Goal: Information Seeking & Learning: Compare options

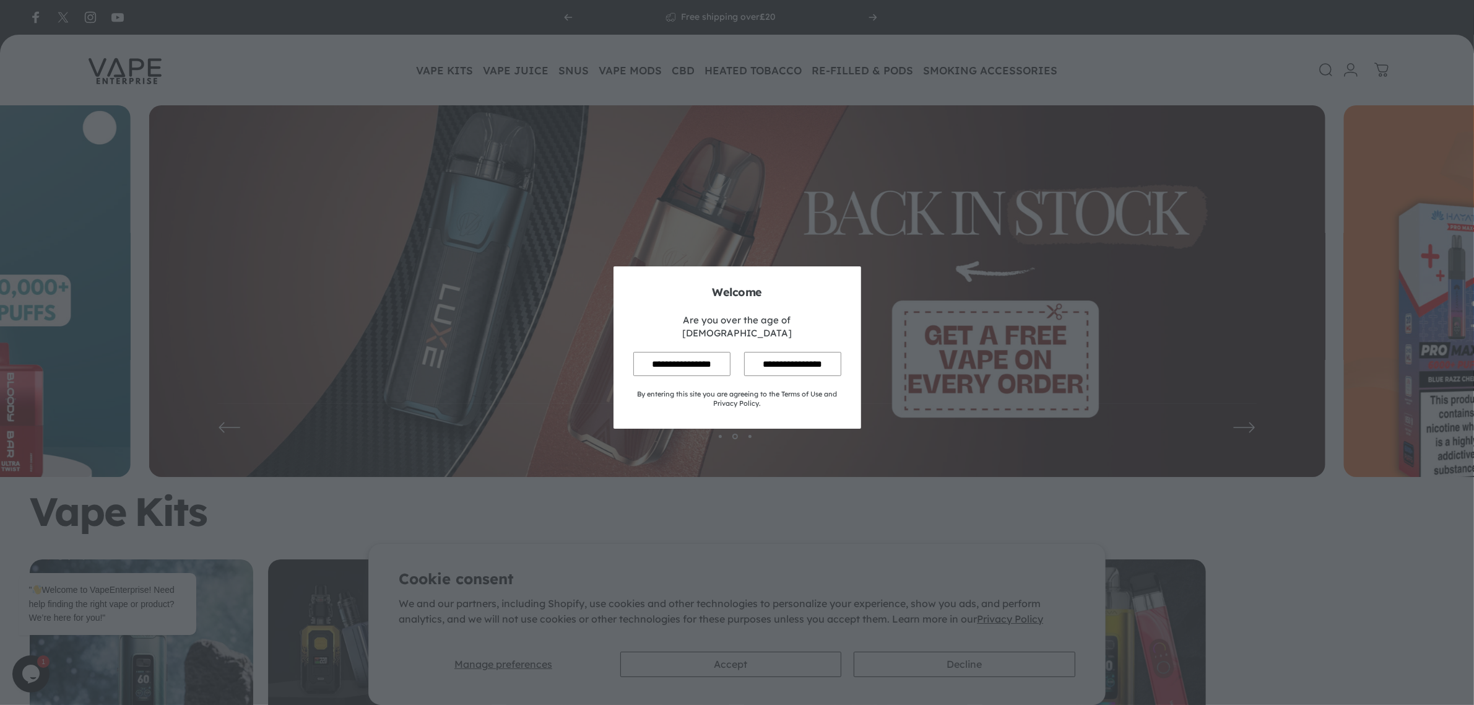
click at [657, 352] on input "**********" at bounding box center [681, 364] width 97 height 24
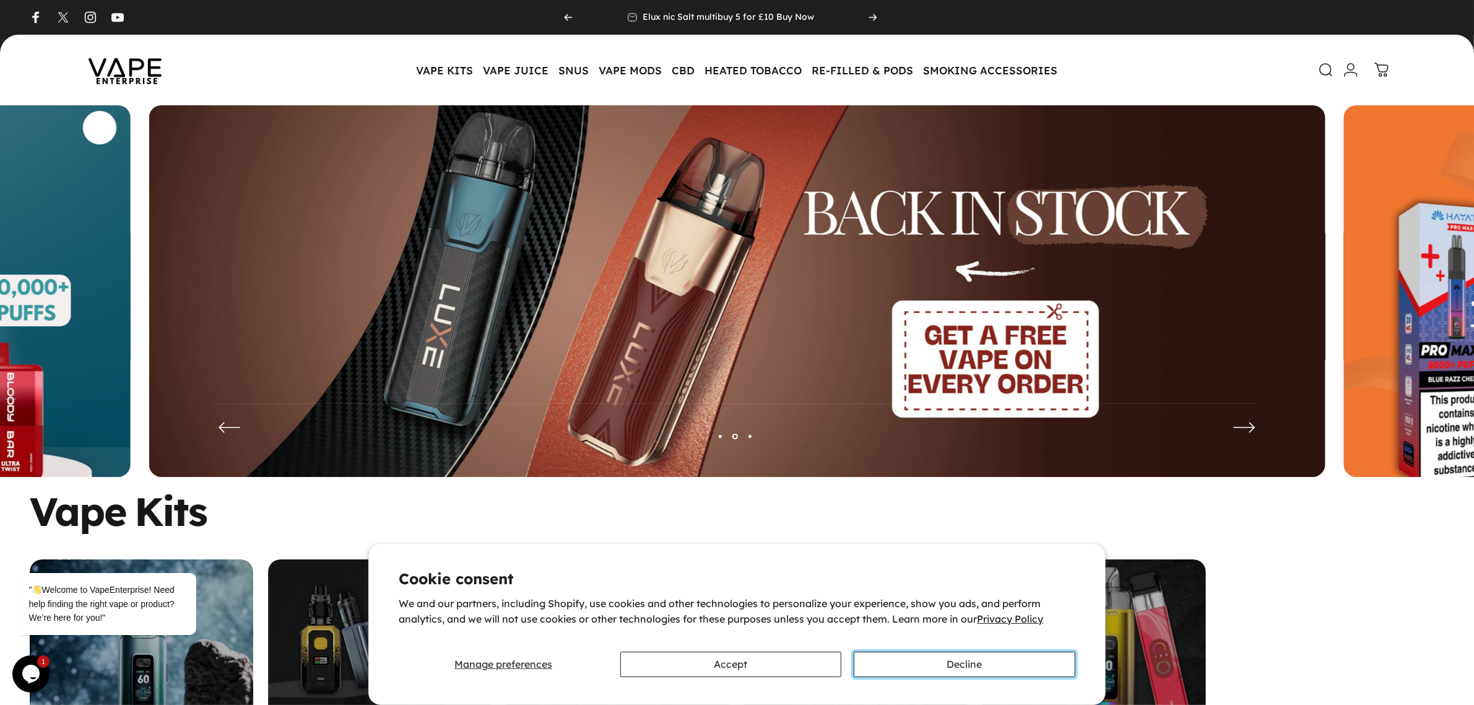
click at [940, 667] on button "Decline" at bounding box center [964, 663] width 221 height 25
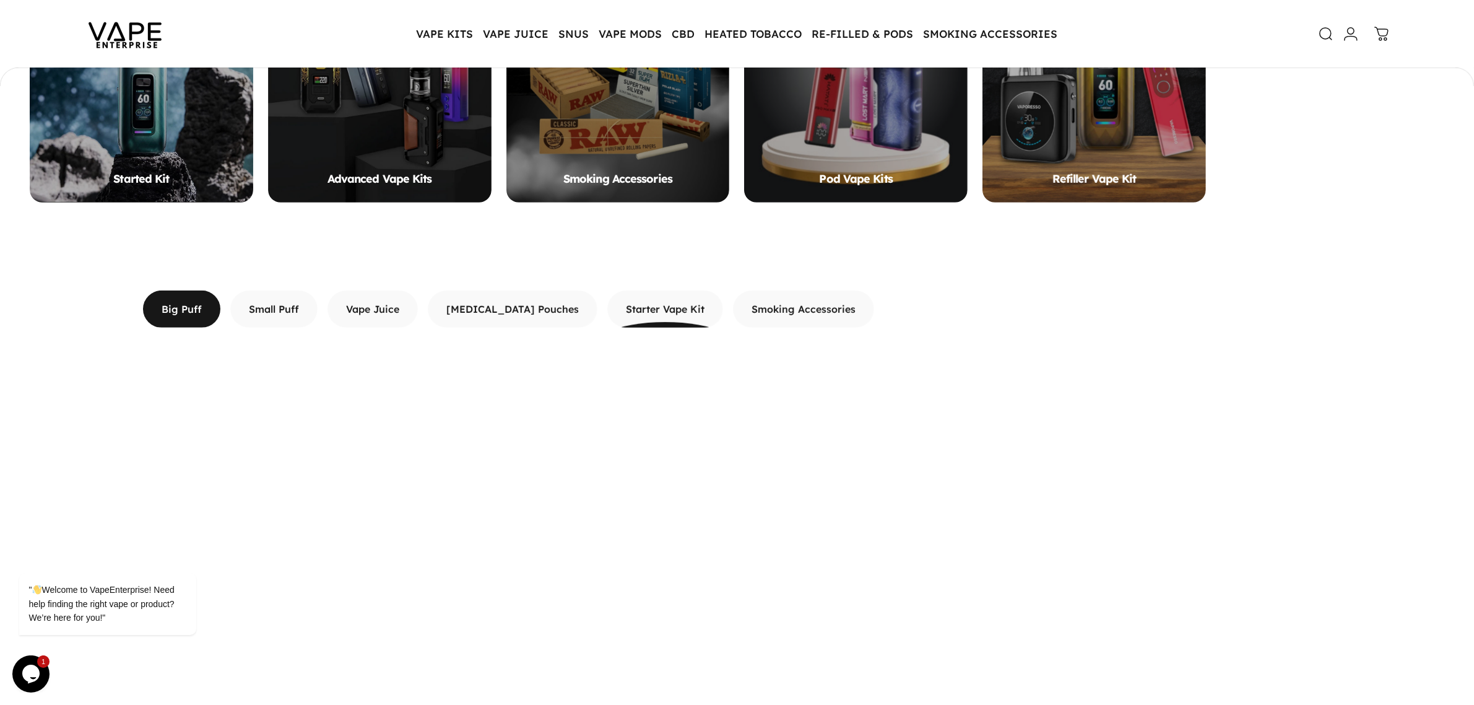
scroll to position [693, 0]
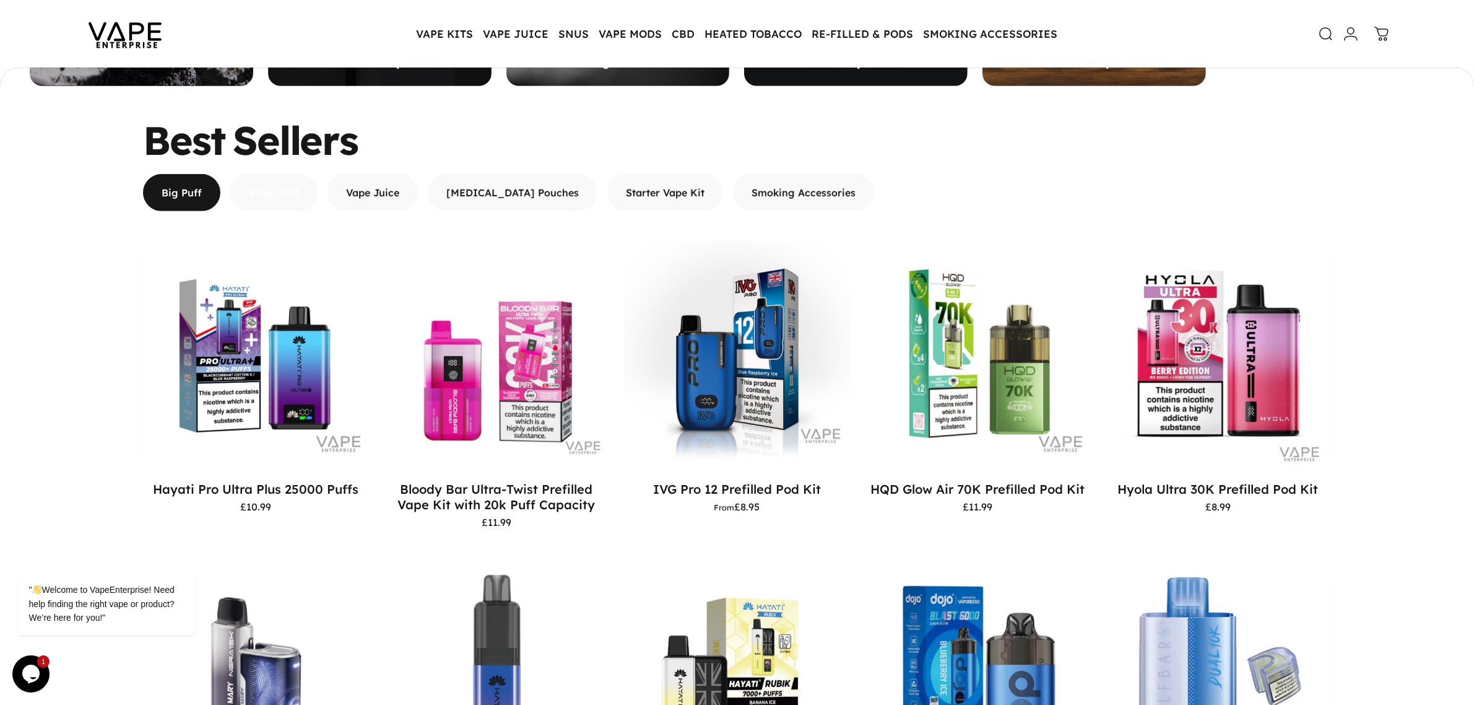
click at [280, 173] on span "button" at bounding box center [274, 135] width 131 height 74
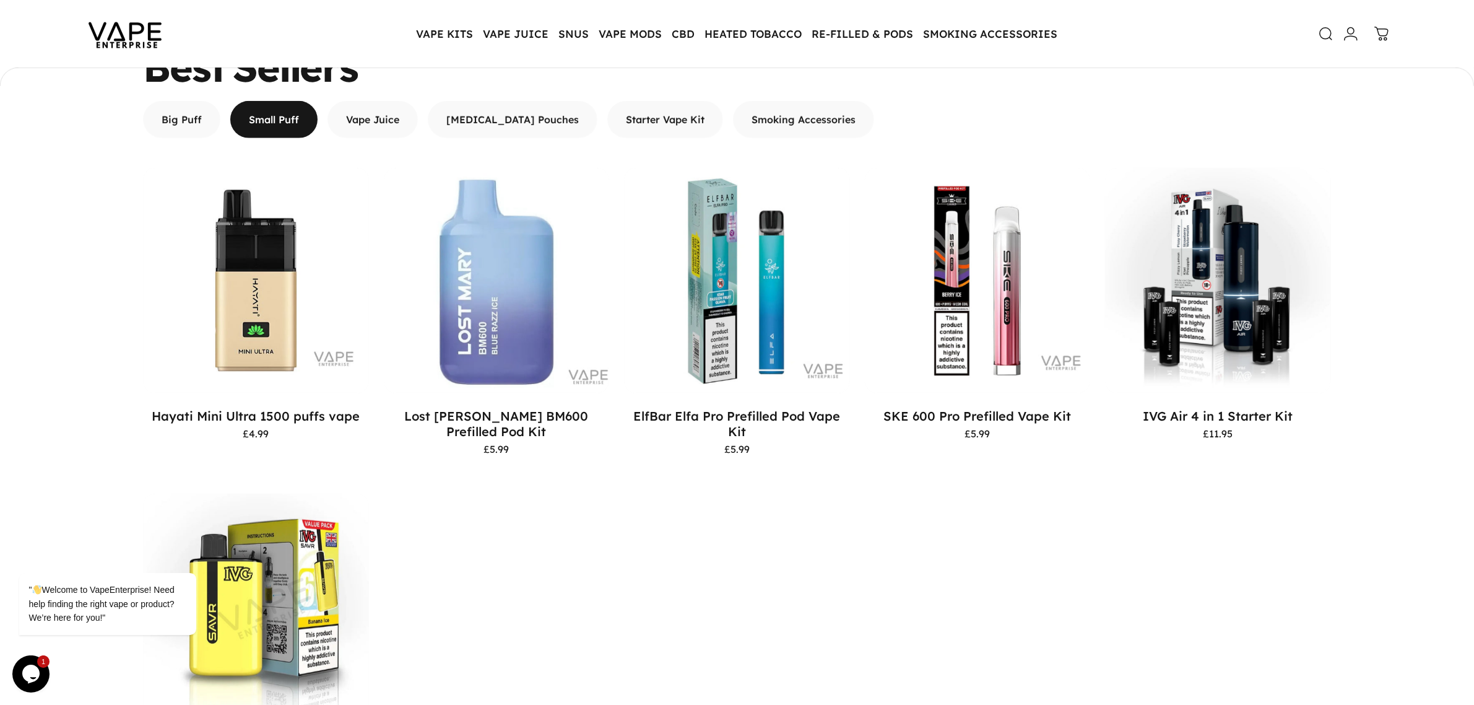
scroll to position [771, 0]
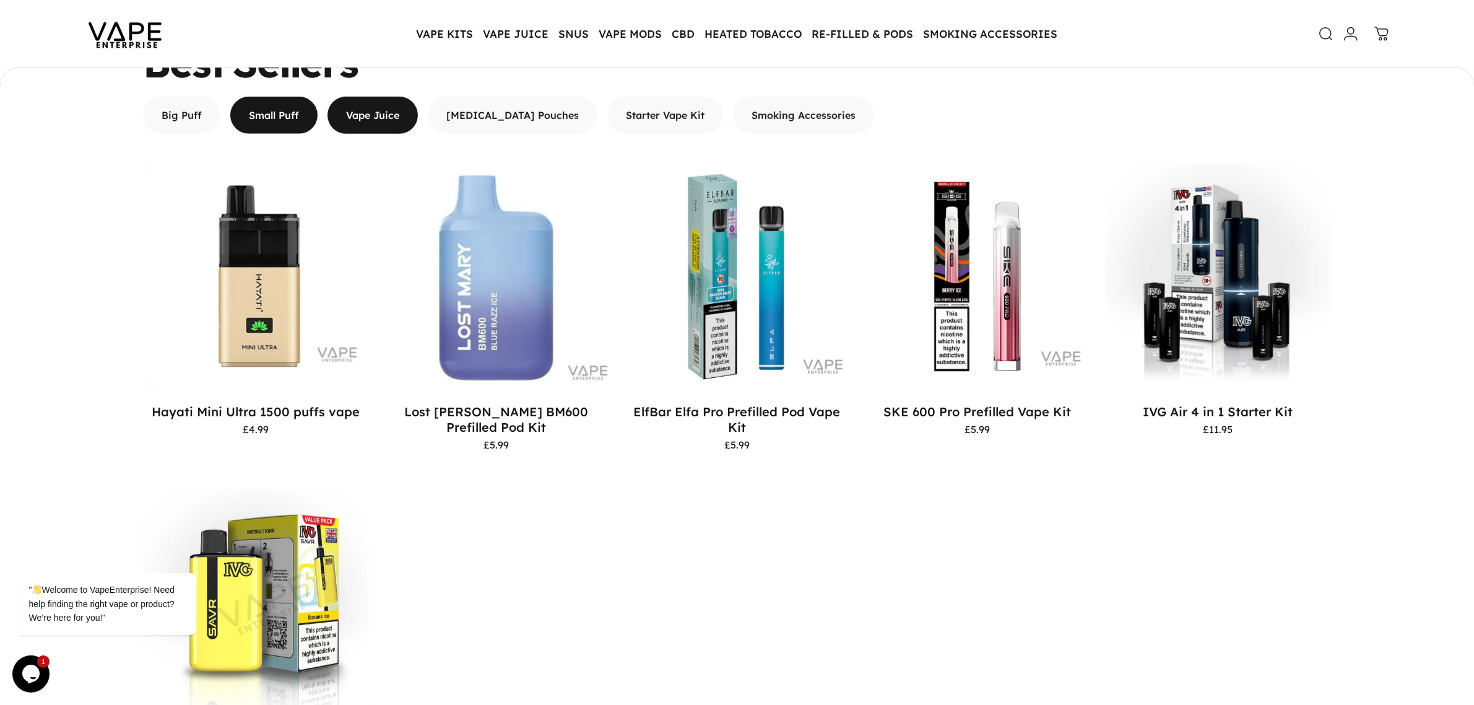
click at [382, 106] on span "button" at bounding box center [373, 116] width 136 height 74
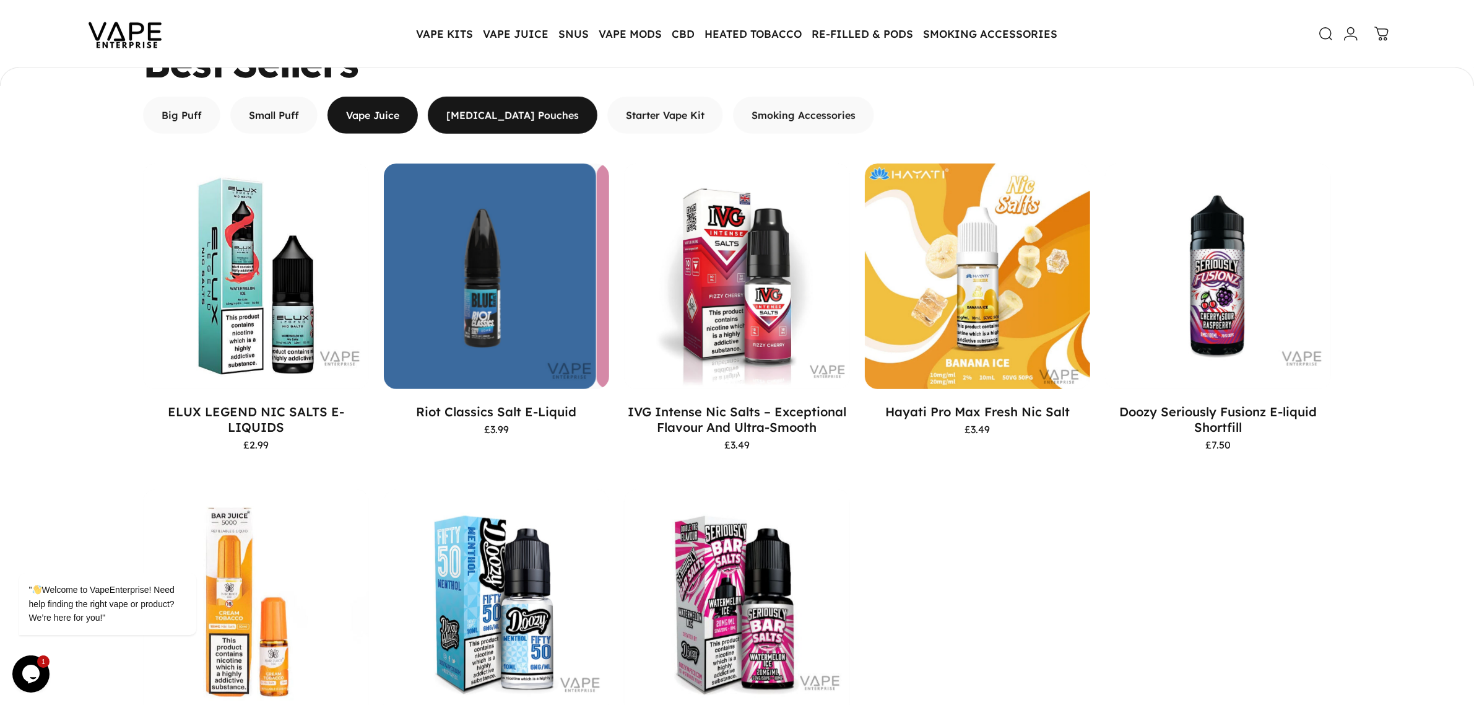
click at [477, 109] on span "button" at bounding box center [513, 115] width 254 height 74
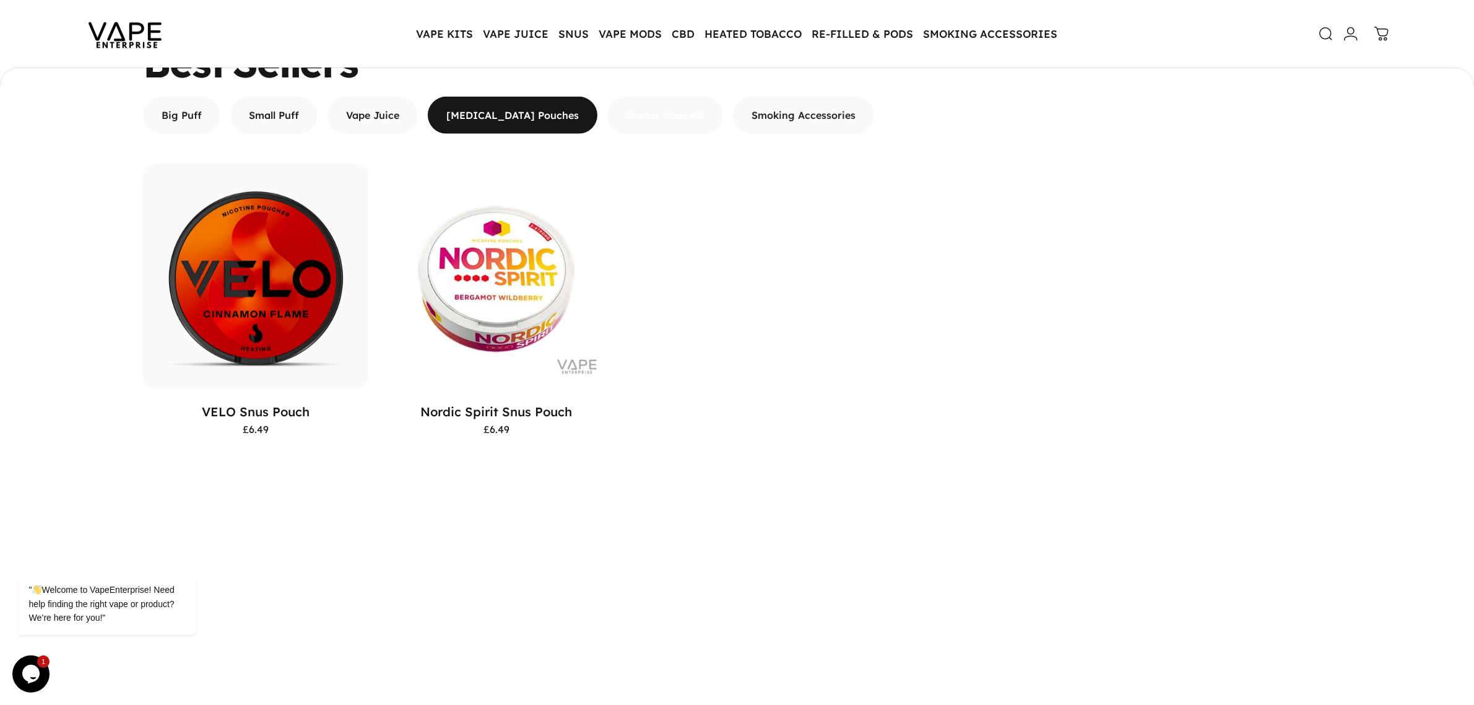
click at [630, 95] on span "button" at bounding box center [665, 58] width 174 height 74
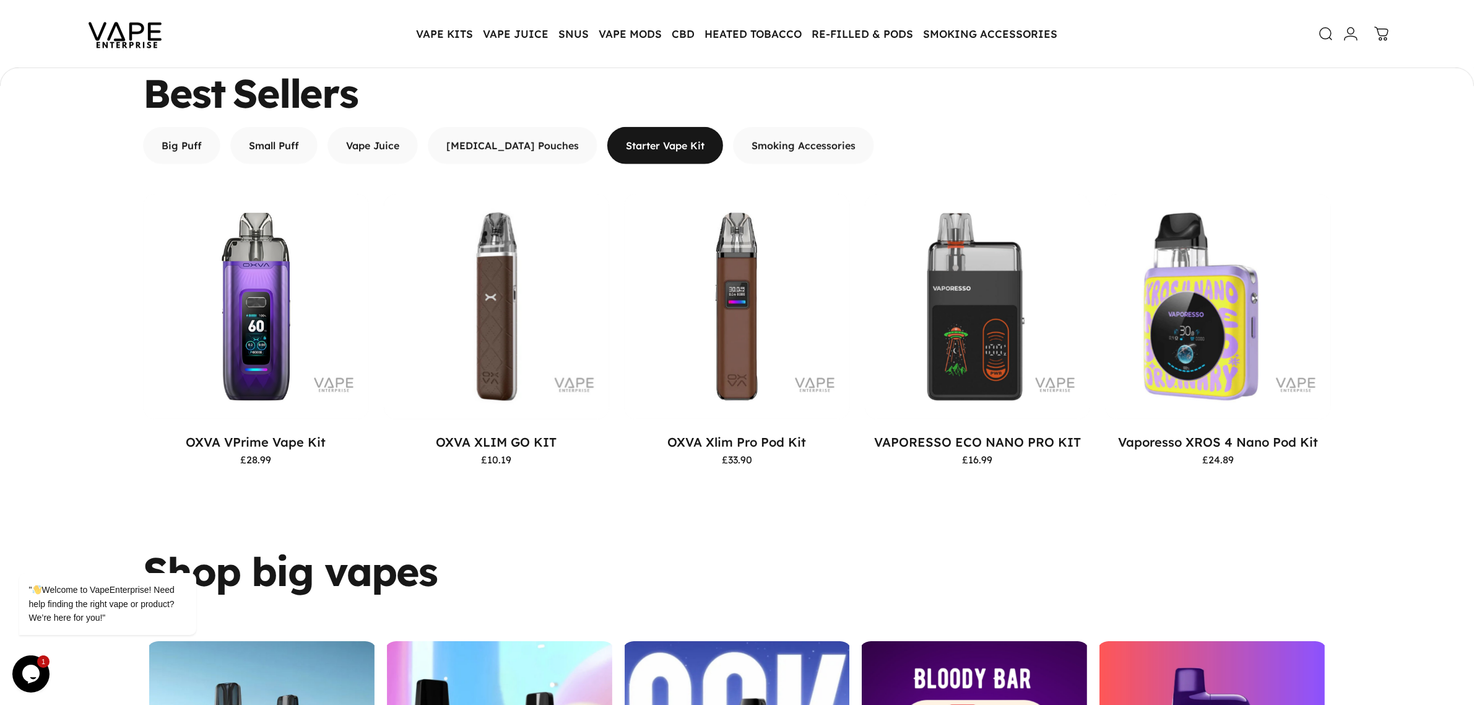
scroll to position [693, 0]
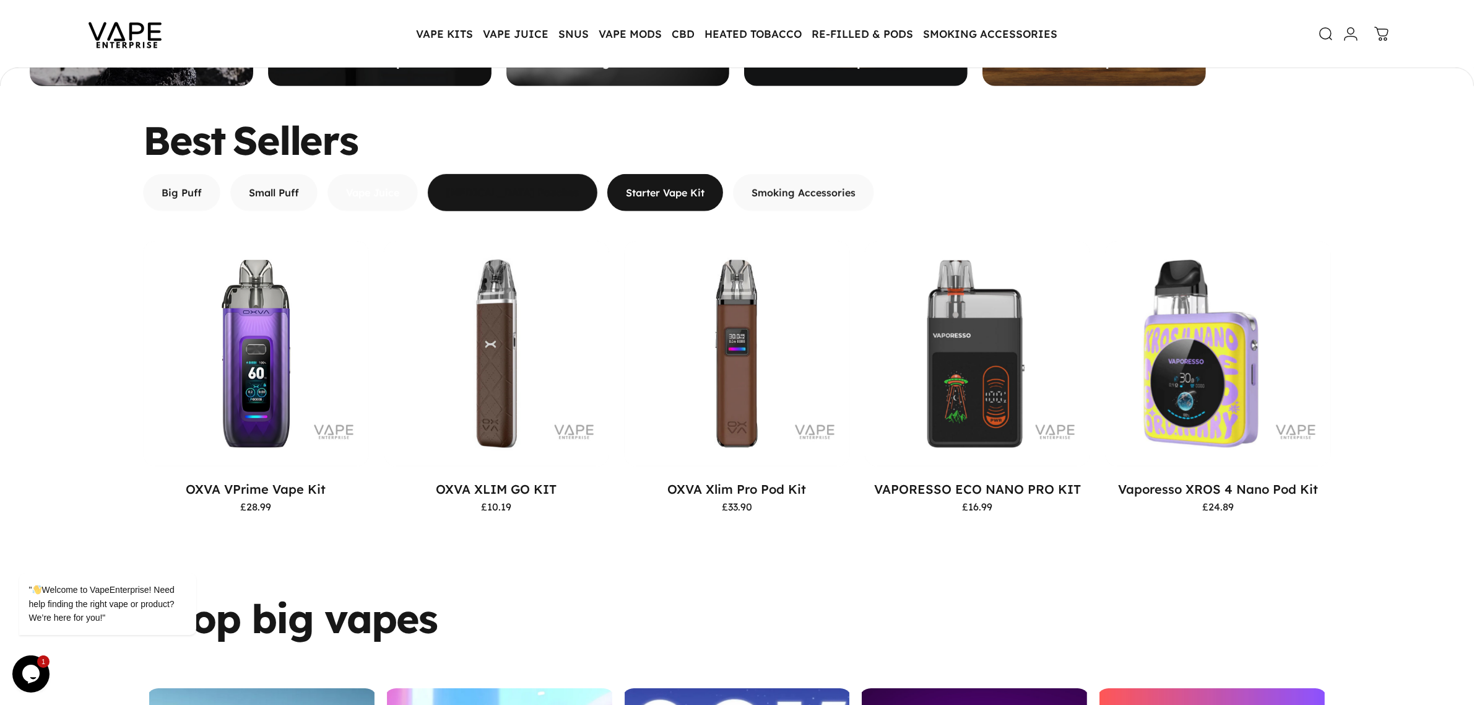
click at [370, 173] on span "button" at bounding box center [373, 135] width 136 height 74
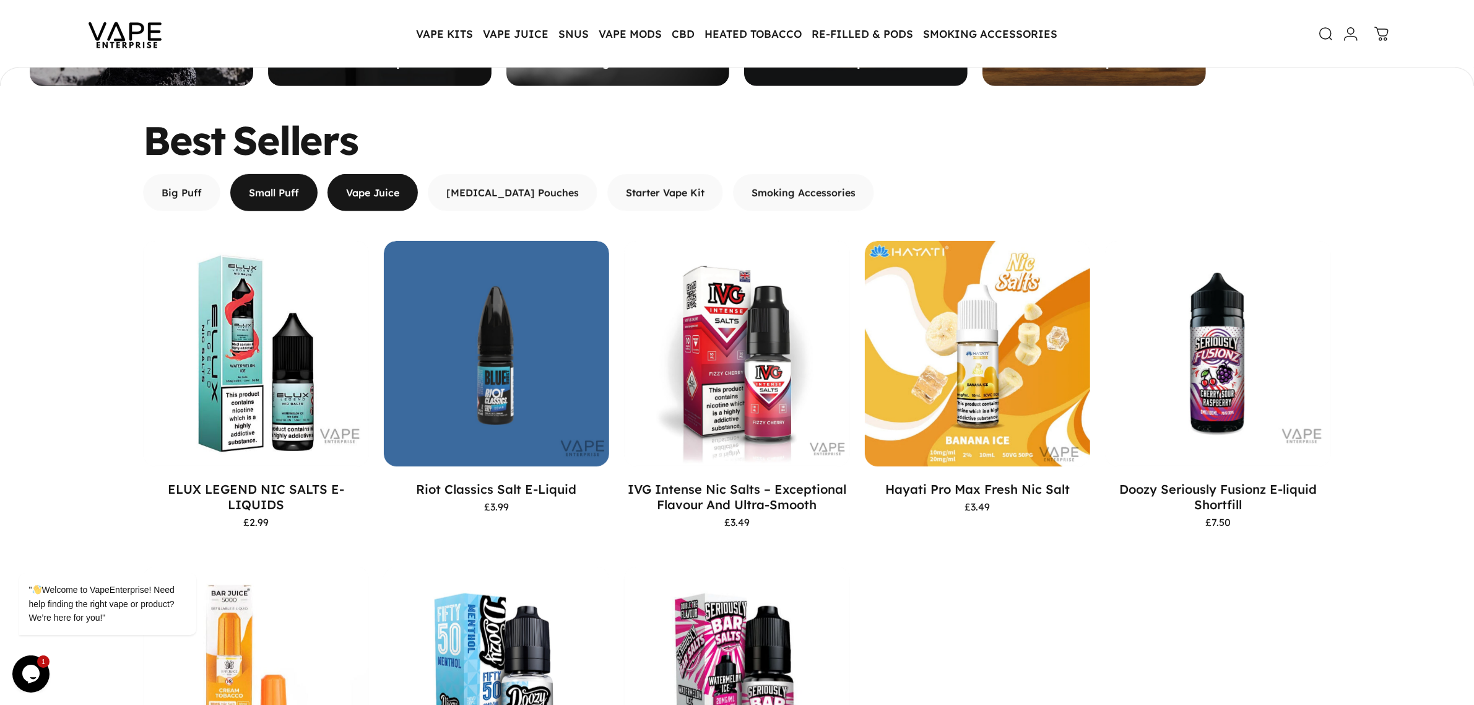
click at [260, 196] on span "button" at bounding box center [274, 192] width 131 height 74
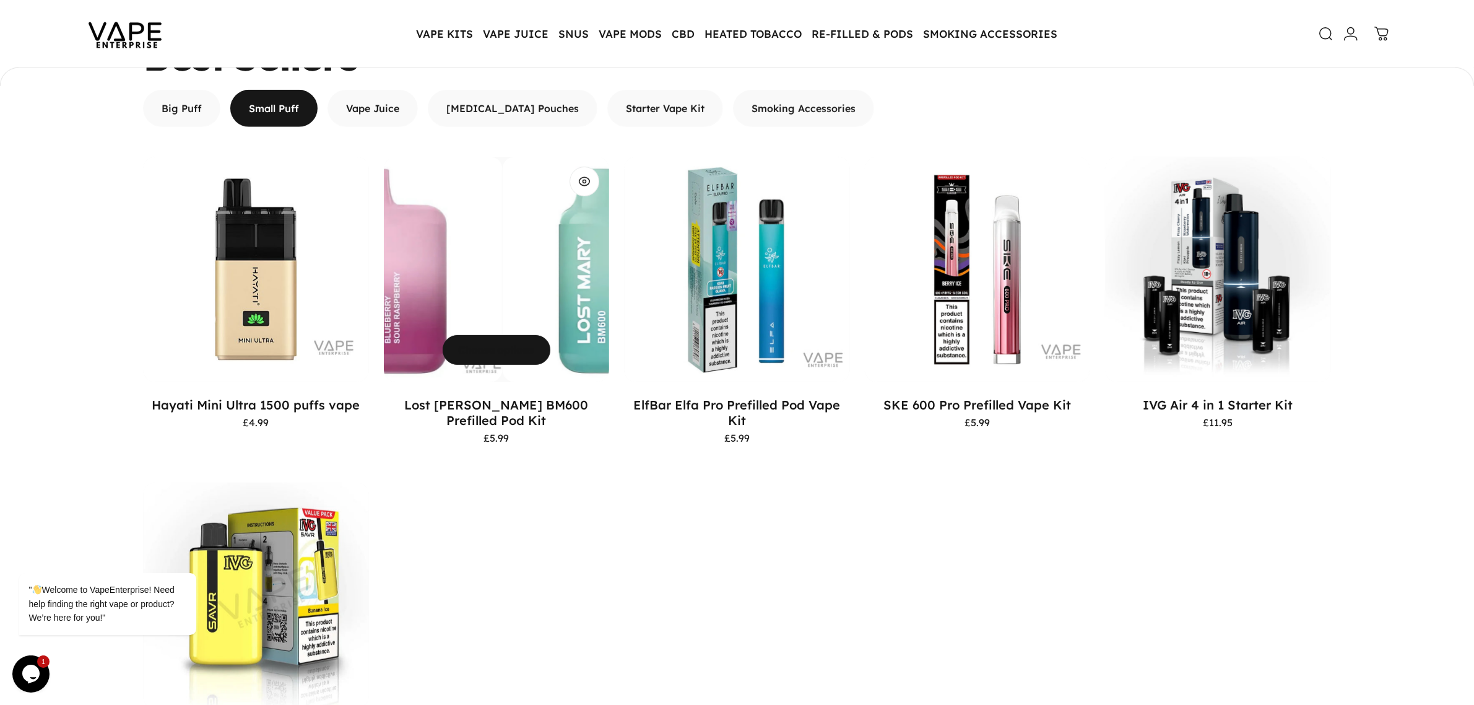
scroll to position [771, 0]
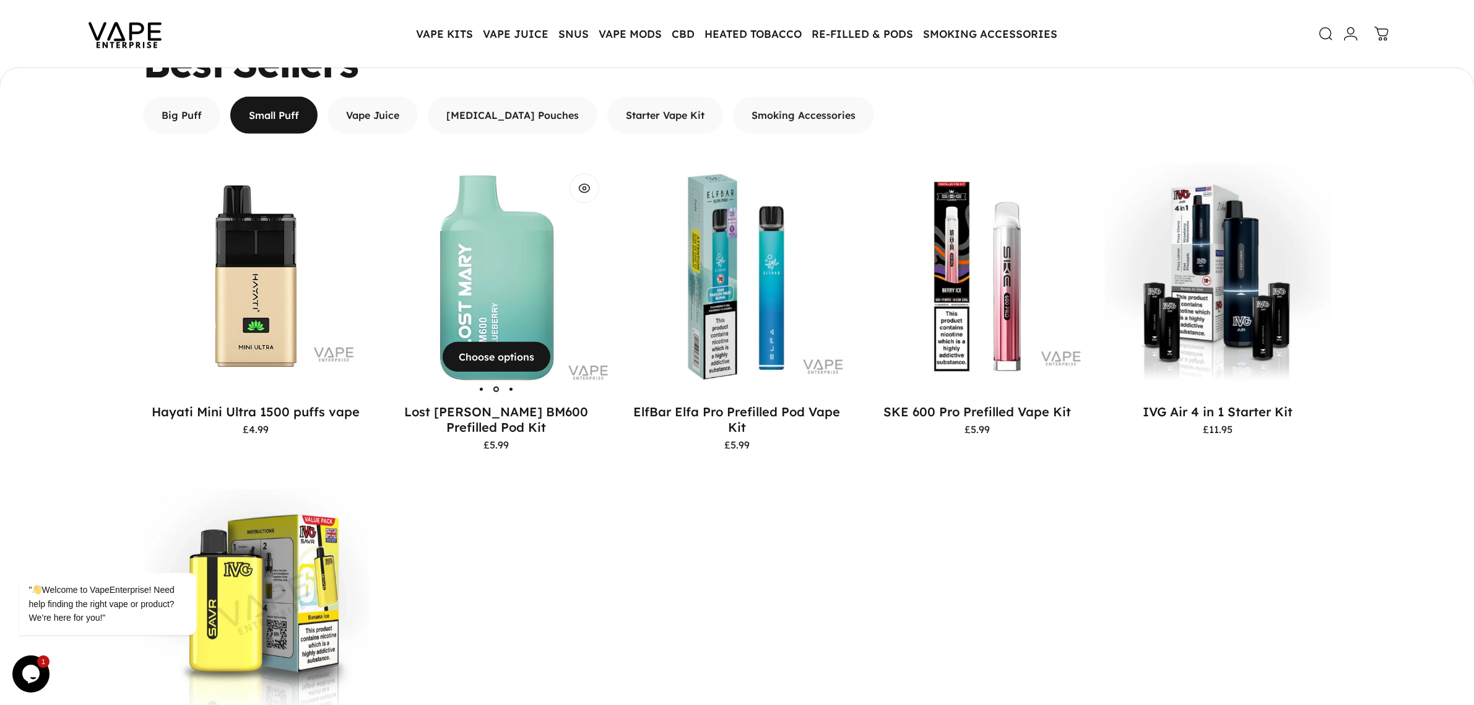
drag, startPoint x: 486, startPoint y: 240, endPoint x: 451, endPoint y: 241, distance: 35.3
click at [158, 241] on div "Lost Mary BM600 Prefilled Pod Kit" at bounding box center [45, 276] width 226 height 226
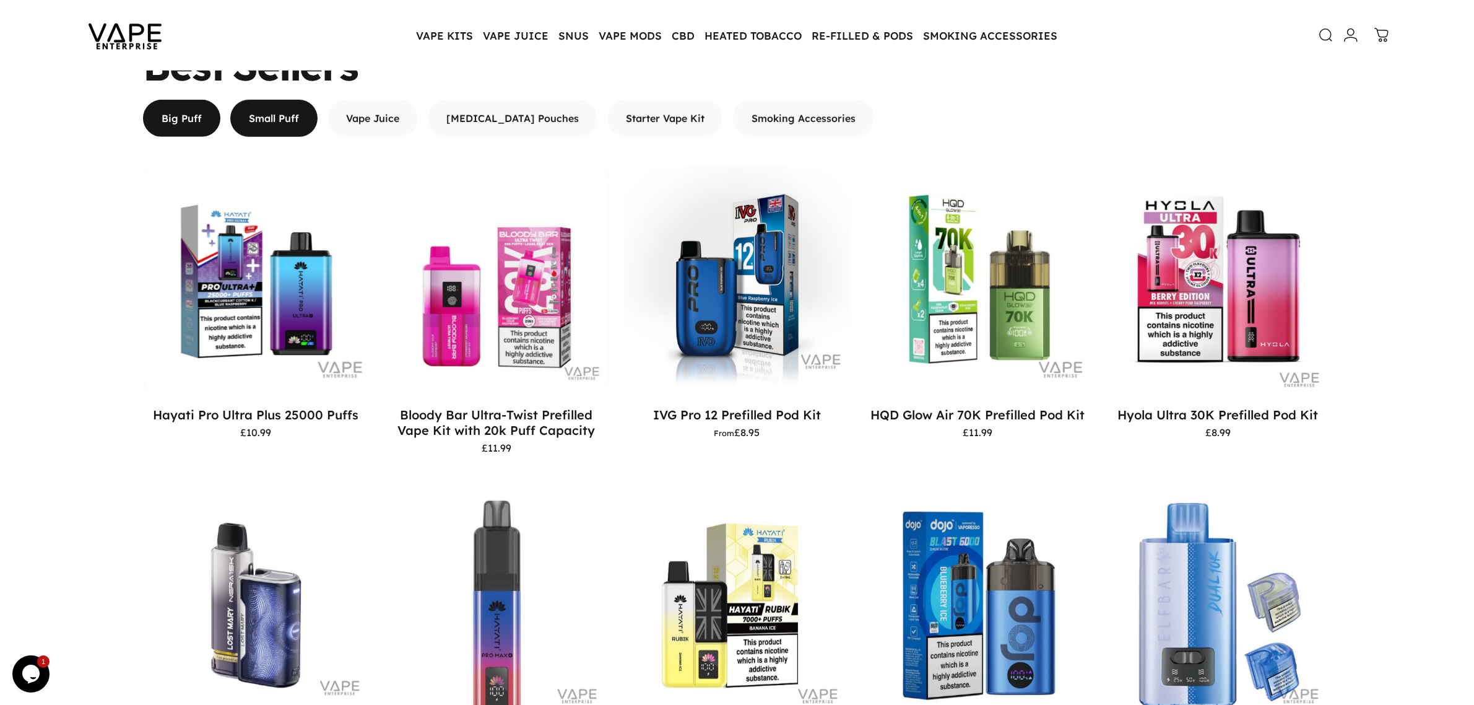
click at [289, 116] on span "button" at bounding box center [274, 118] width 131 height 74
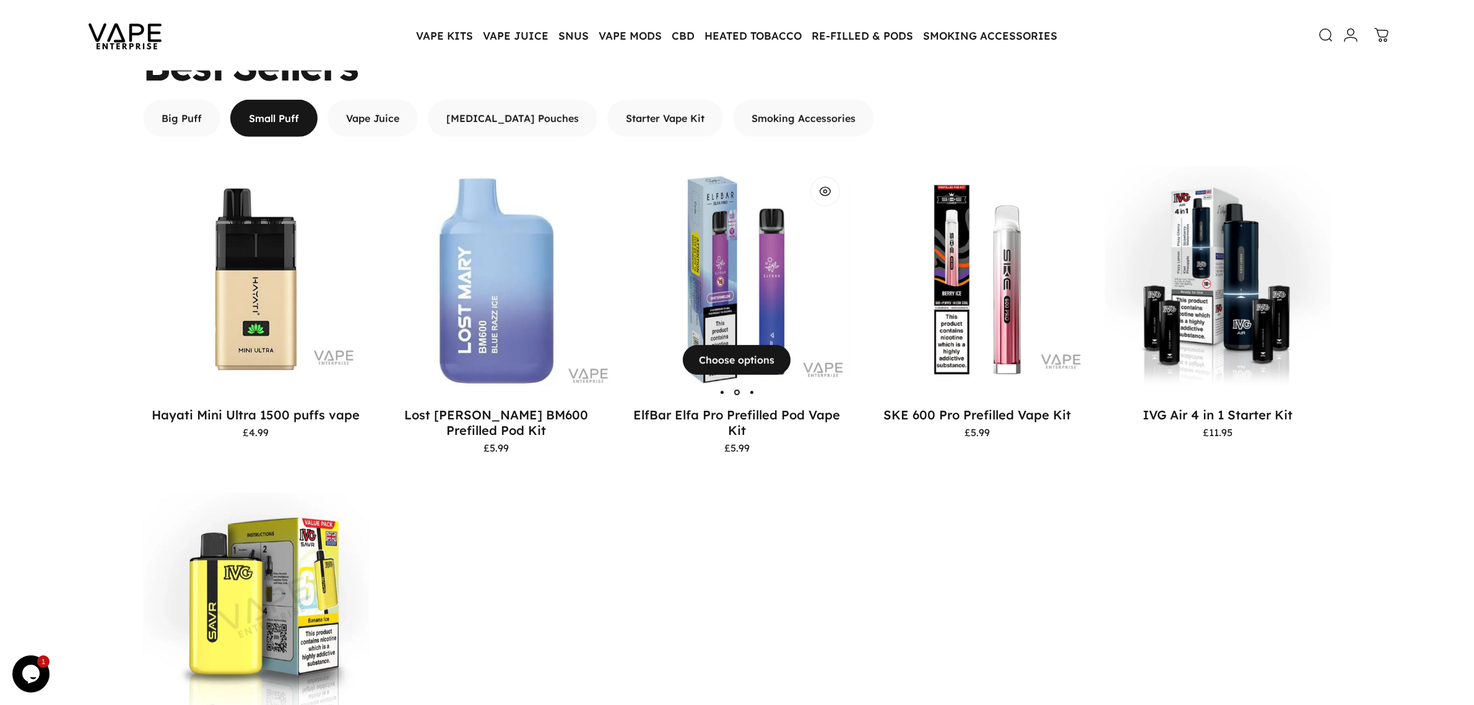
click at [720, 273] on img "ElfBar Elfa Pro Prefilled Pod Vape Kit" at bounding box center [737, 280] width 226 height 226
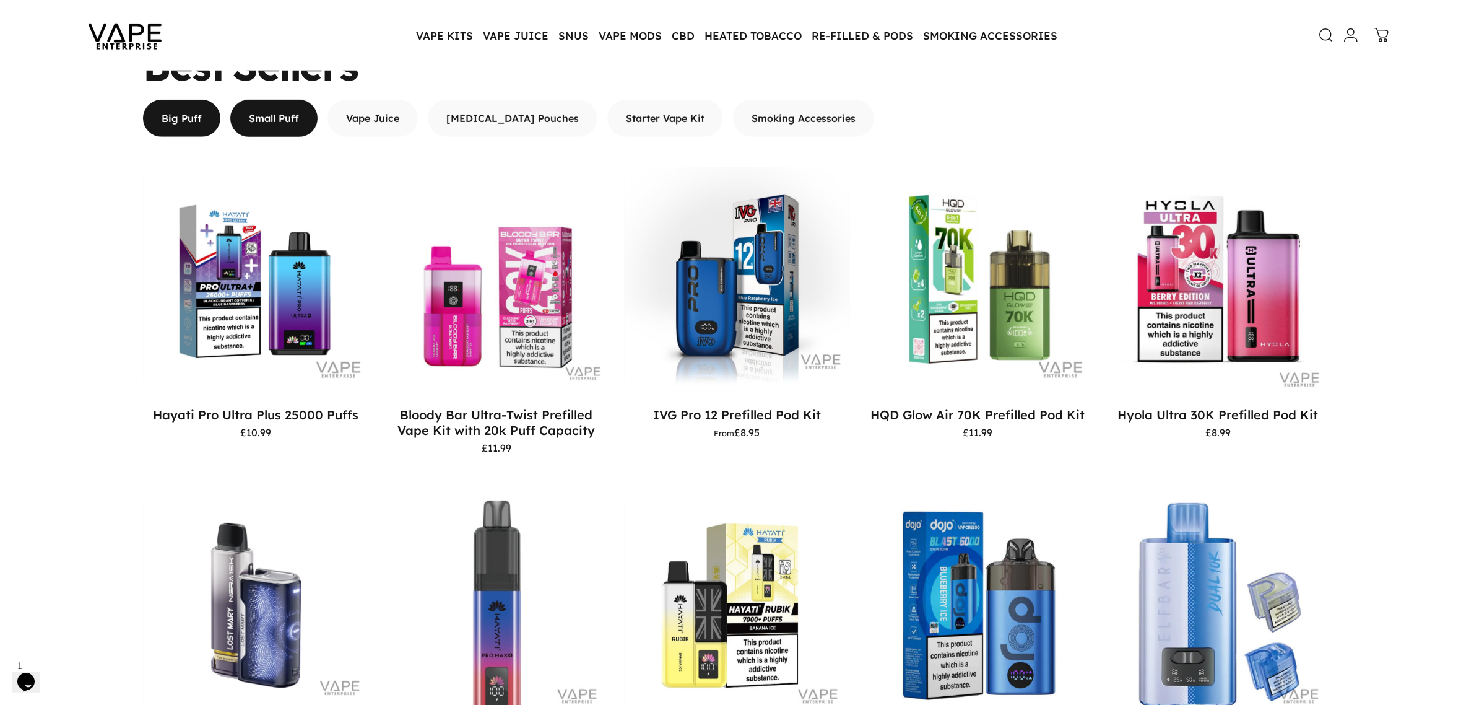
click at [274, 113] on span "button" at bounding box center [274, 118] width 131 height 74
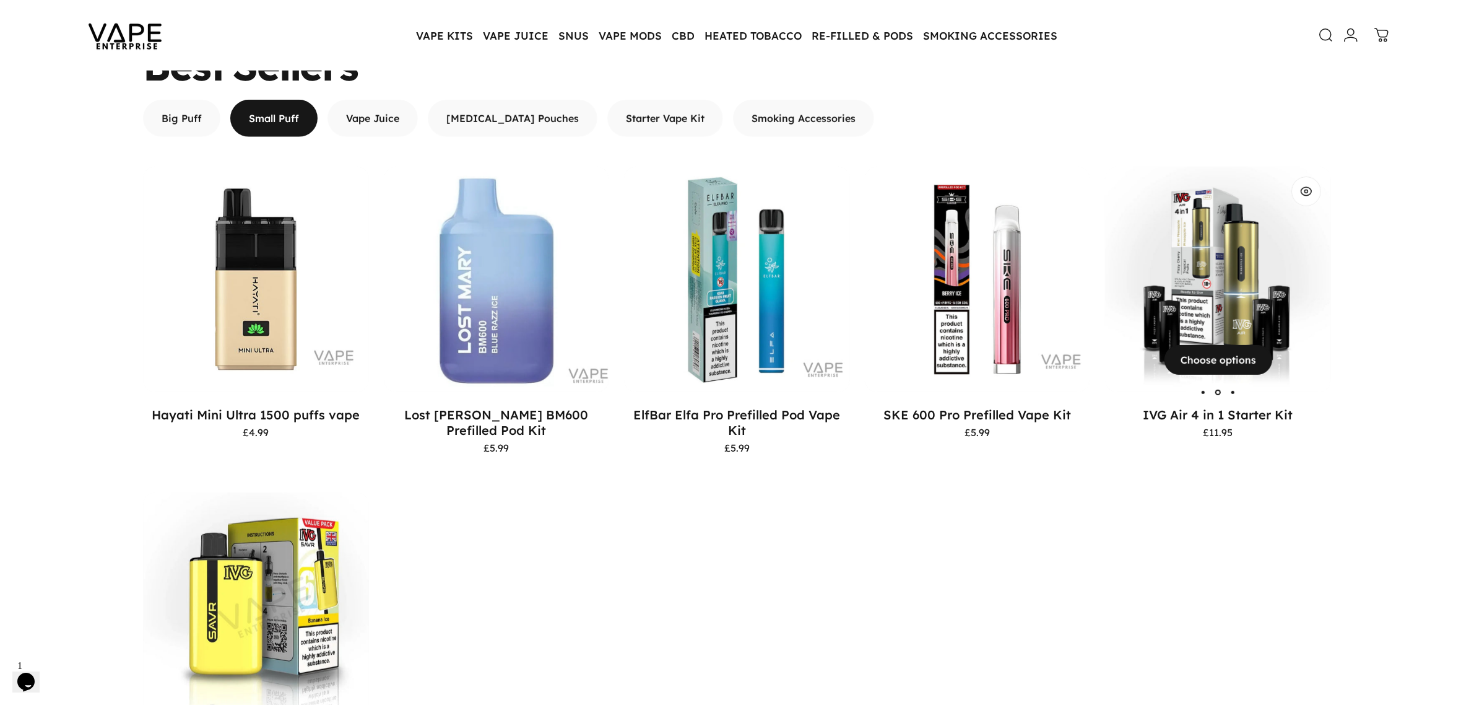
click at [1193, 257] on img "IVG Air 4 in 1 Starter Kit" at bounding box center [1218, 280] width 226 height 226
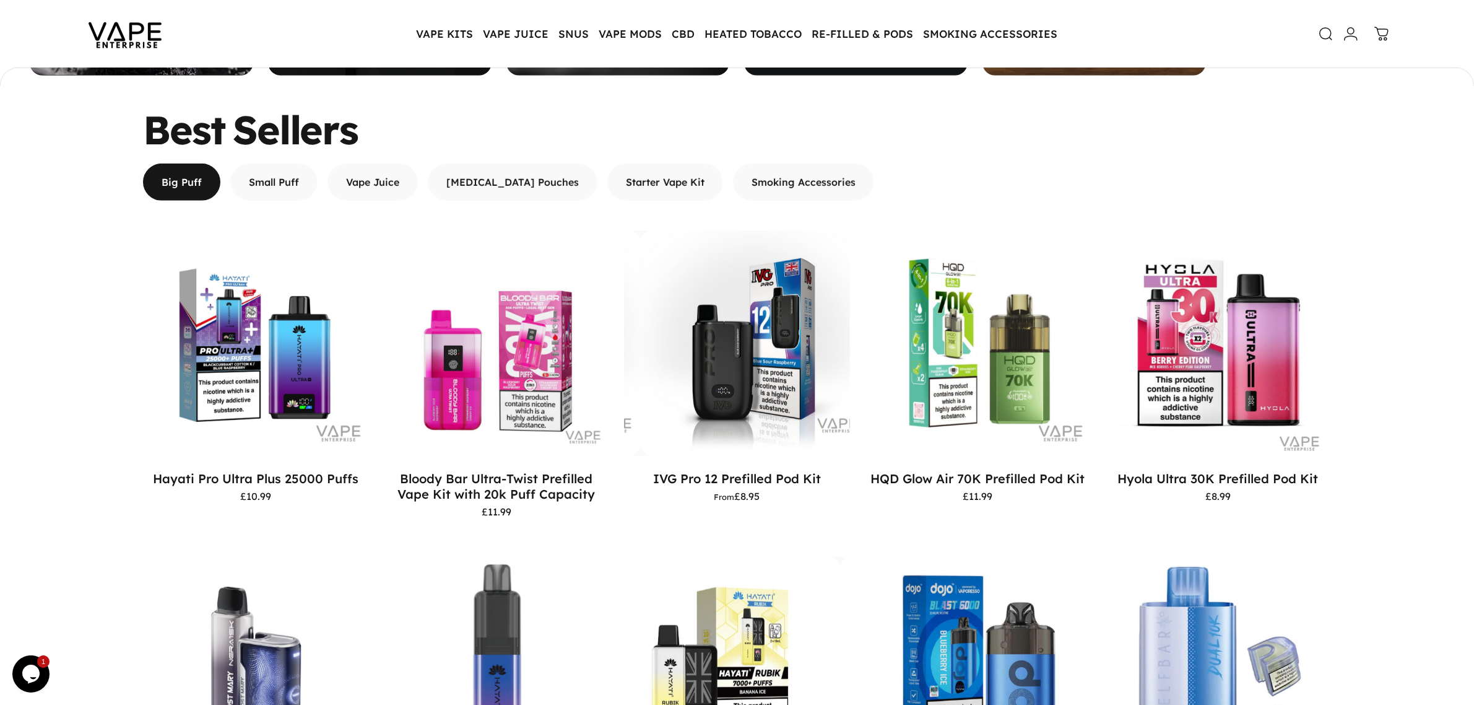
scroll to position [539, 0]
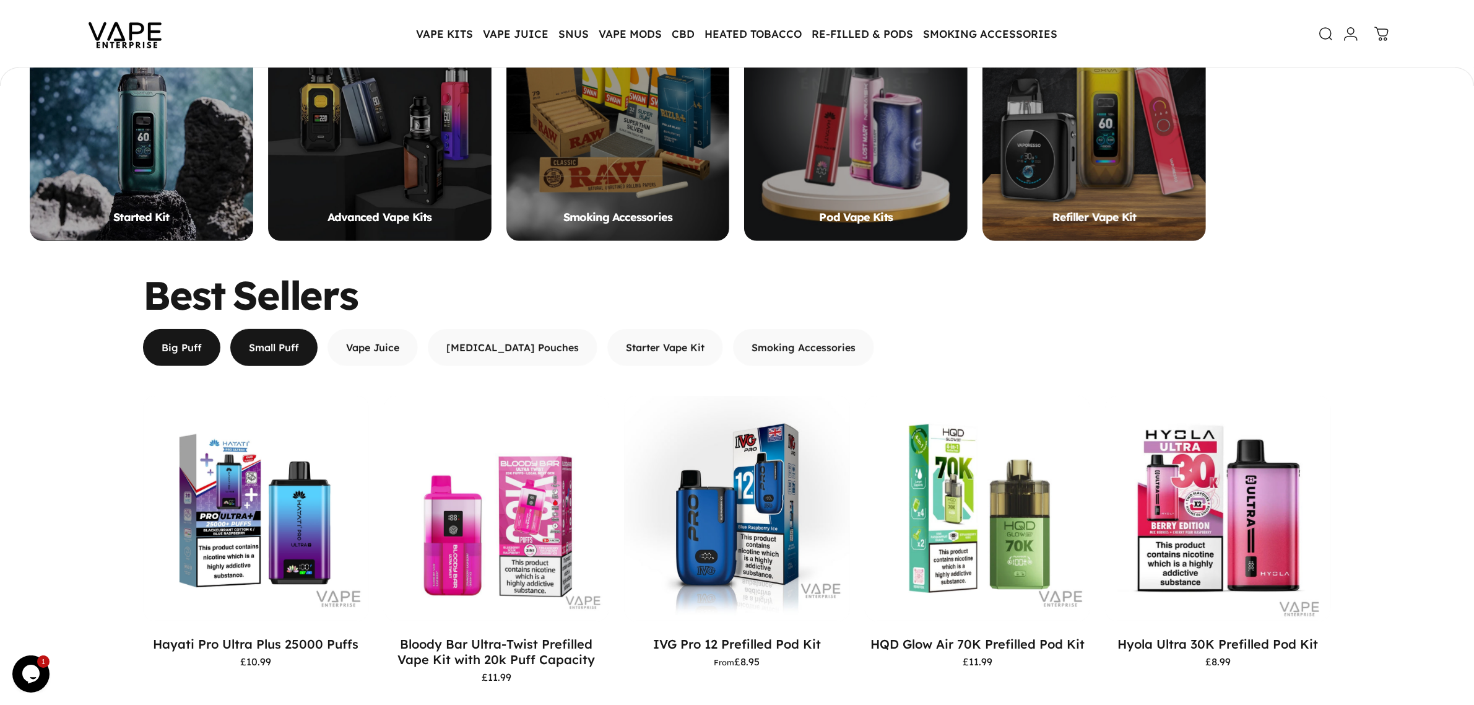
click at [288, 345] on span "button" at bounding box center [274, 347] width 131 height 74
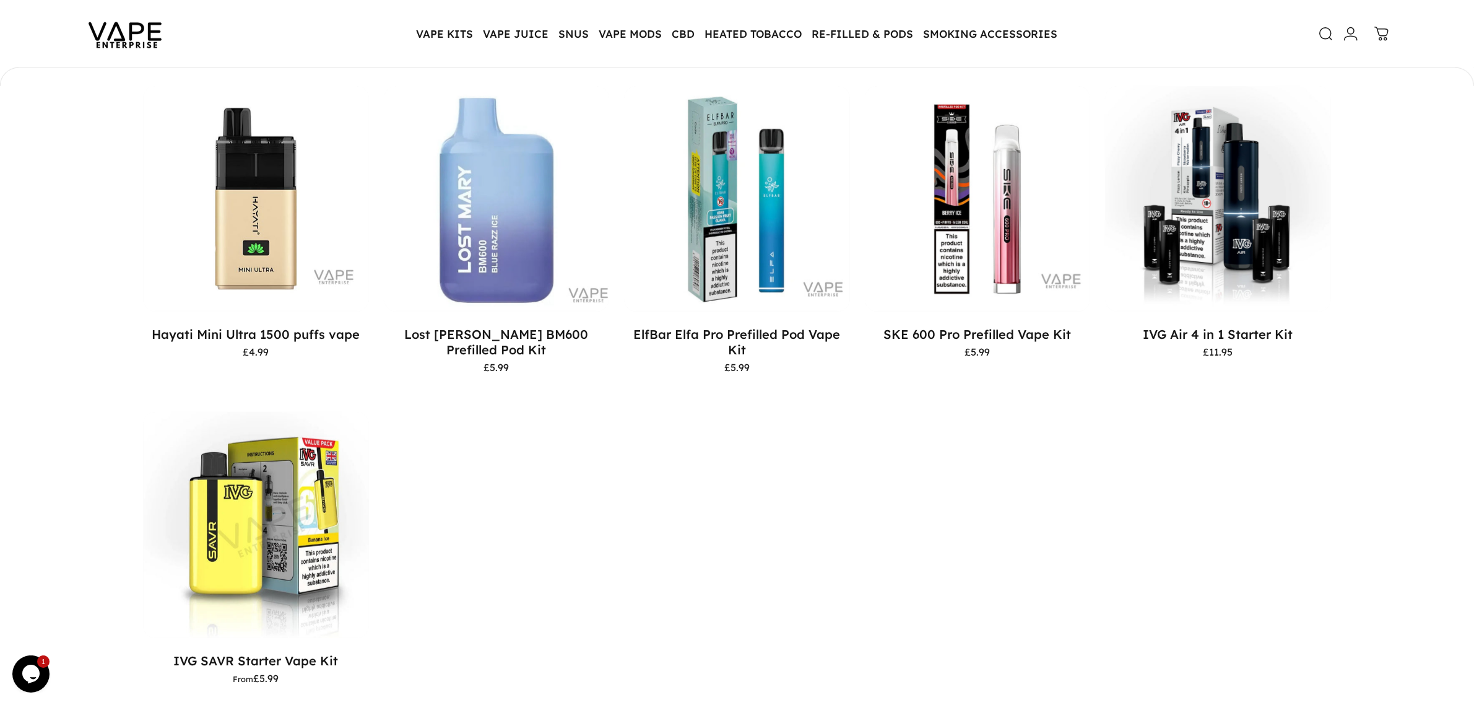
scroll to position [926, 0]
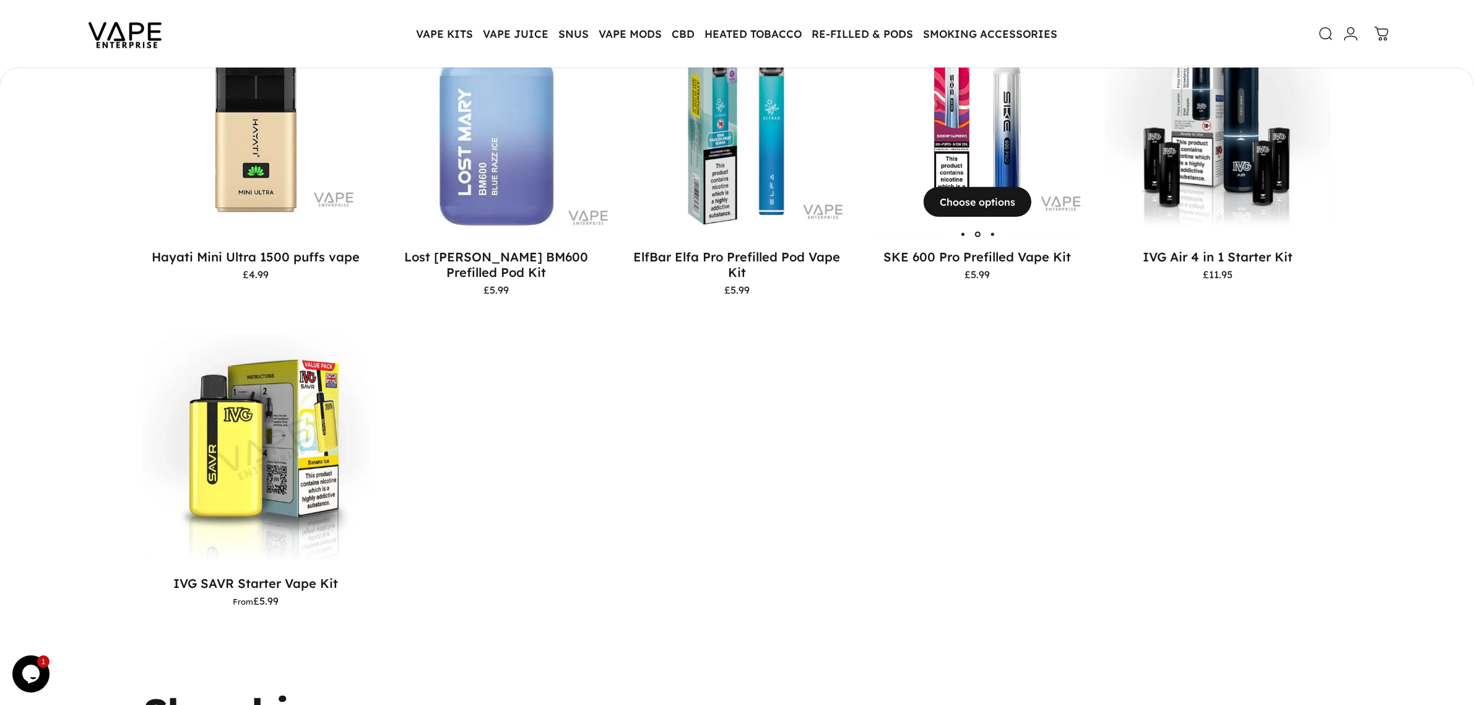
drag, startPoint x: 950, startPoint y: 142, endPoint x: 951, endPoint y: 123, distance: 19.8
click at [951, 123] on img "SKE 600 Pro Prefilled Vape Kit" at bounding box center [978, 122] width 226 height 226
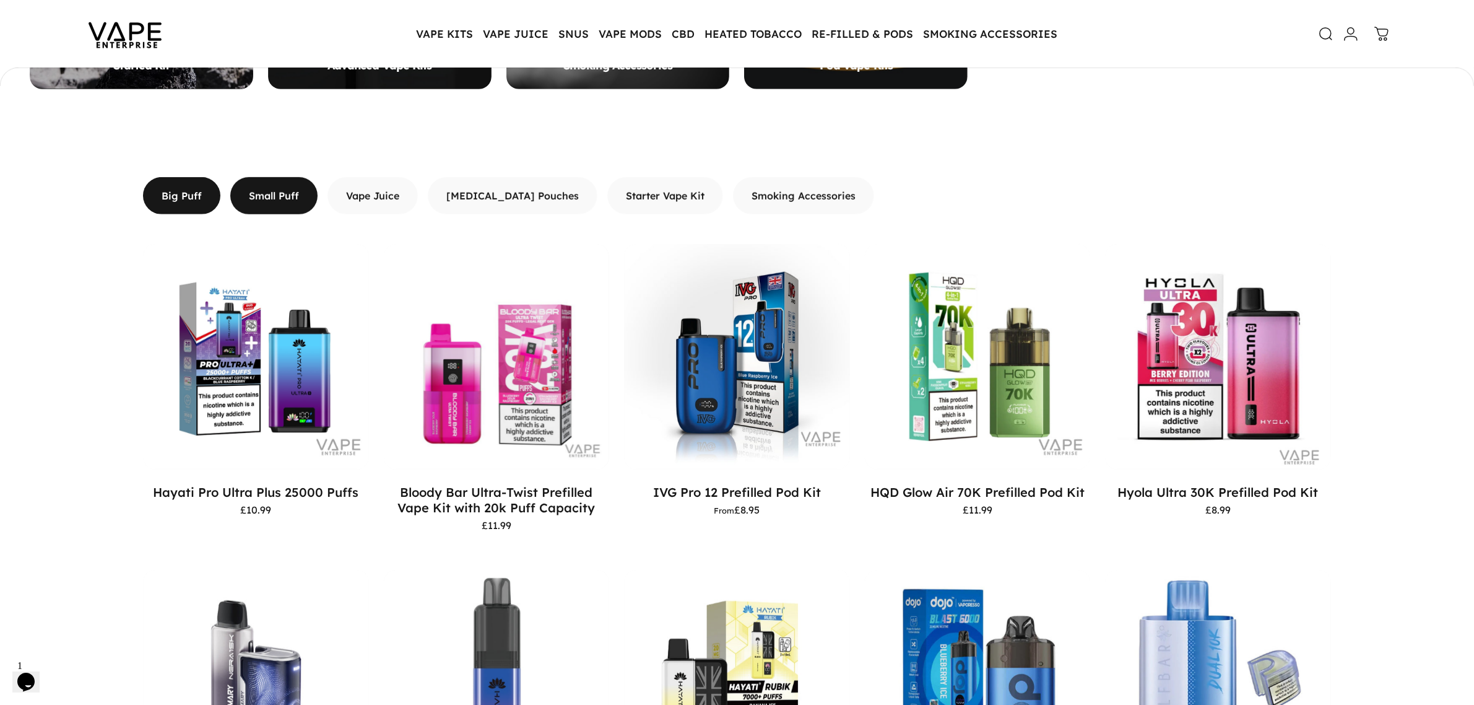
click at [302, 195] on span "button" at bounding box center [274, 195] width 131 height 74
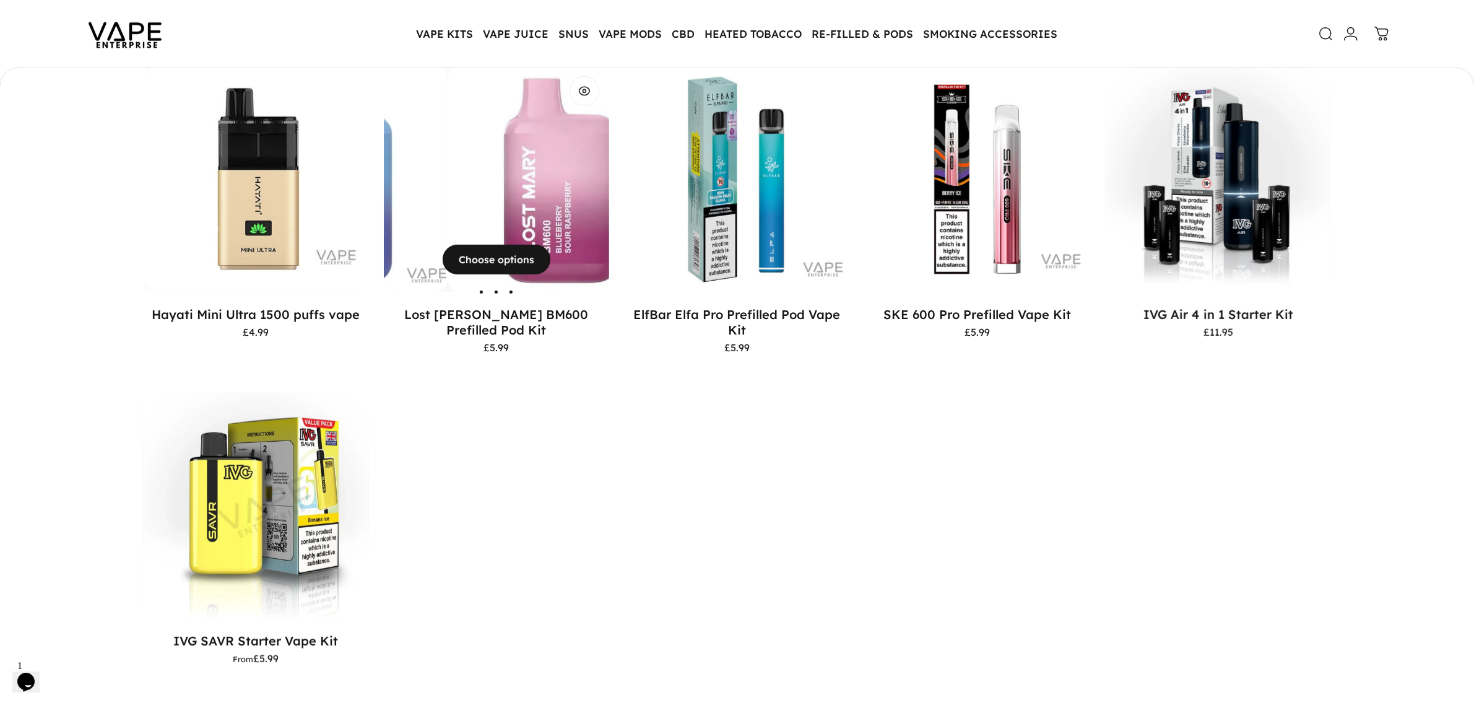
scroll to position [1077, 0]
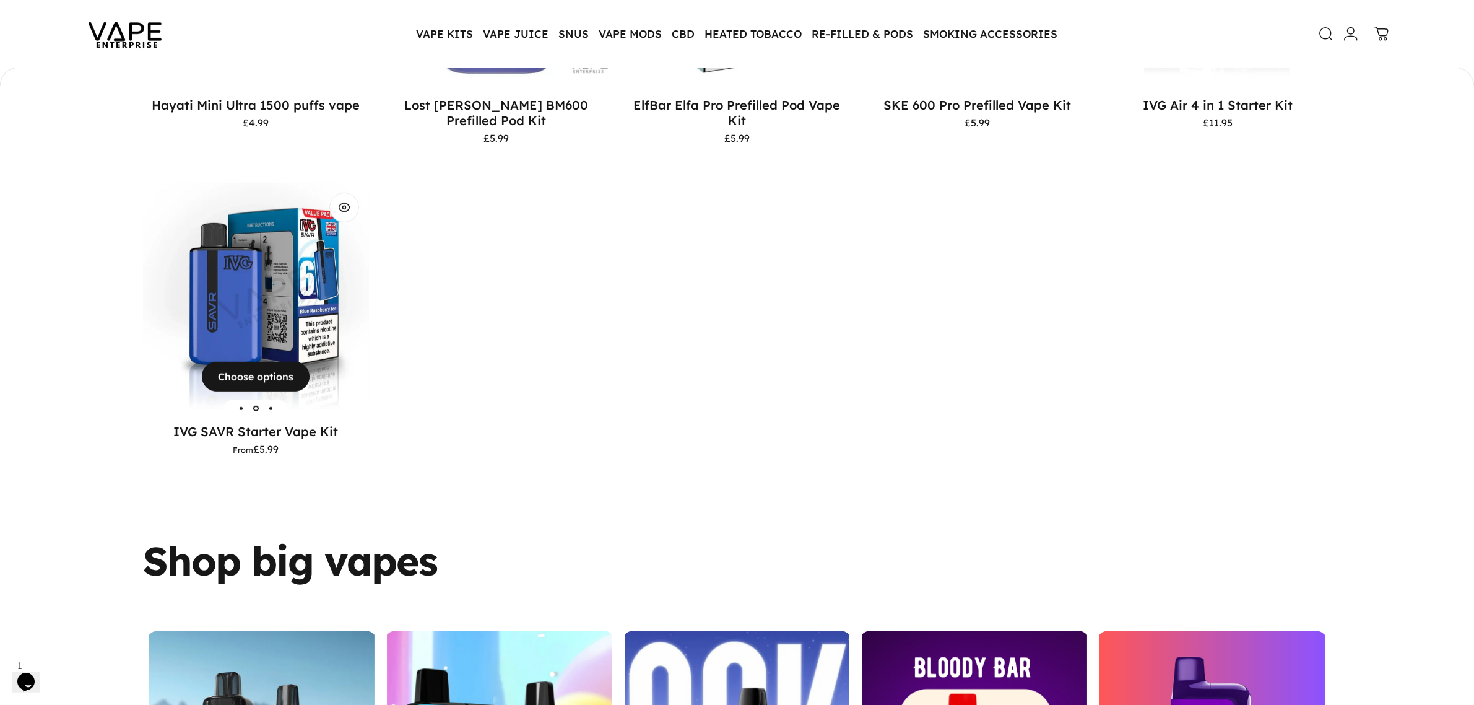
click at [280, 276] on img "IVG SAVR Starter Vape Kit" at bounding box center [256, 296] width 226 height 226
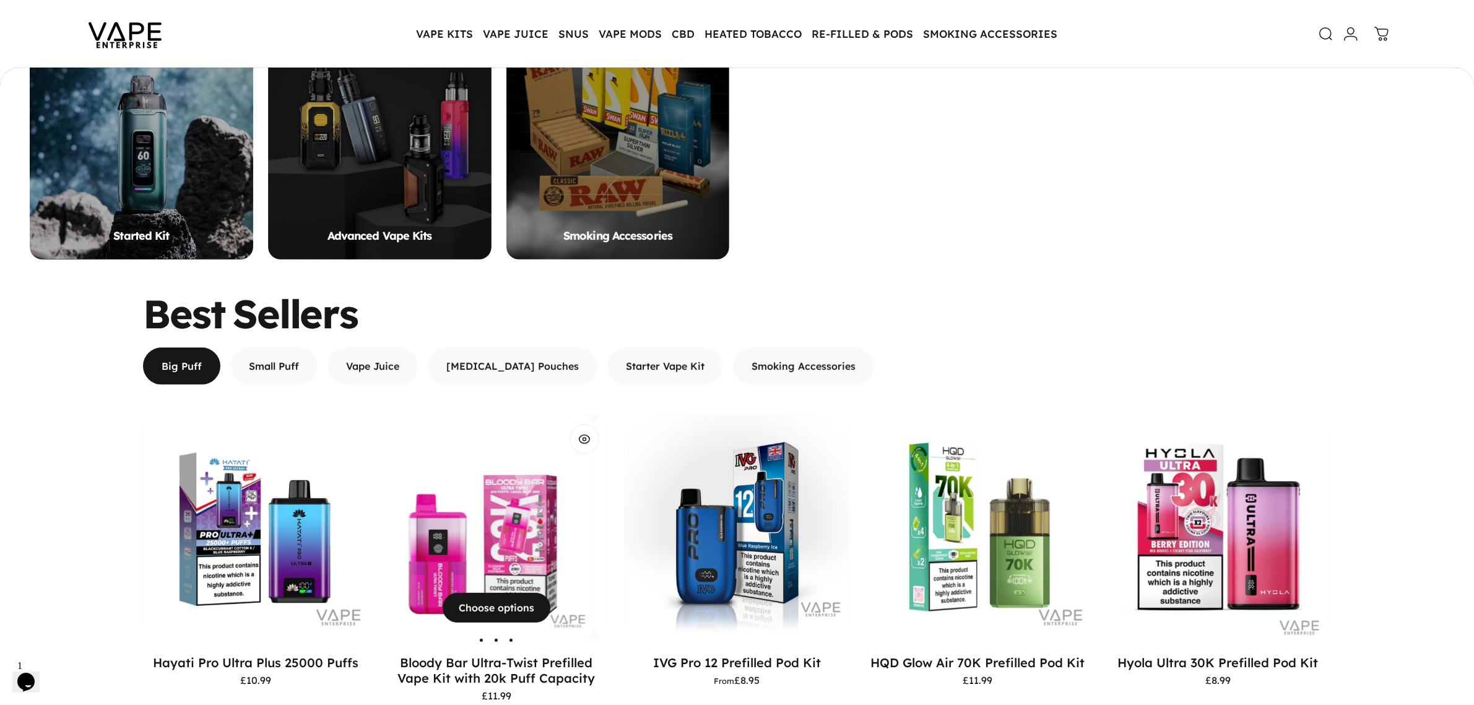
scroll to position [610, 0]
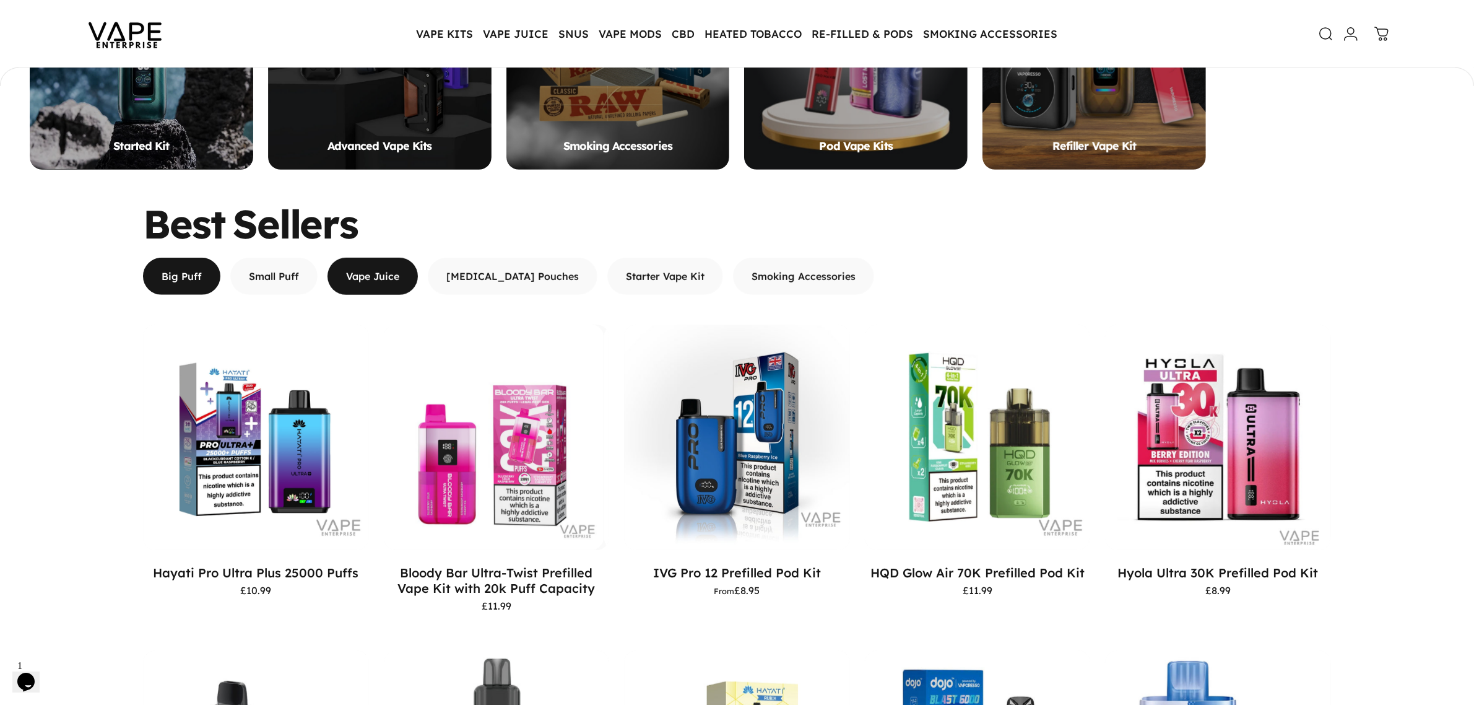
click at [366, 285] on span "button" at bounding box center [373, 276] width 136 height 74
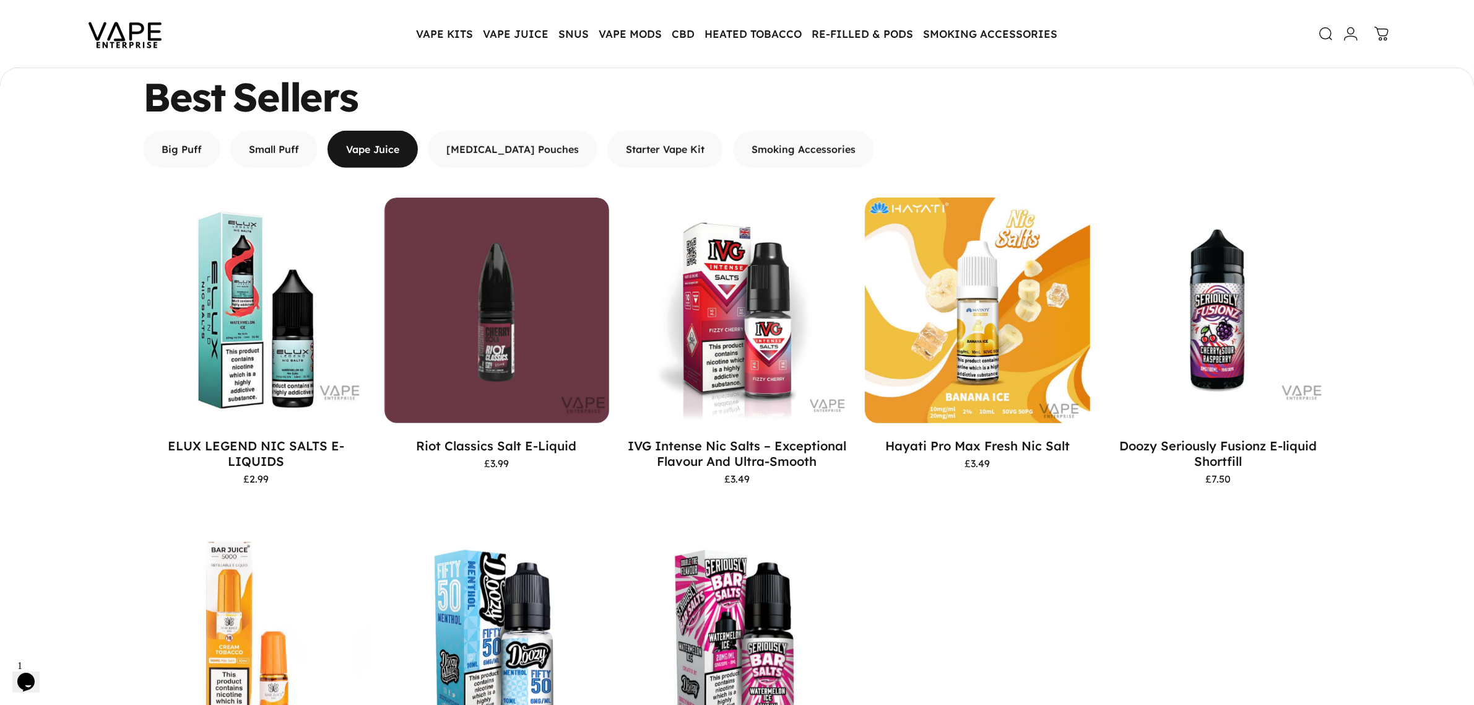
scroll to position [765, 0]
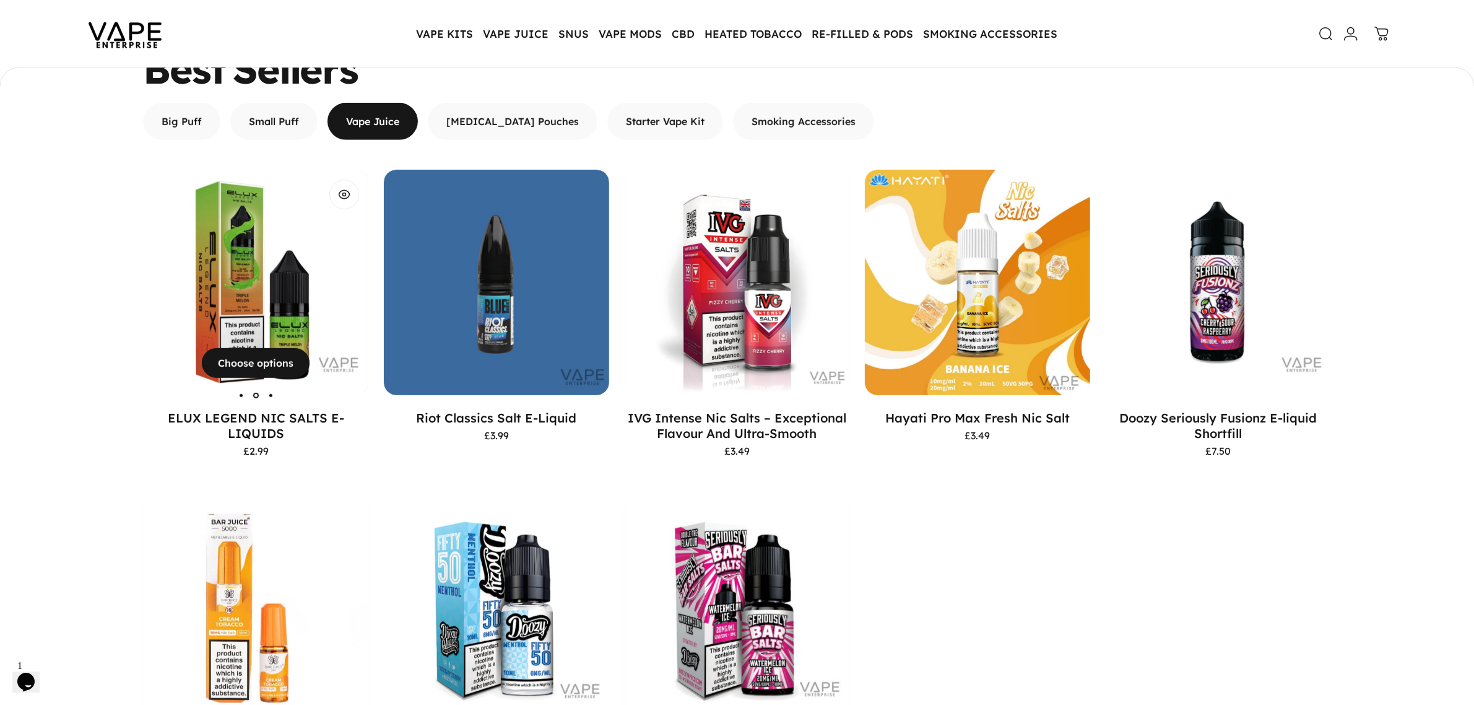
click at [254, 270] on img "ELUX LEGEND NIC SALTS E-LIQUIDS" at bounding box center [255, 283] width 226 height 226
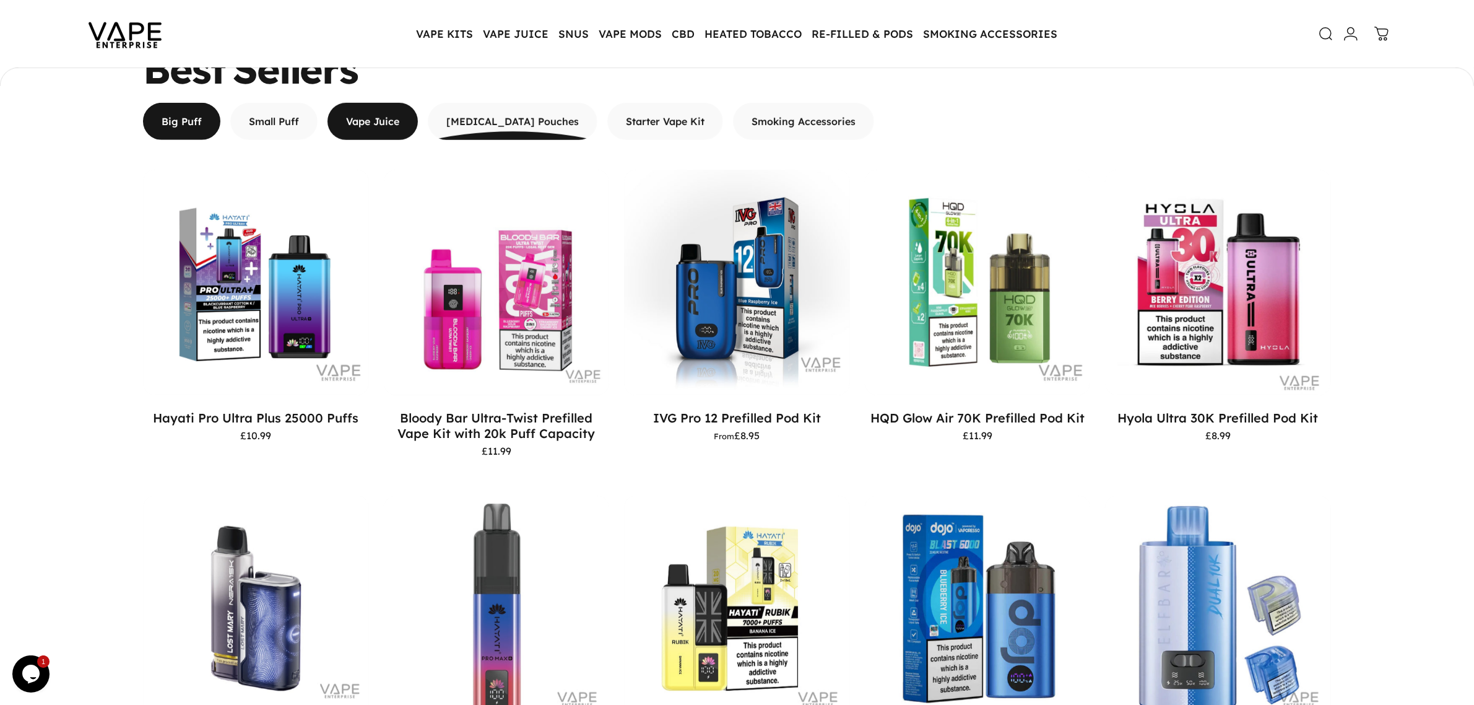
click at [376, 124] on span "button" at bounding box center [373, 121] width 136 height 74
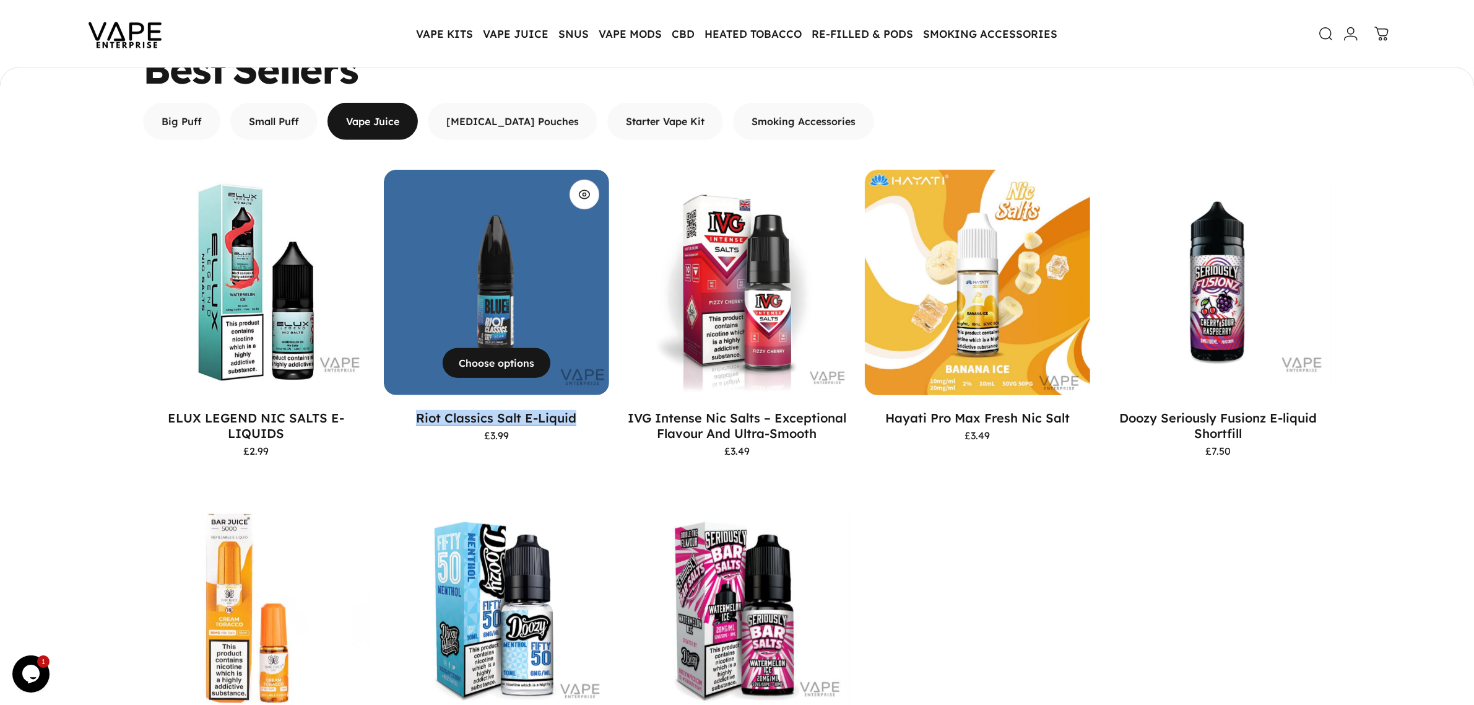
drag, startPoint x: 414, startPoint y: 423, endPoint x: 577, endPoint y: 414, distance: 163.7
click at [577, 414] on div "Riot Classics Salt E-Liquid £3.99" at bounding box center [497, 425] width 226 height 30
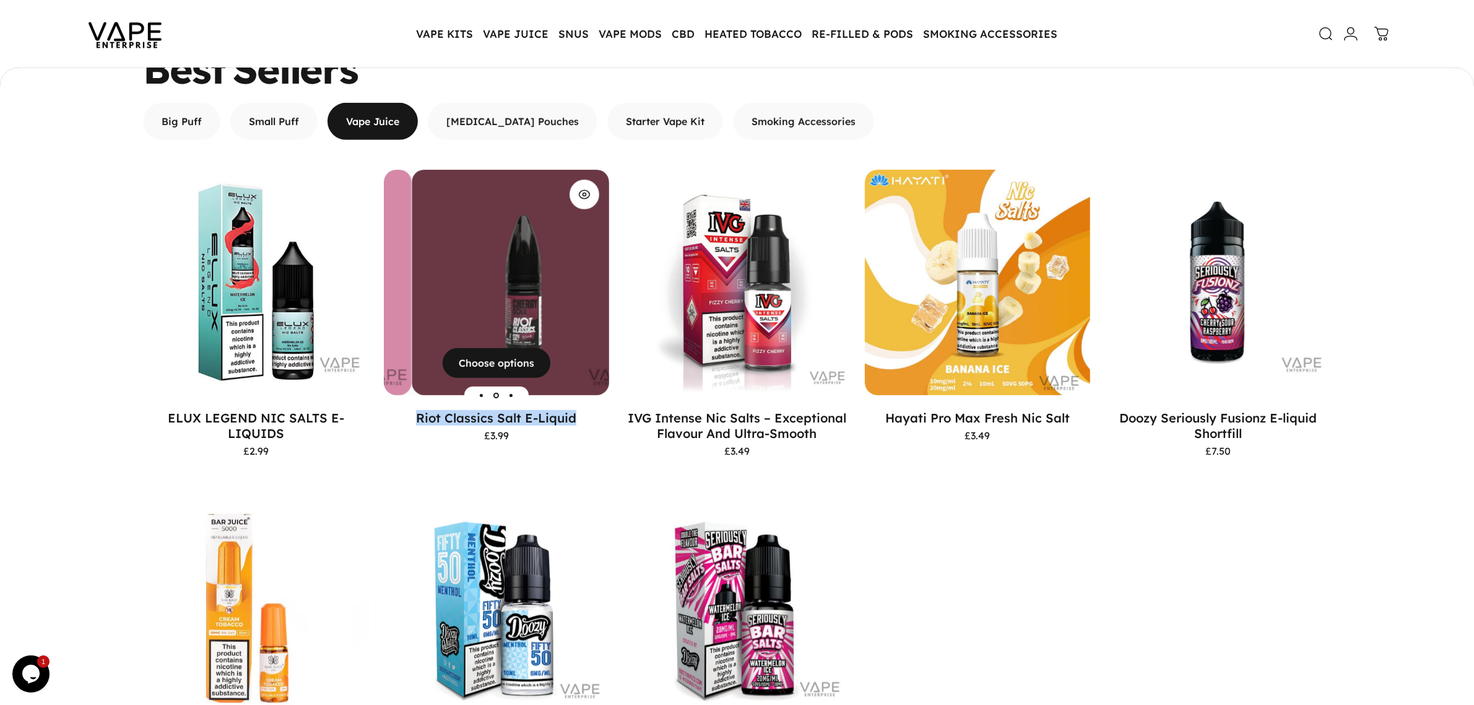
copy link "Riot Classics Salt E-Liquid"
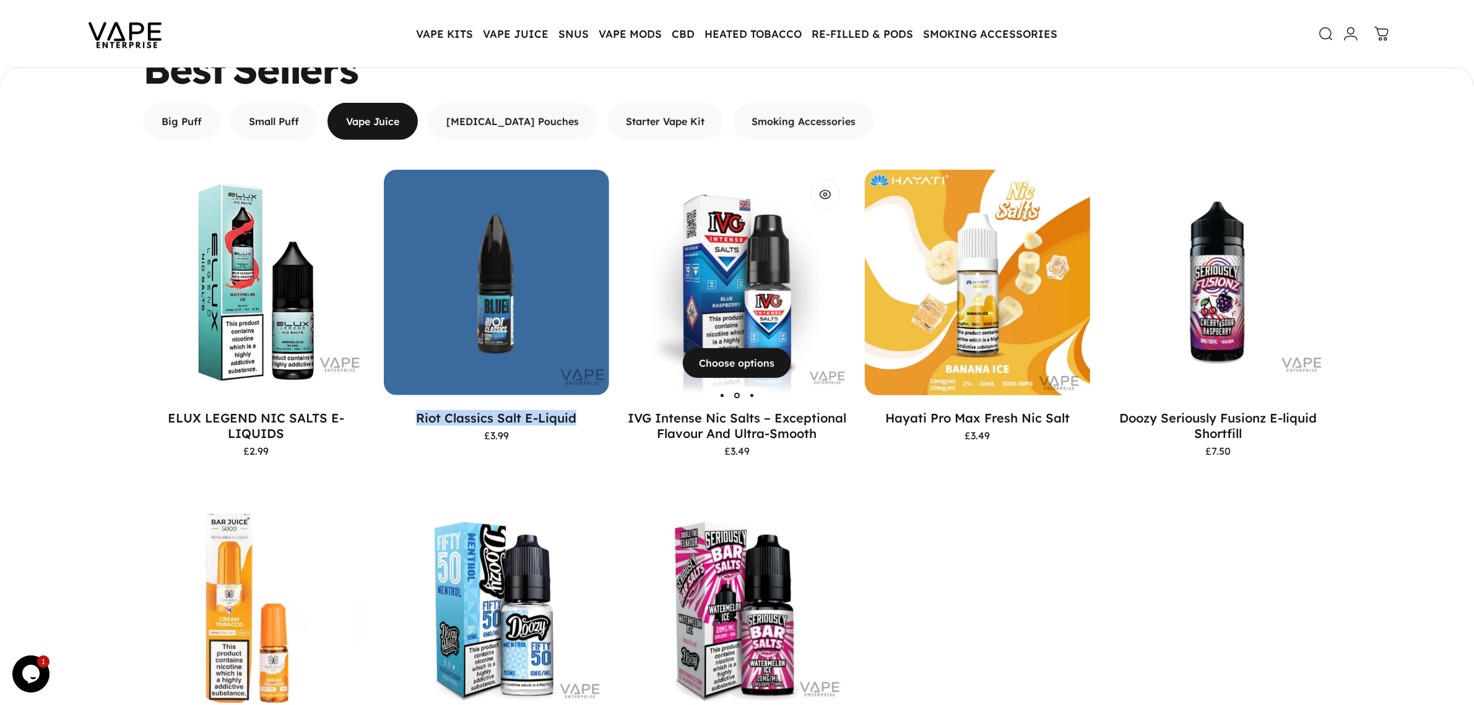
click at [740, 289] on img "IVG Intense Nic Salts – Exceptional Flavour And Ultra-Smooth" at bounding box center [737, 283] width 226 height 226
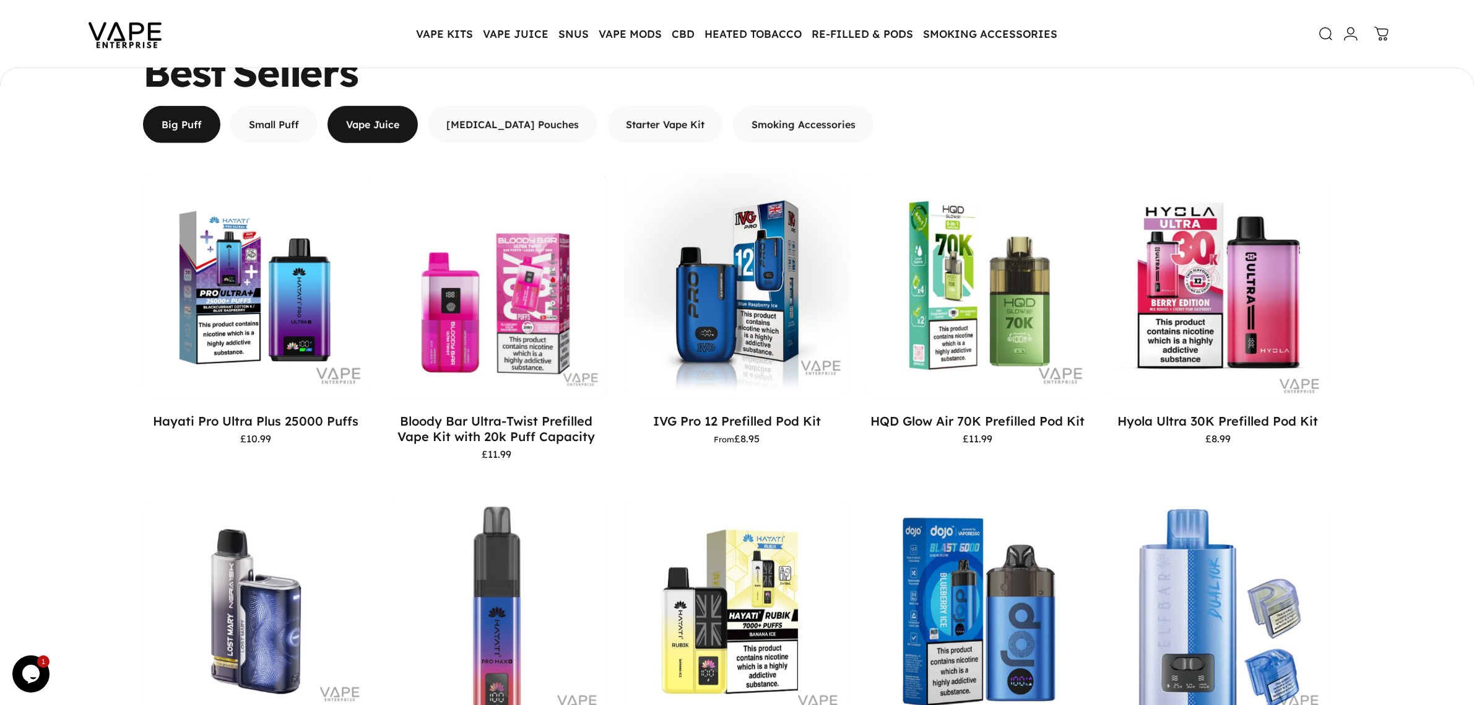
click at [398, 115] on span "button" at bounding box center [373, 124] width 136 height 74
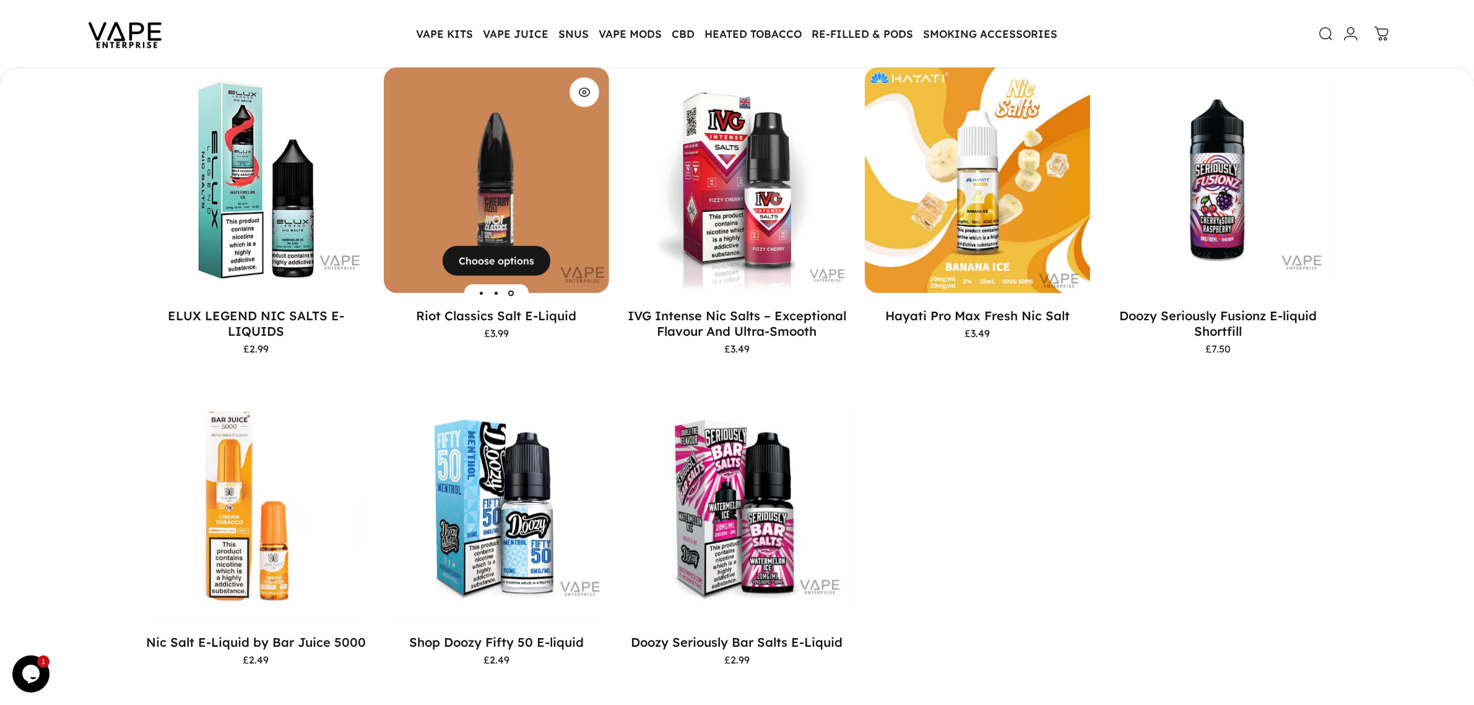
scroll to position [839, 0]
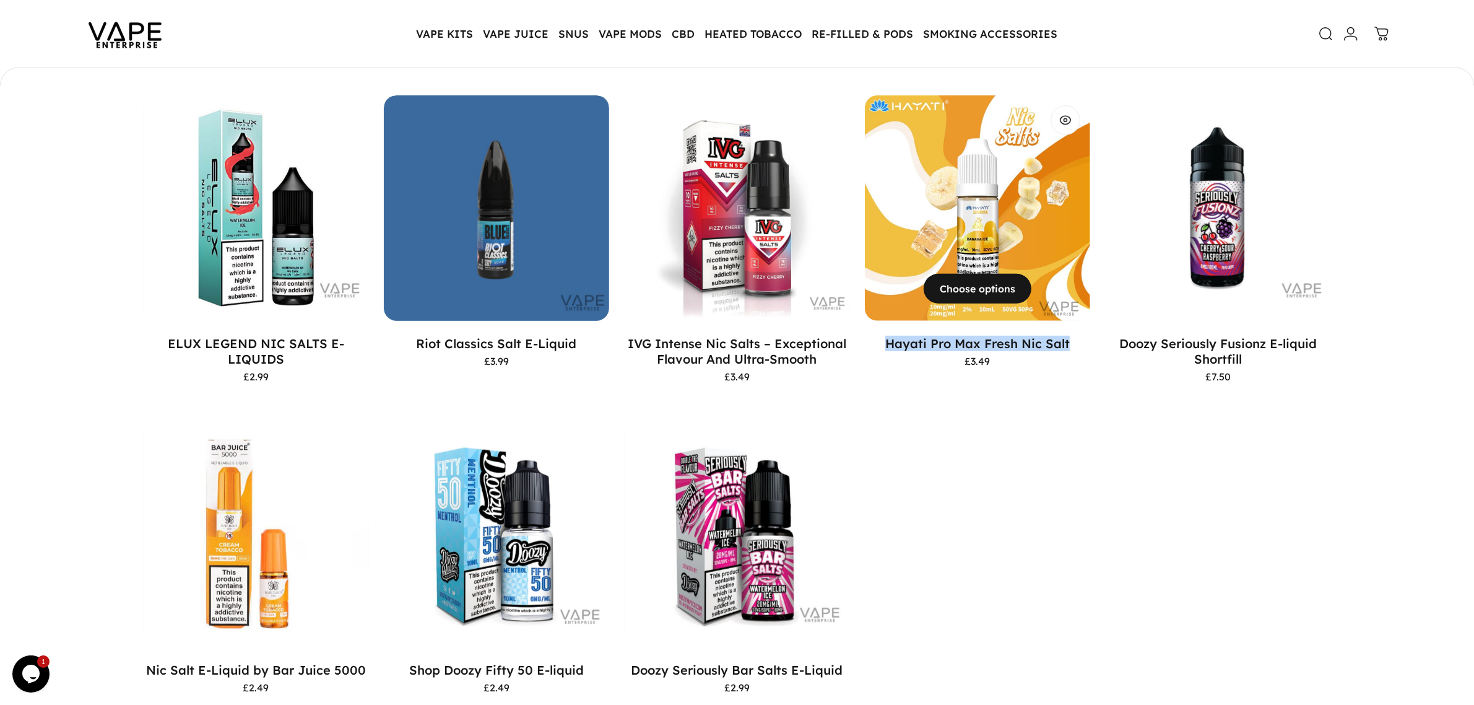
drag, startPoint x: 881, startPoint y: 342, endPoint x: 1070, endPoint y: 338, distance: 188.9
click at [1070, 338] on p "Hayati Pro Max Fresh Nic Salt" at bounding box center [978, 343] width 226 height 15
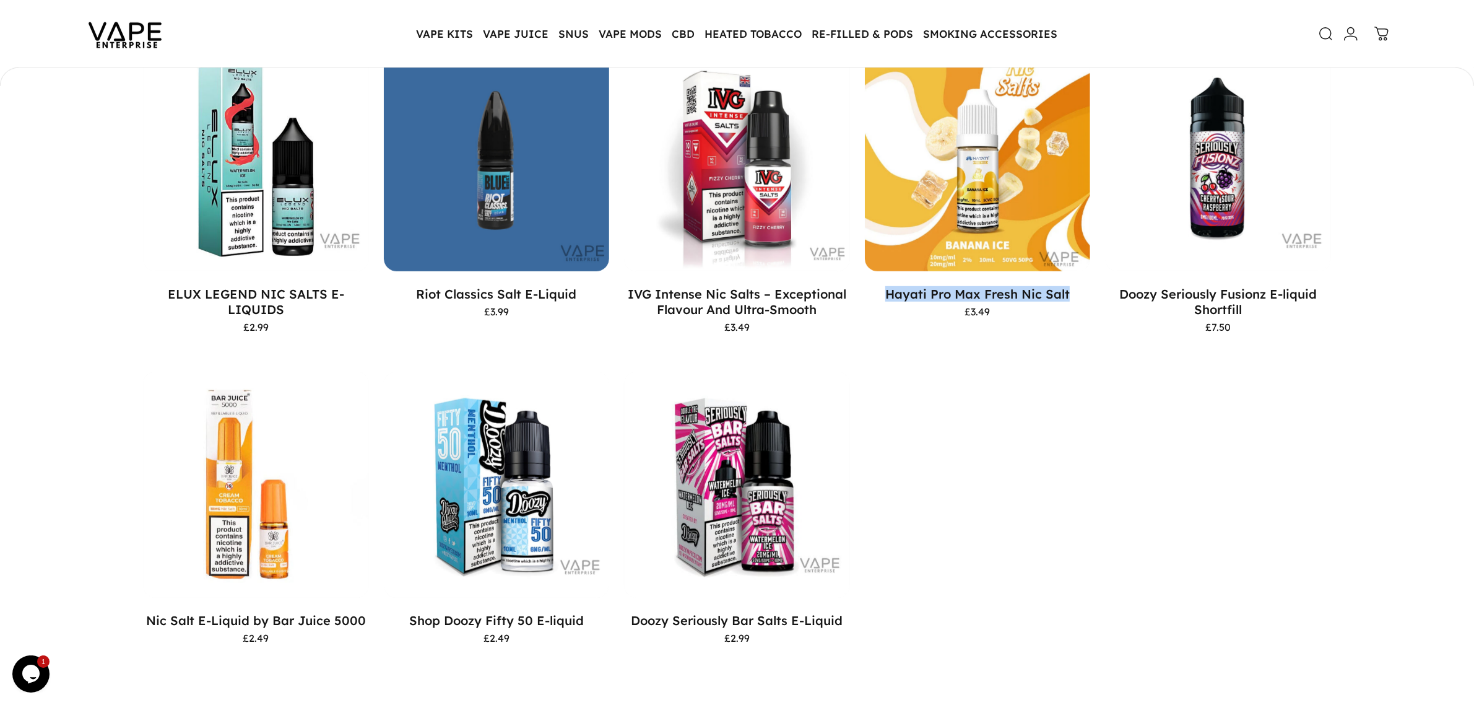
scroll to position [916, 0]
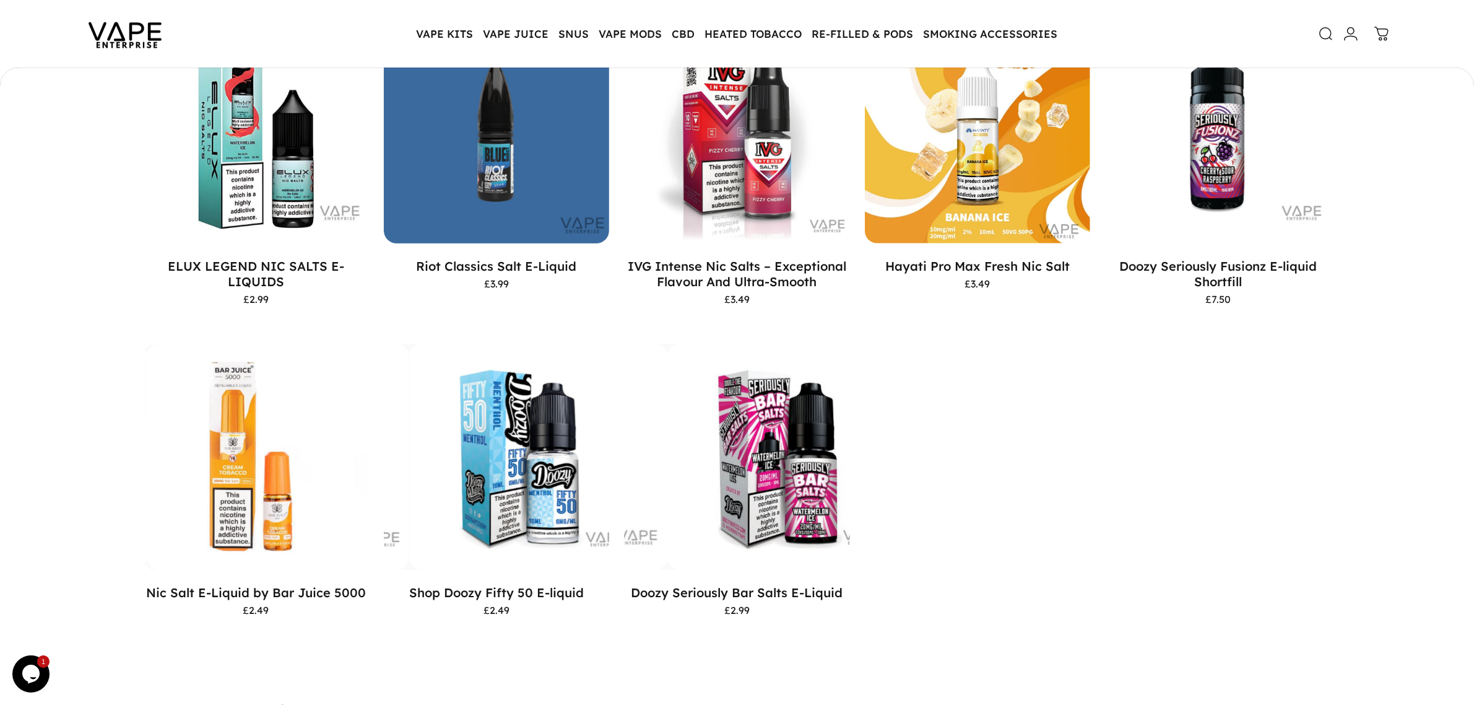
click at [1152, 422] on motion-list "View Choose options ELUX LEGEND NIC SALTS E-LIQUIDS £2.99 View" at bounding box center [737, 329] width 1188 height 622
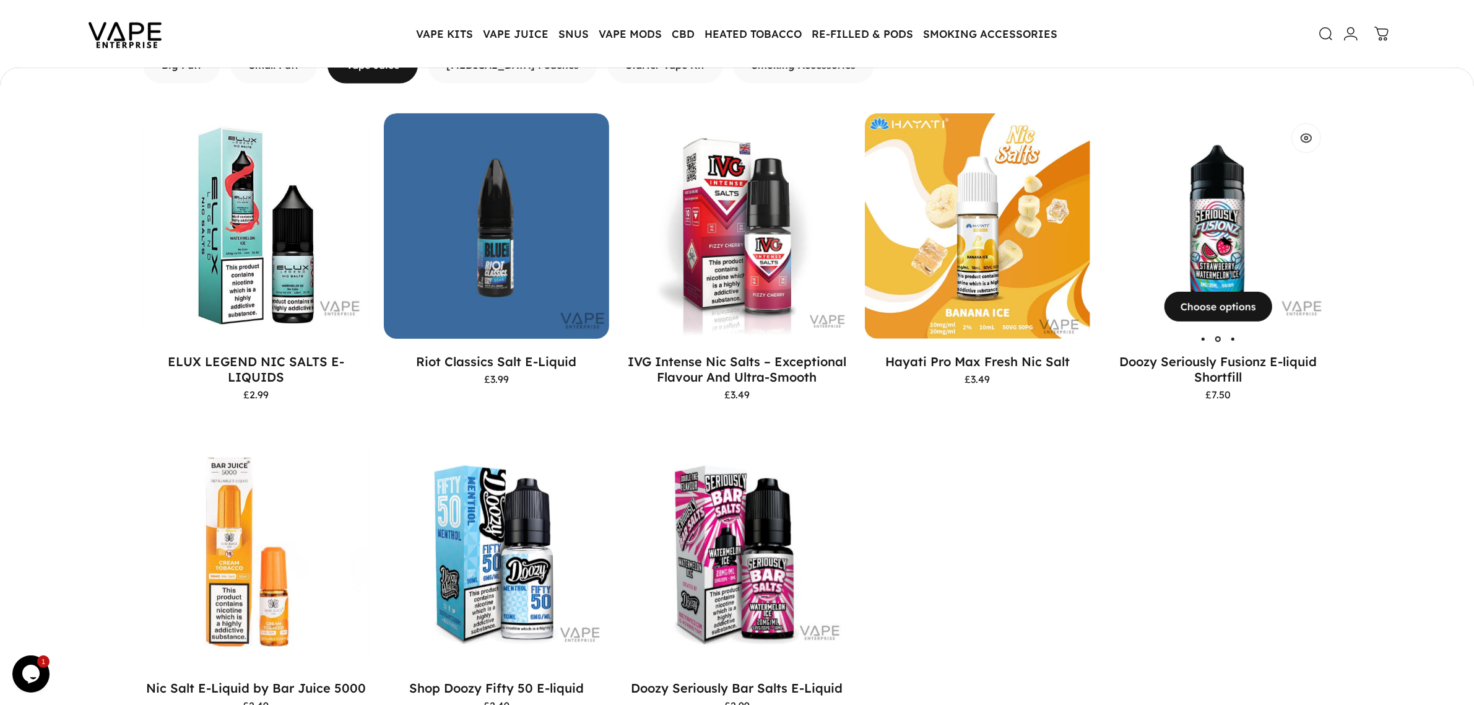
scroll to position [839, 0]
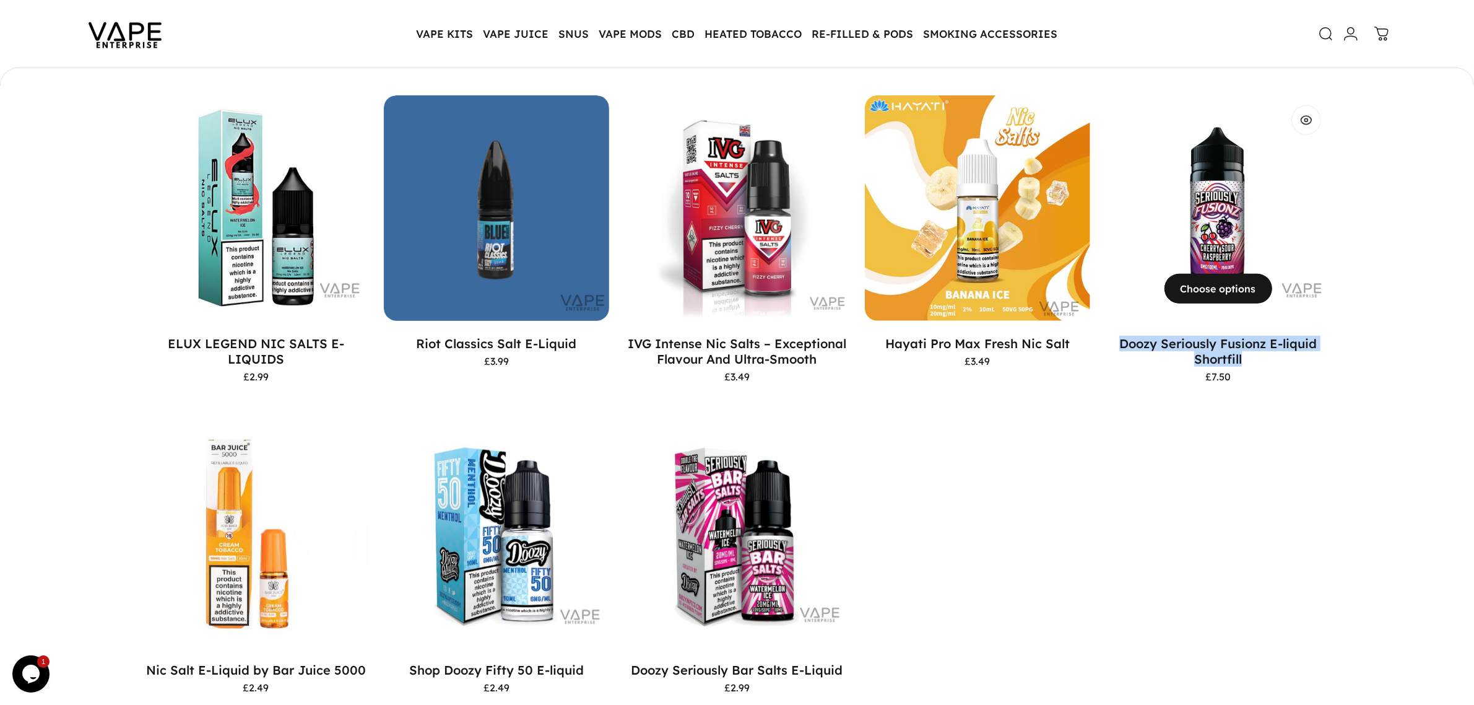
drag, startPoint x: 1109, startPoint y: 335, endPoint x: 1289, endPoint y: 357, distance: 180.9
click at [1289, 357] on p "Doozy Seriously Fusionz E-liquid Shortfill" at bounding box center [1218, 351] width 226 height 31
copy link "Doozy Seriously Fusionz E-liquid Shortfill"
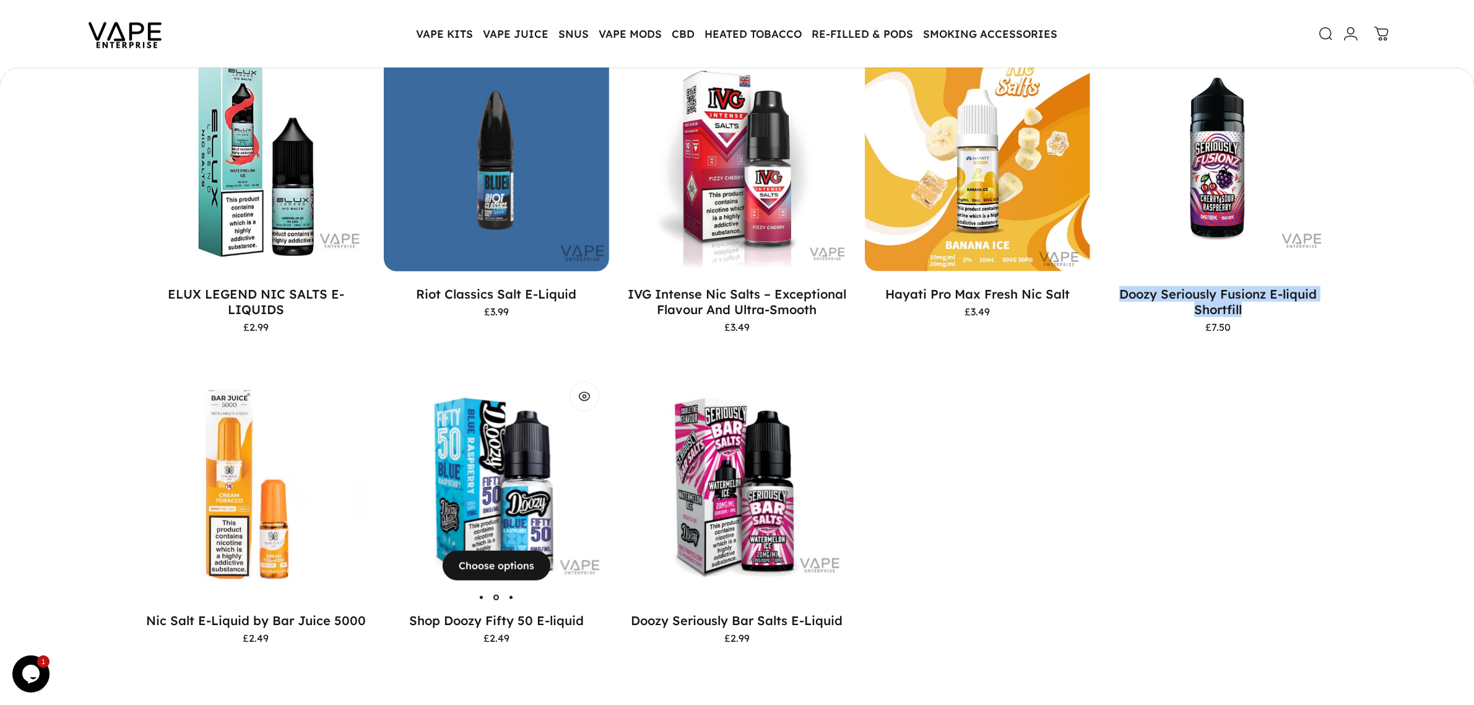
scroll to position [916, 0]
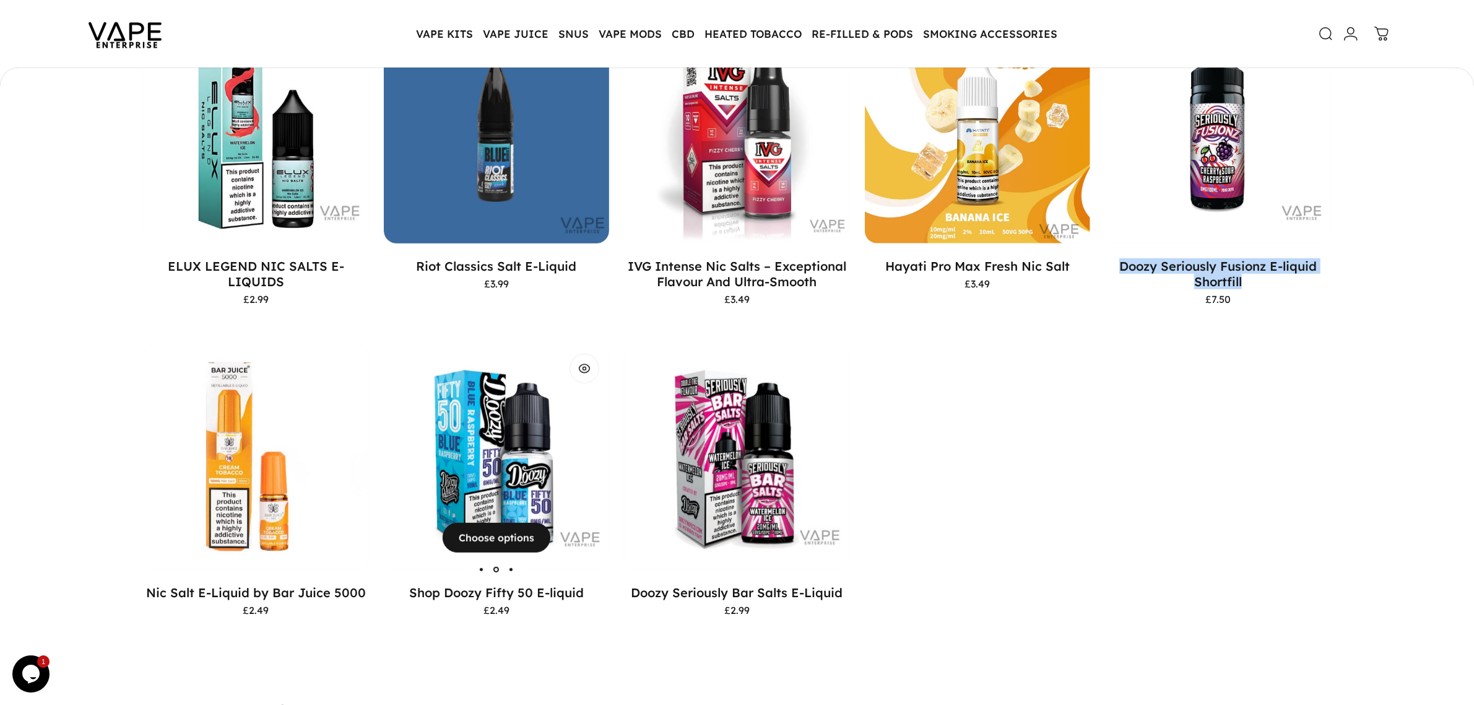
click at [489, 463] on img "Shop Doozy Fifty 50 E-liquid" at bounding box center [497, 457] width 226 height 226
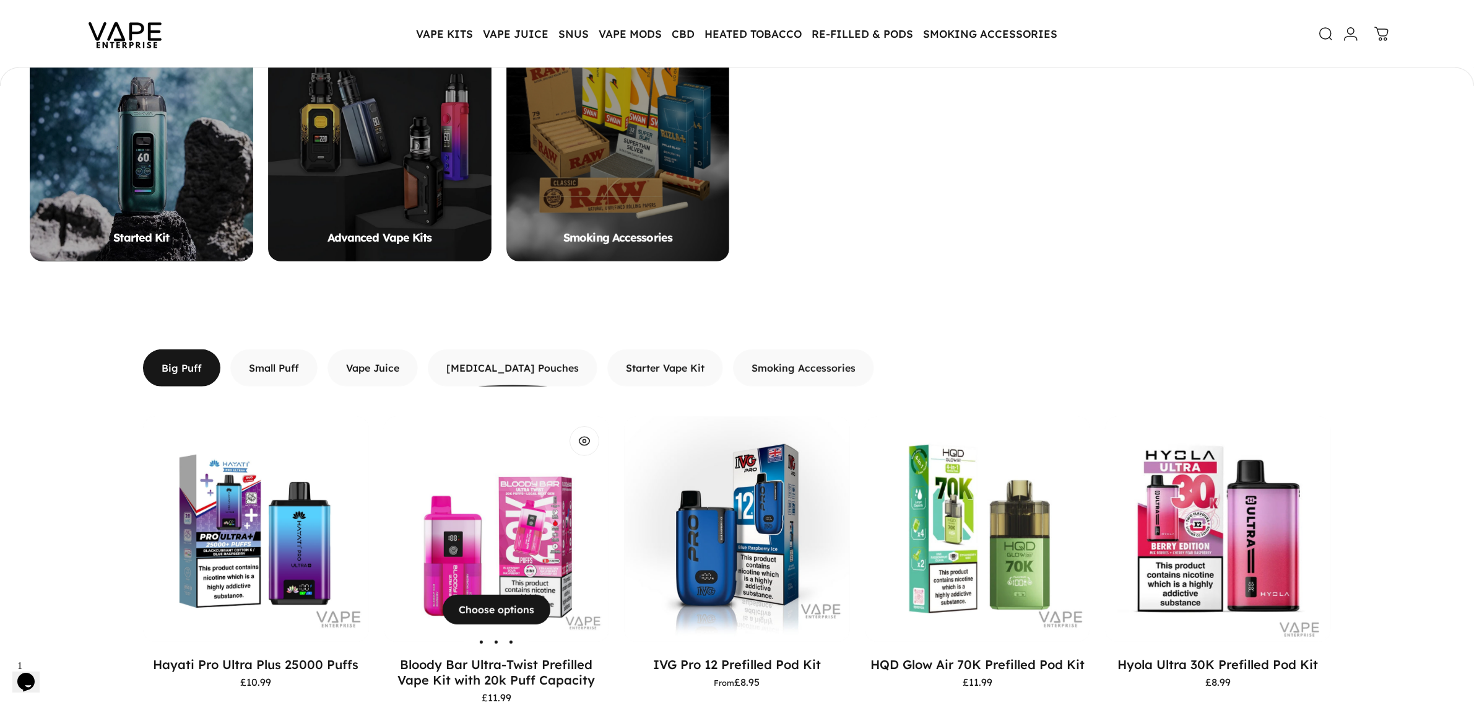
scroll to position [604, 0]
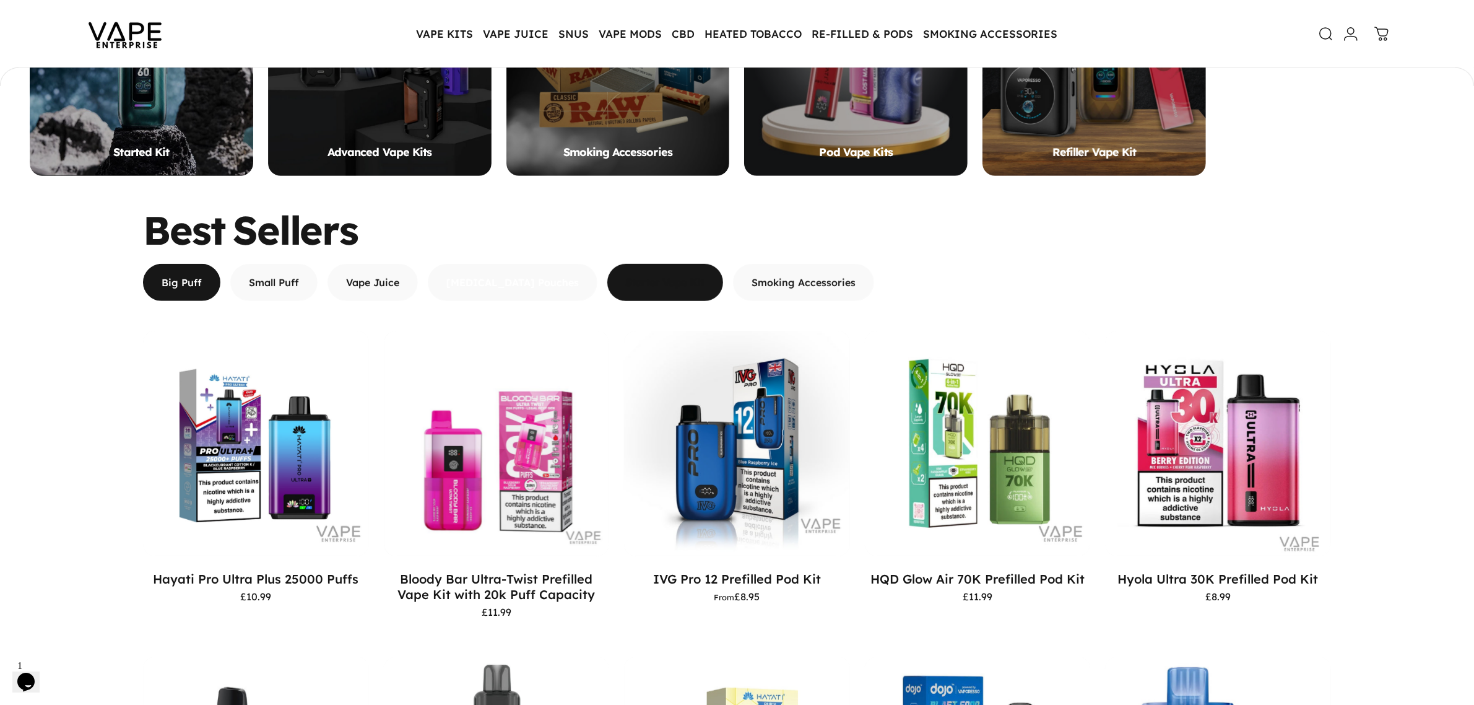
click at [533, 263] on span "button" at bounding box center [513, 225] width 254 height 74
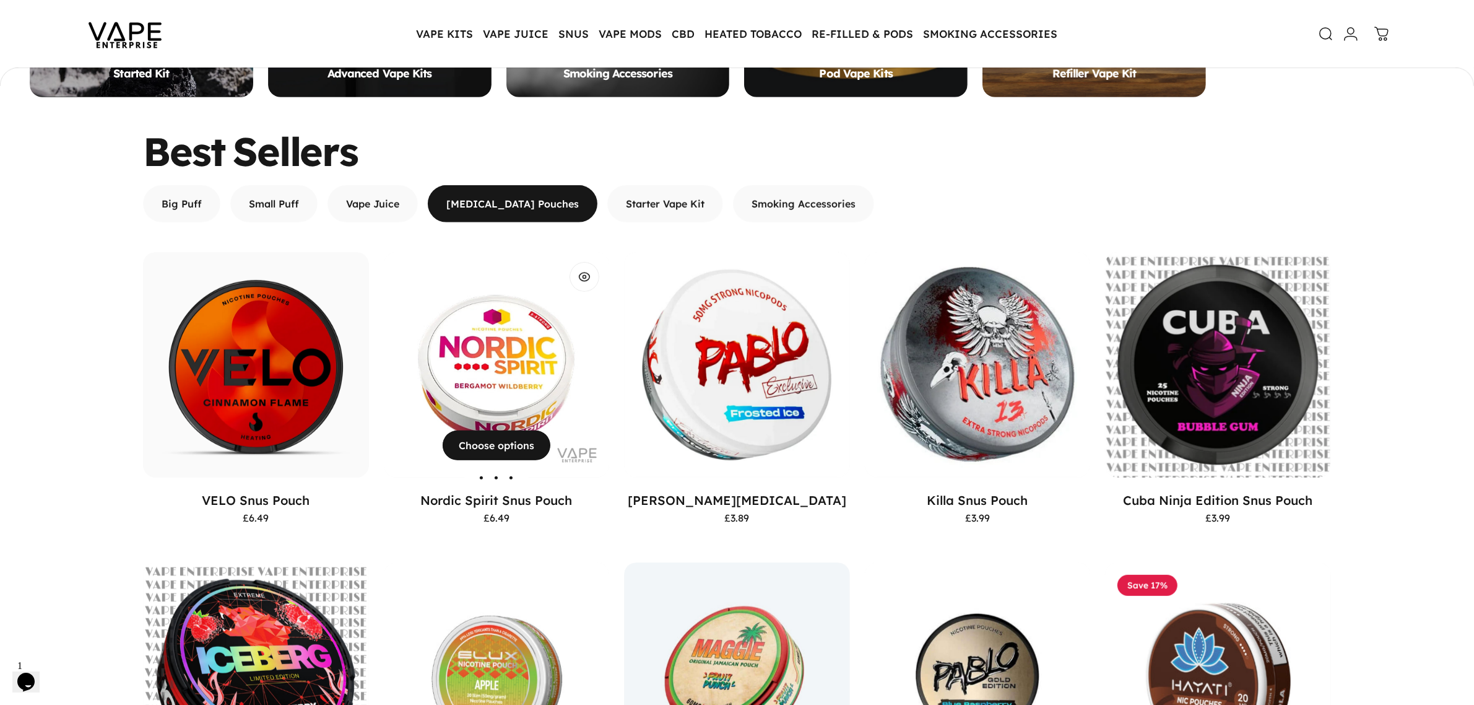
scroll to position [681, 0]
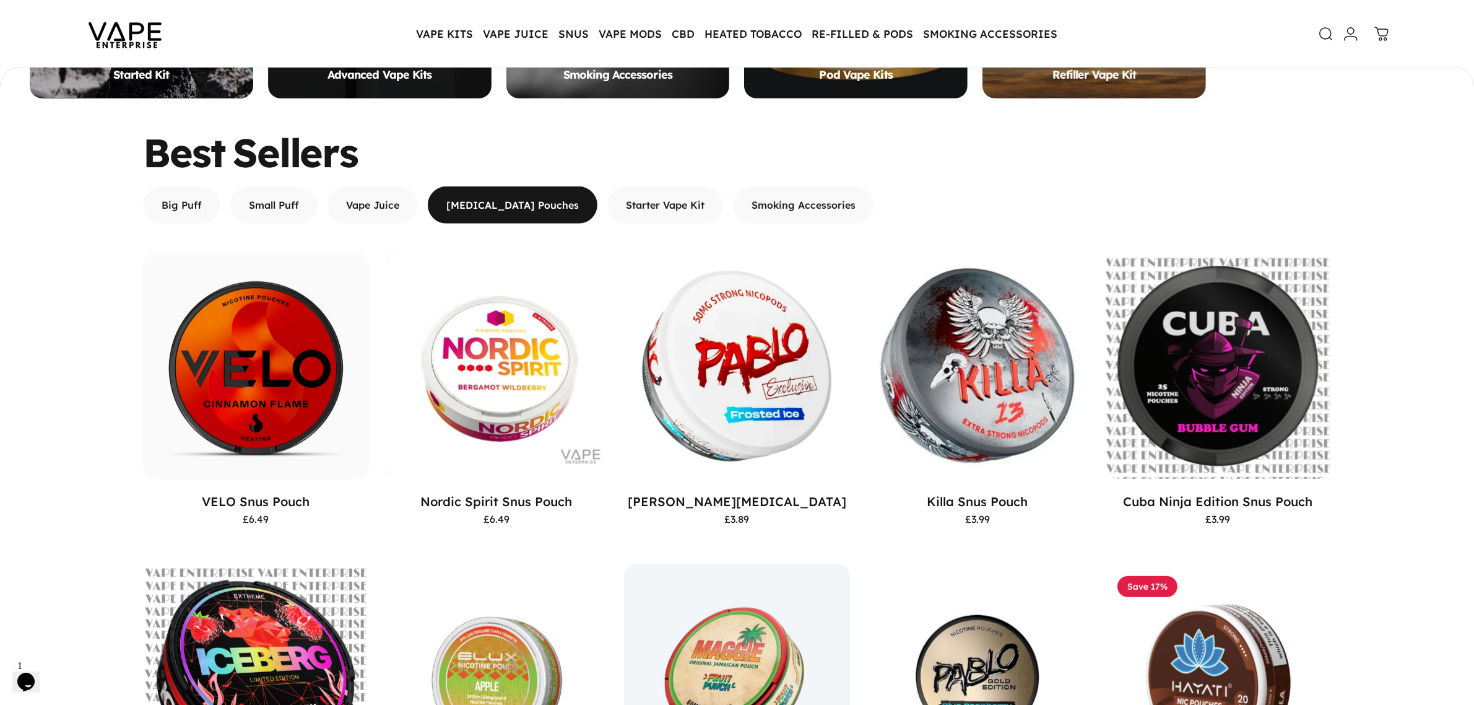
click at [555, 214] on div "Big Puff Small Puff Vape Juice Nicotine Pouches Starter Vape Kit Smoking Access…" at bounding box center [508, 204] width 731 height 37
click at [586, 185] on span "button" at bounding box center [665, 148] width 174 height 74
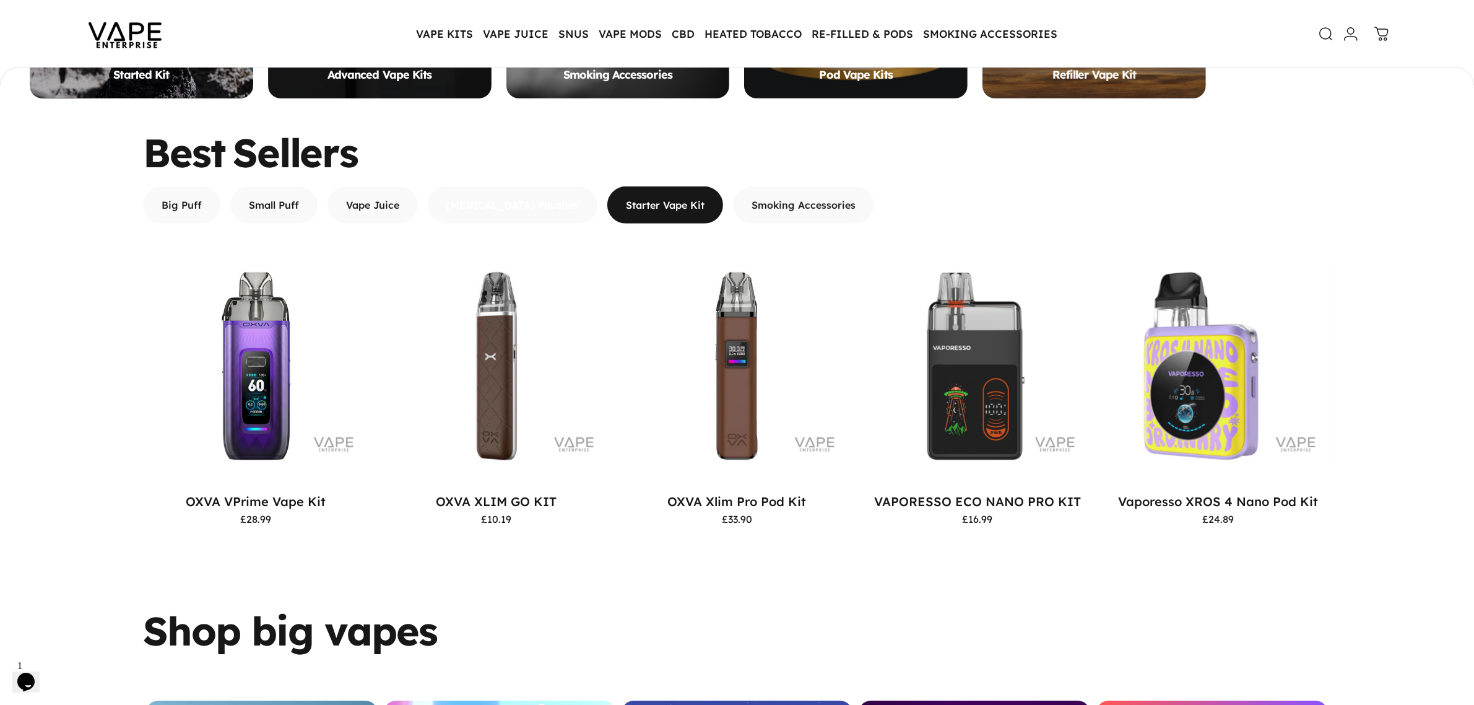
click at [515, 185] on span "button" at bounding box center [513, 148] width 254 height 74
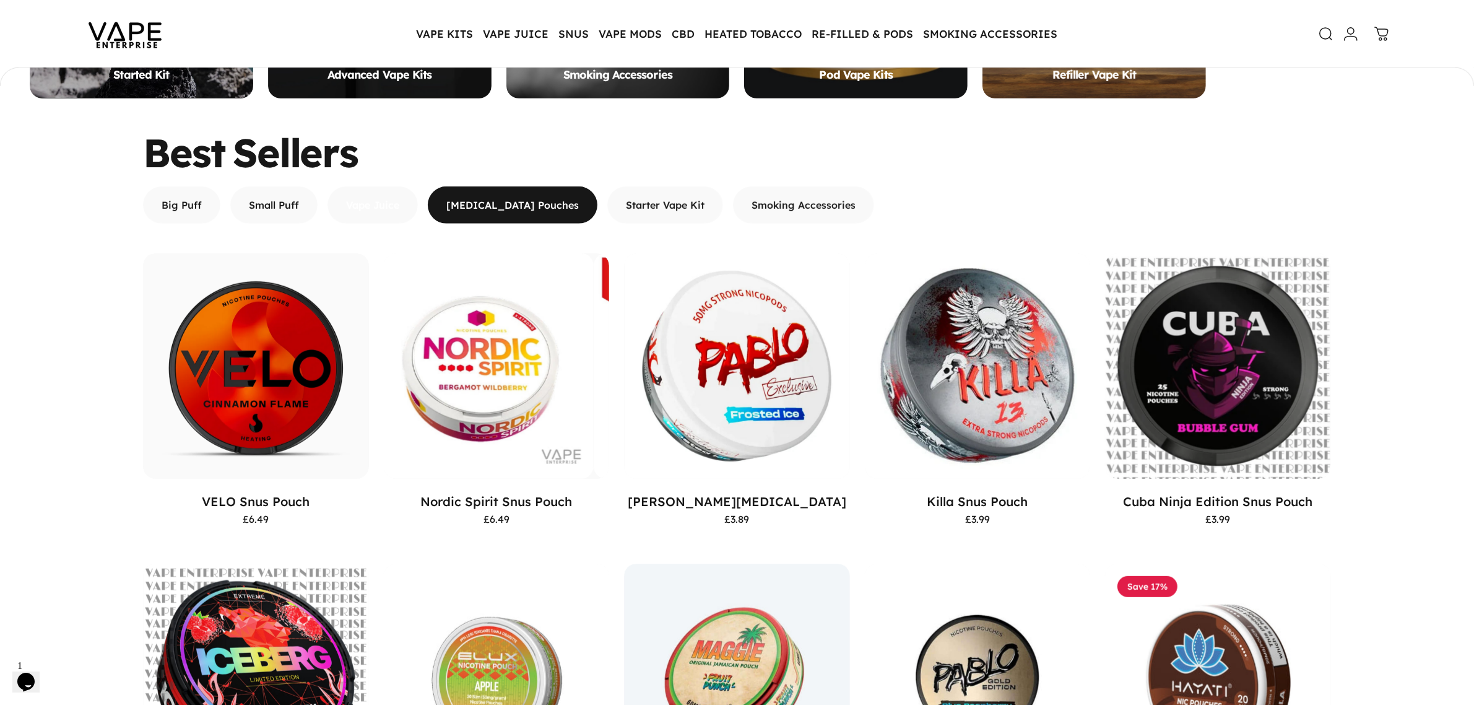
click at [375, 185] on span "button" at bounding box center [373, 148] width 136 height 74
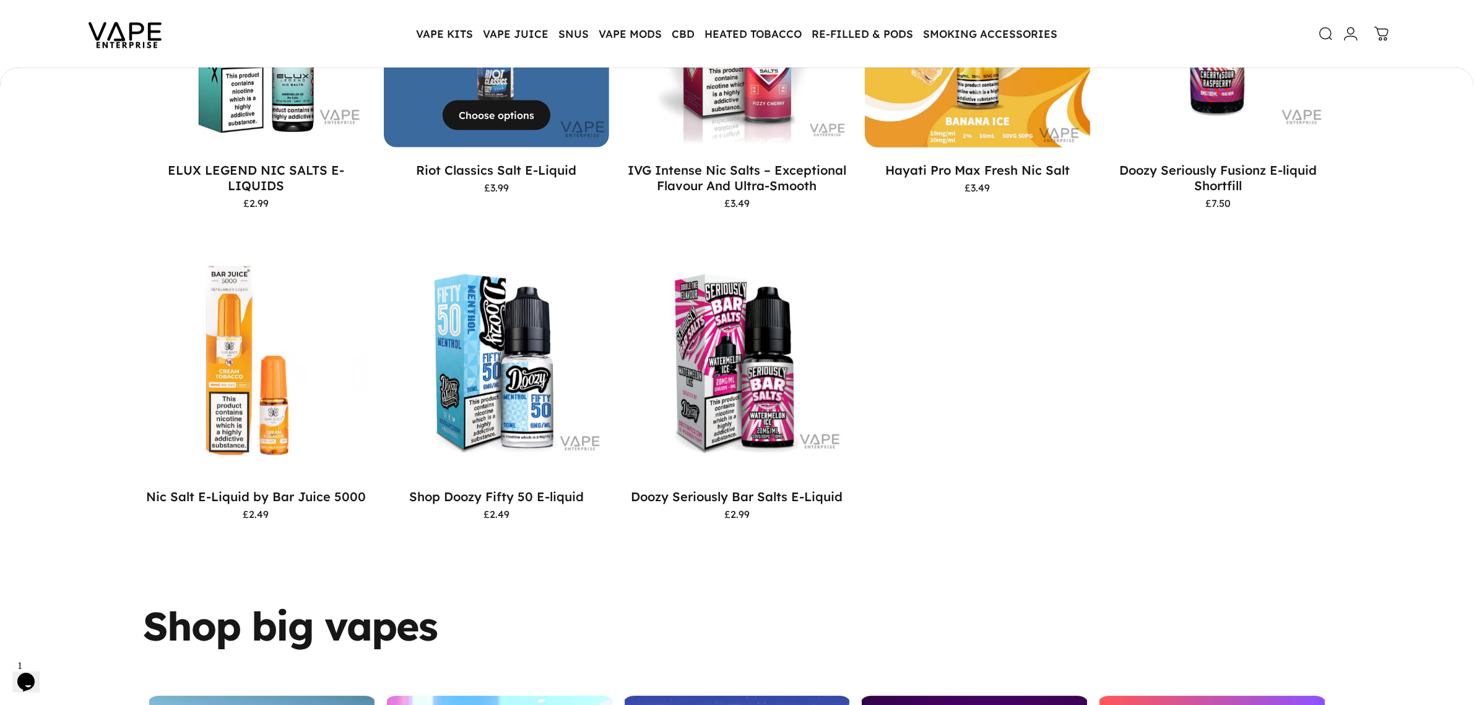
scroll to position [991, 0]
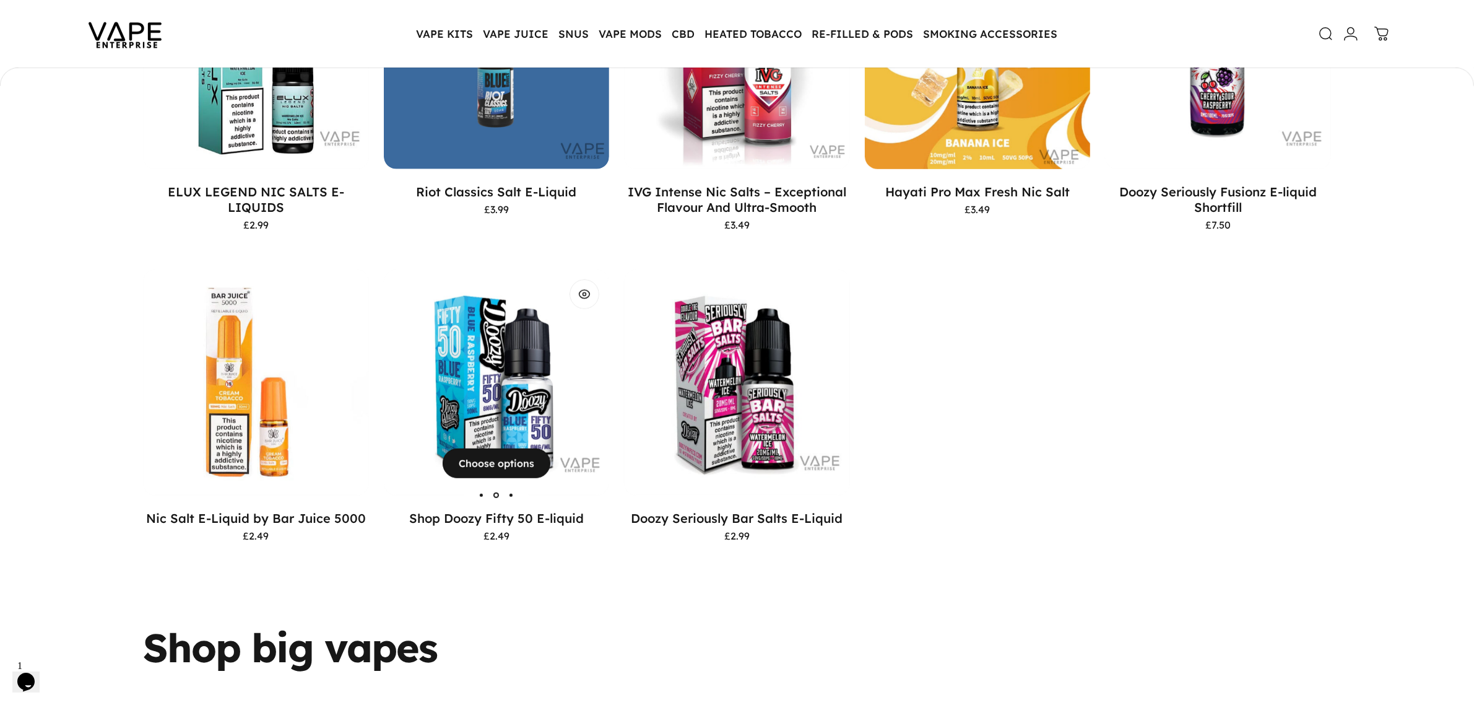
click at [508, 393] on img "Shop Doozy Fifty 50 E-liquid" at bounding box center [497, 382] width 226 height 226
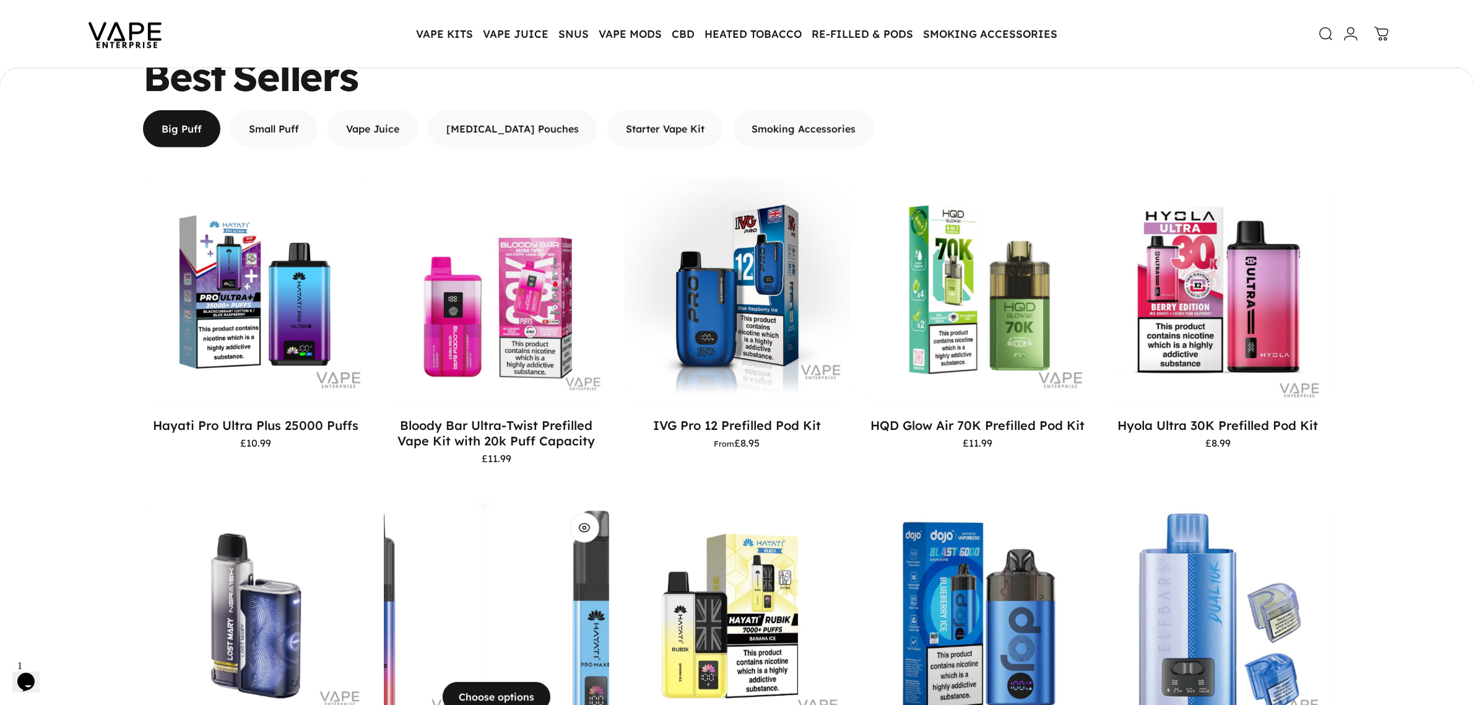
scroll to position [755, 0]
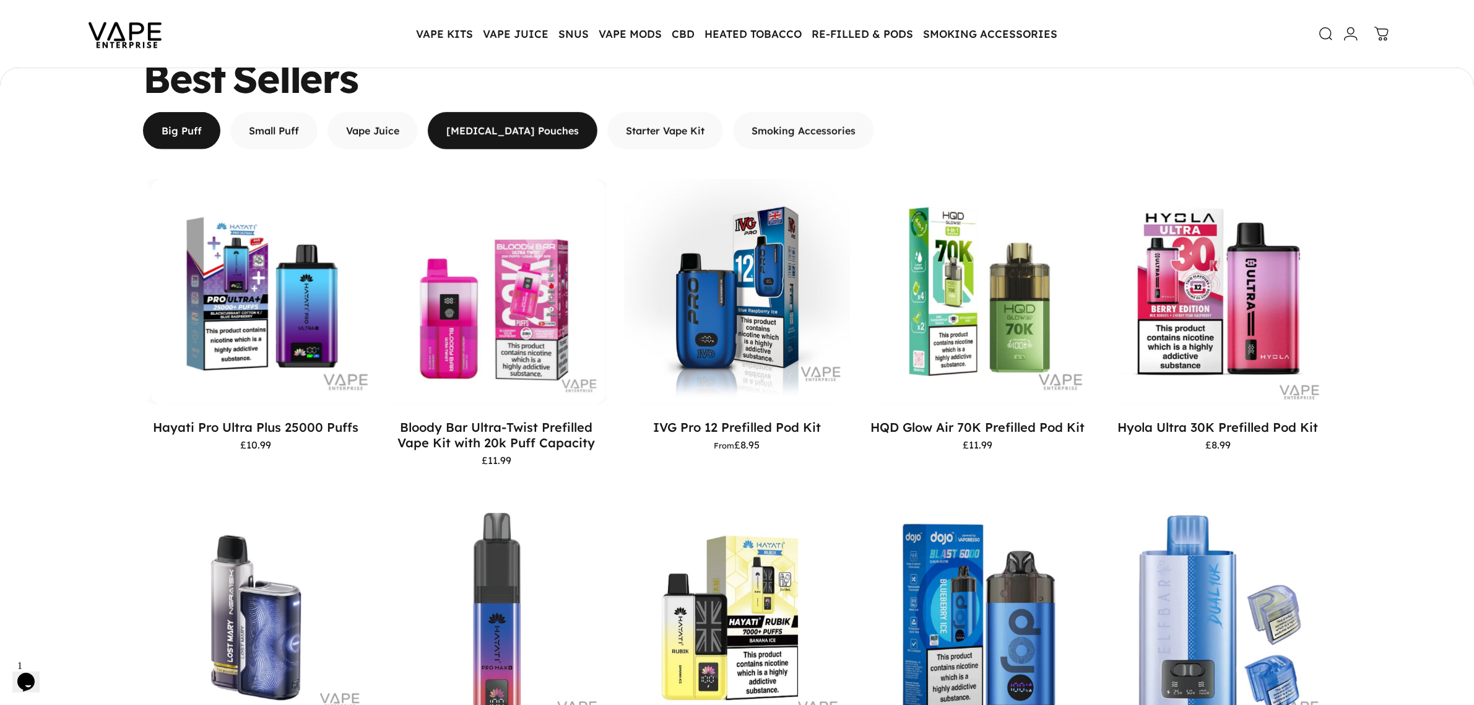
click at [480, 122] on span "button" at bounding box center [513, 130] width 254 height 74
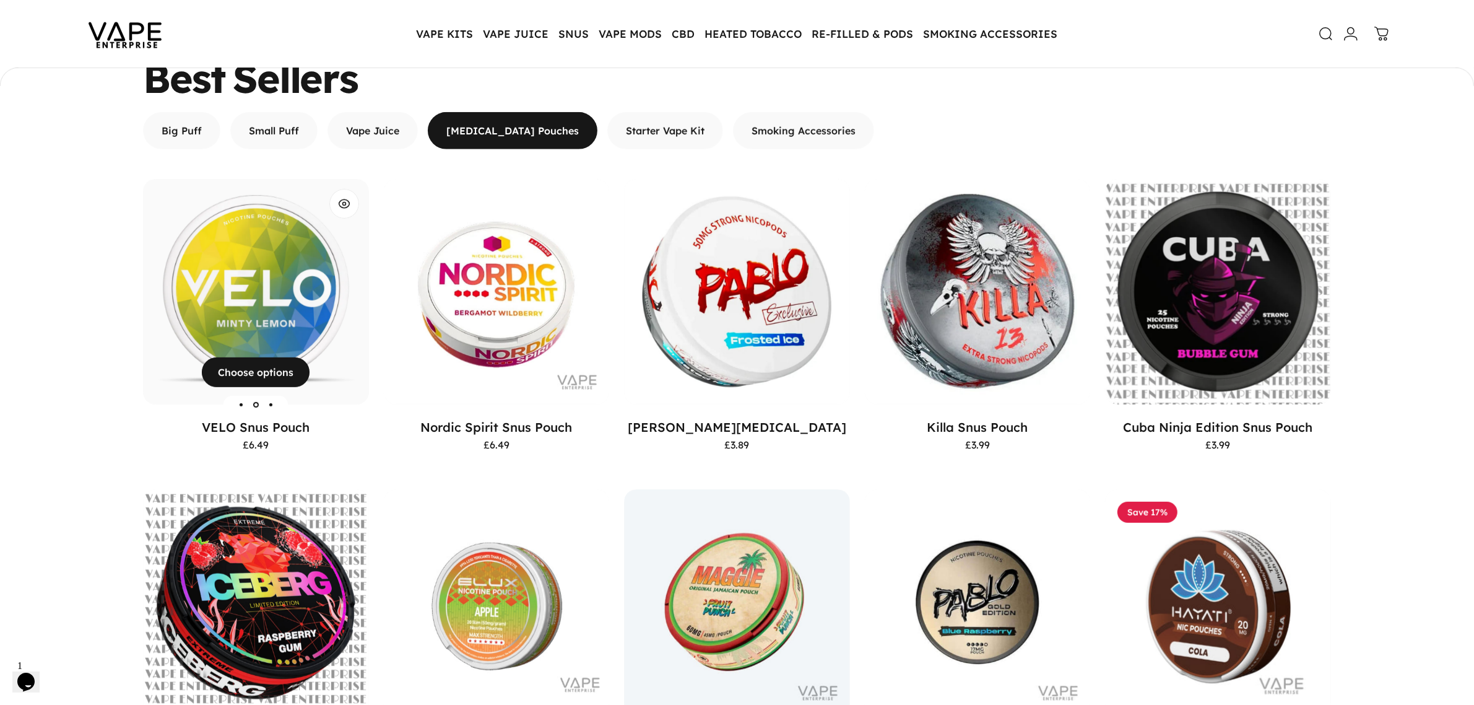
click at [234, 296] on img "VELO Snus Pouch" at bounding box center [256, 292] width 226 height 226
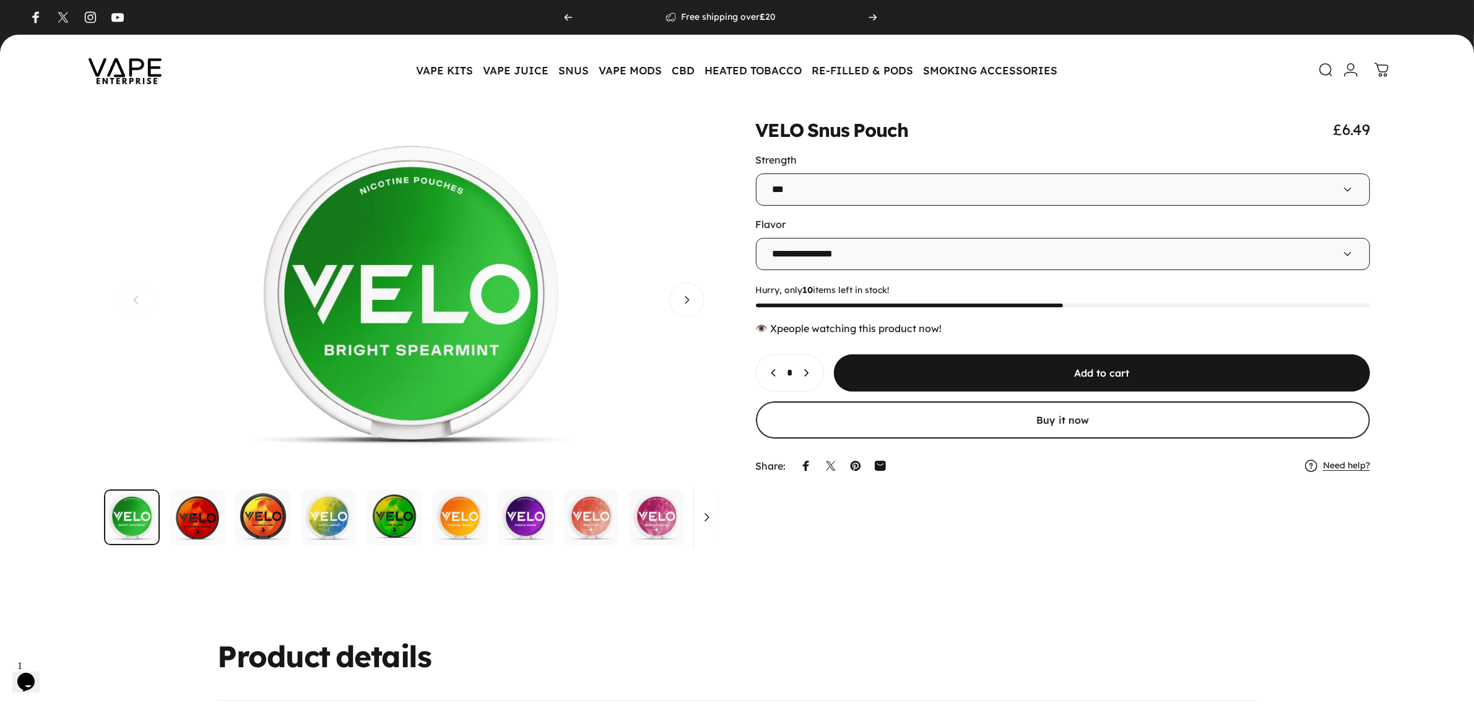
click at [212, 521] on img "Go to item" at bounding box center [198, 517] width 56 height 56
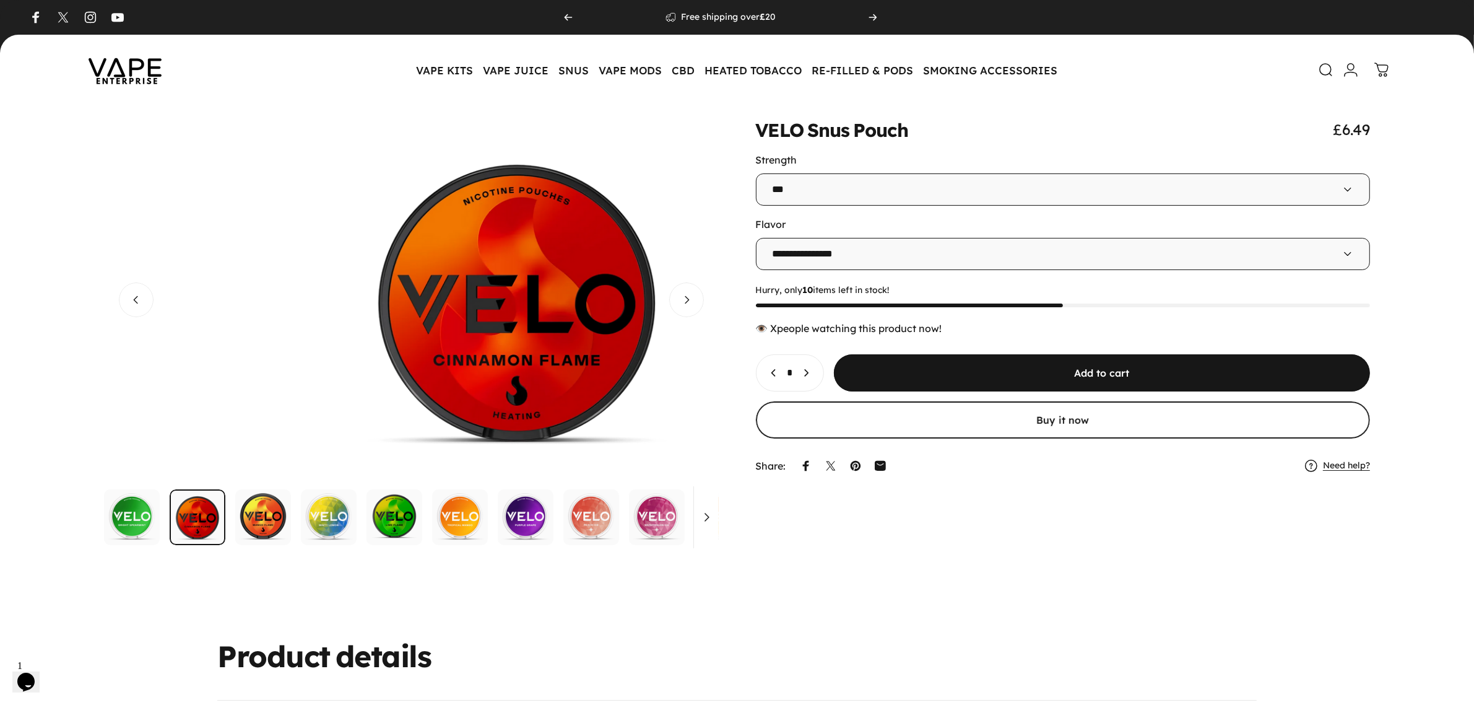
scroll to position [0, 614]
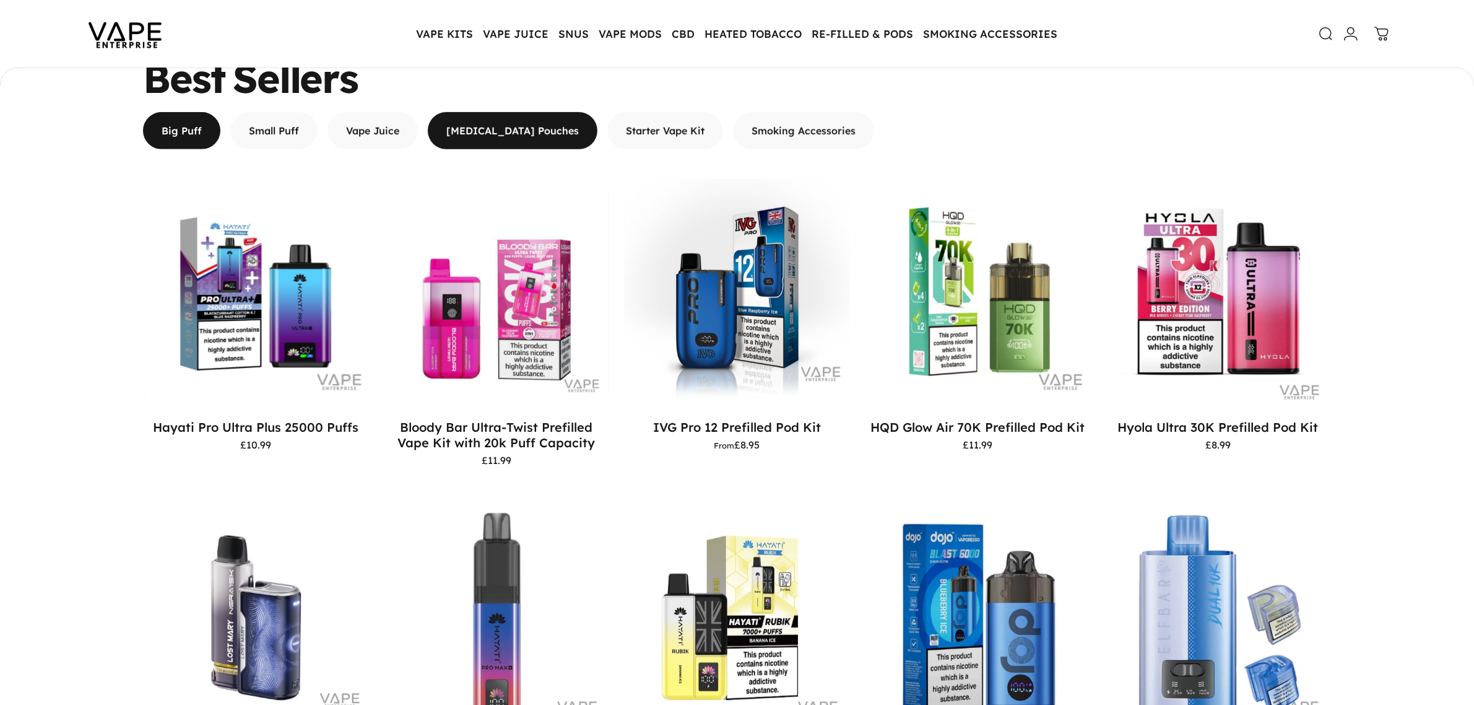
click at [512, 128] on span "button" at bounding box center [513, 130] width 254 height 74
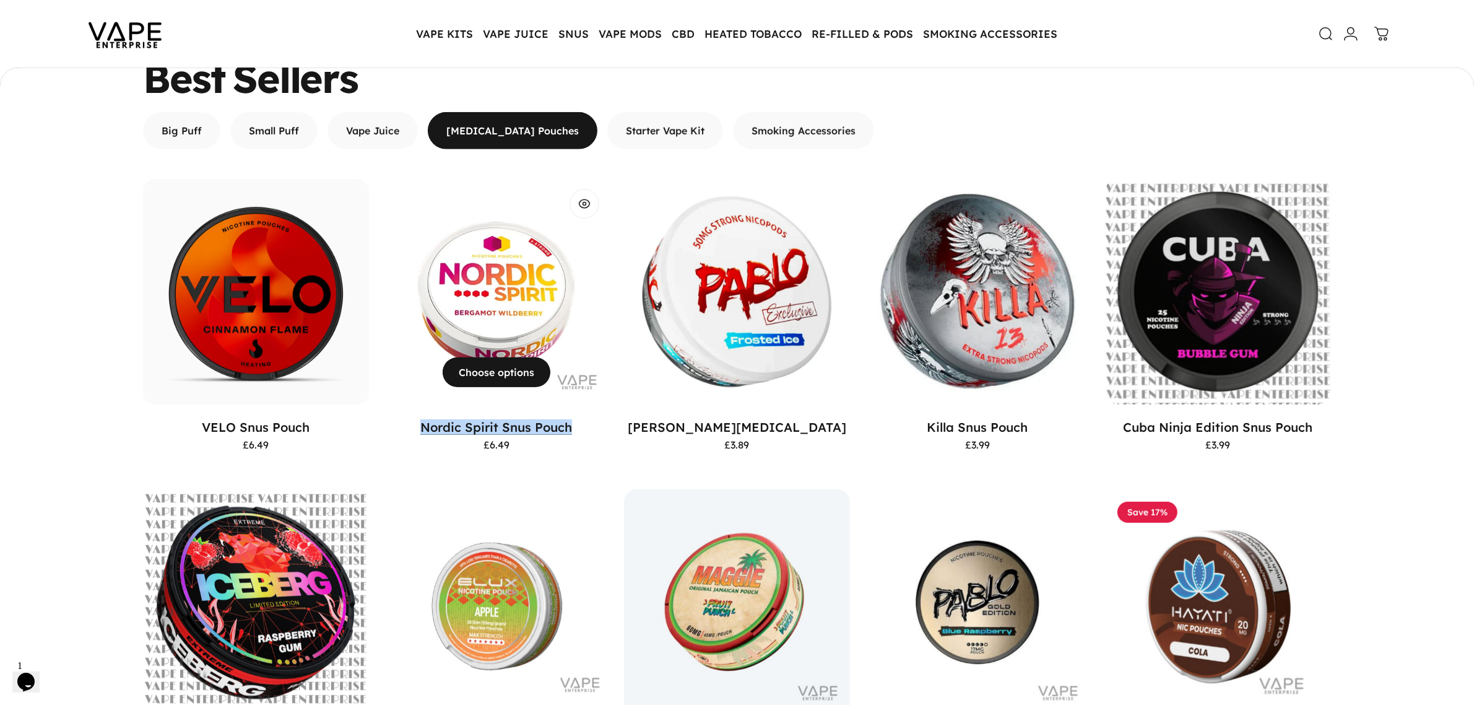
drag, startPoint x: 413, startPoint y: 429, endPoint x: 574, endPoint y: 428, distance: 161.0
click at [574, 428] on p "Nordic Spirit Snus Pouch" at bounding box center [497, 426] width 226 height 15
copy link "Nordic Spirit Snus Pouch"
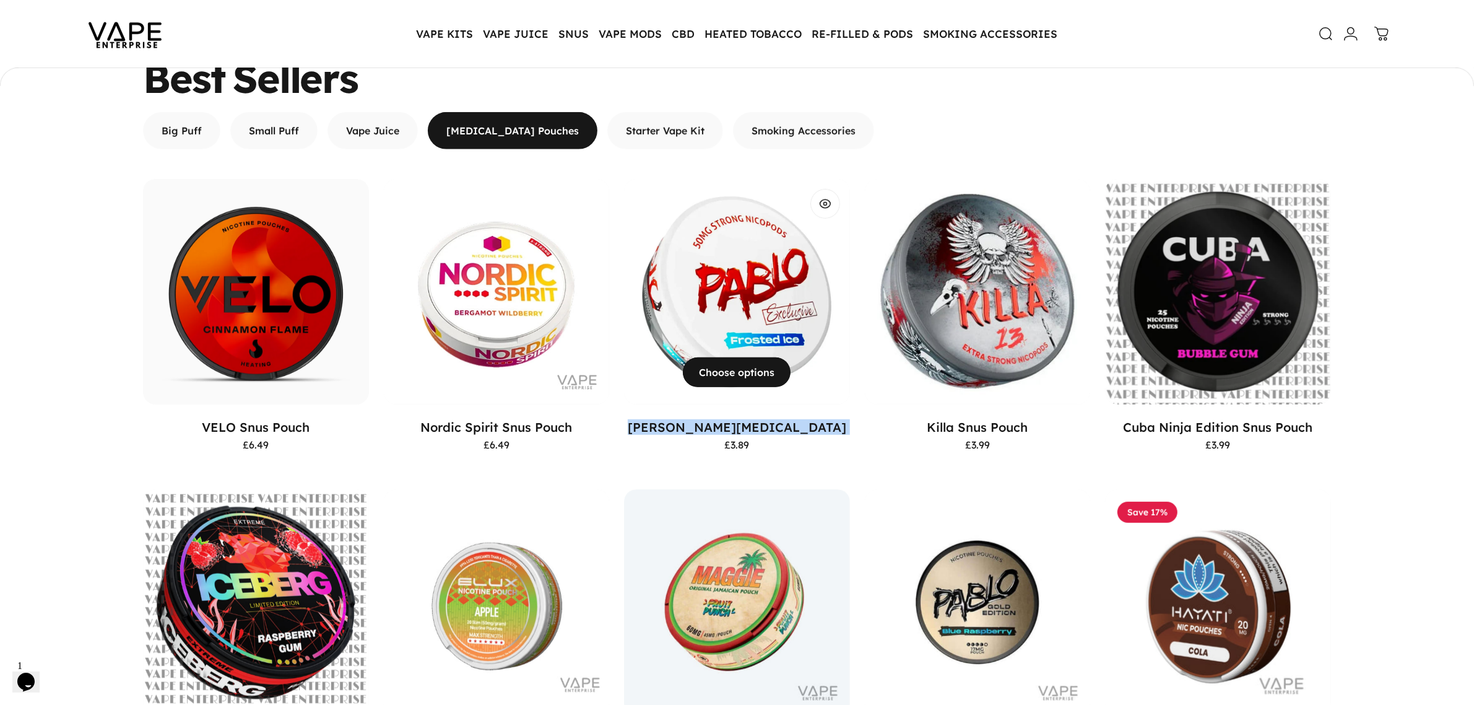
click at [654, 431] on div "Pablo Nicotine Pouches £3.89" at bounding box center [737, 434] width 226 height 30
copy p "[PERSON_NAME][MEDICAL_DATA]"
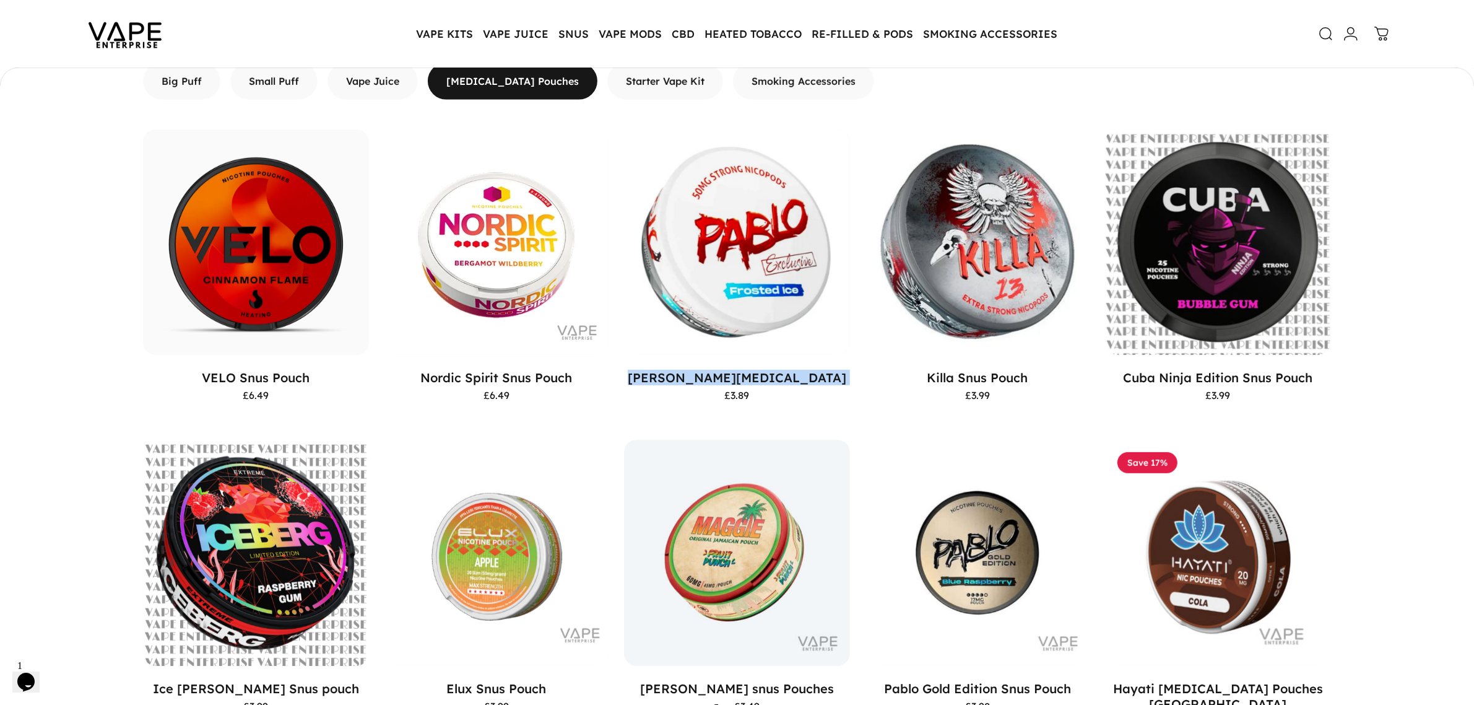
scroll to position [833, 0]
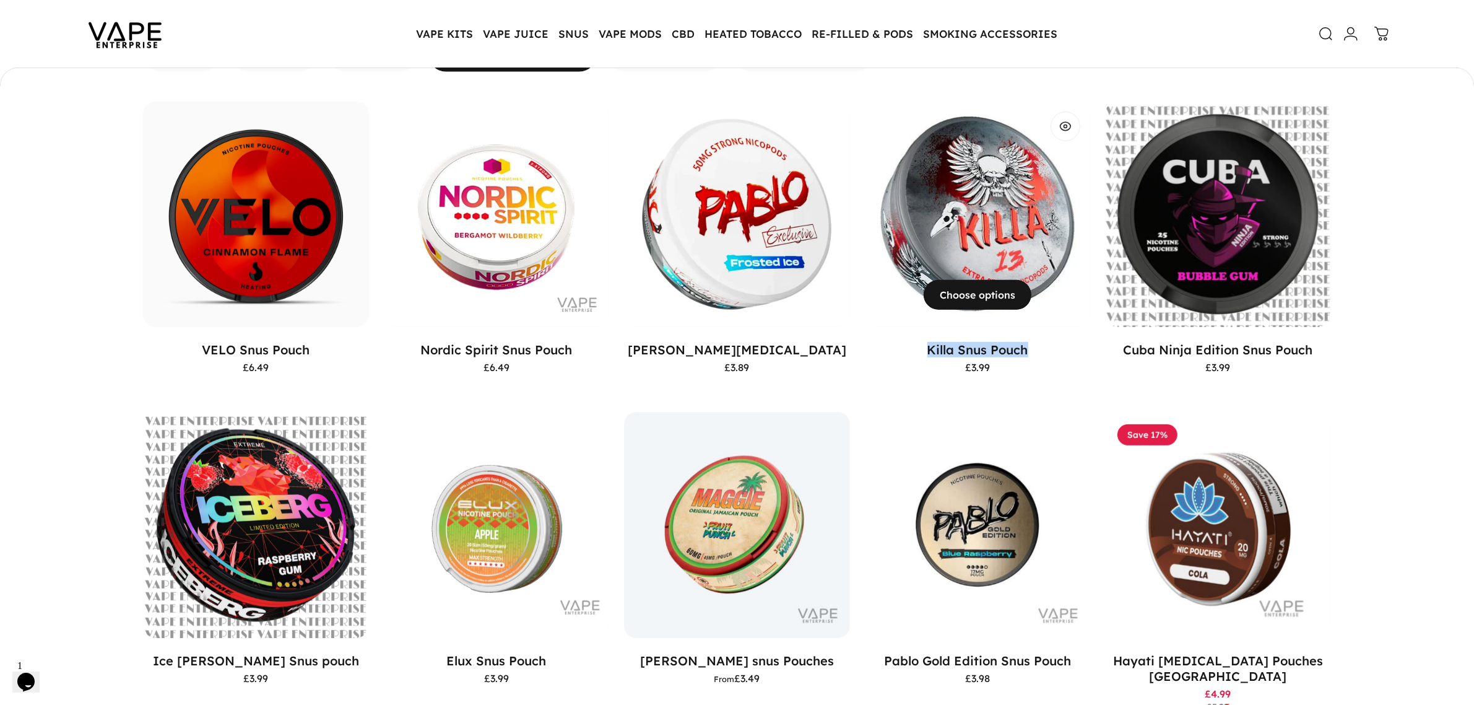
drag, startPoint x: 910, startPoint y: 344, endPoint x: 1031, endPoint y: 345, distance: 120.7
click at [1031, 345] on p "Killa Snus Pouch" at bounding box center [978, 349] width 226 height 15
copy link "Killa Snus Pouch"
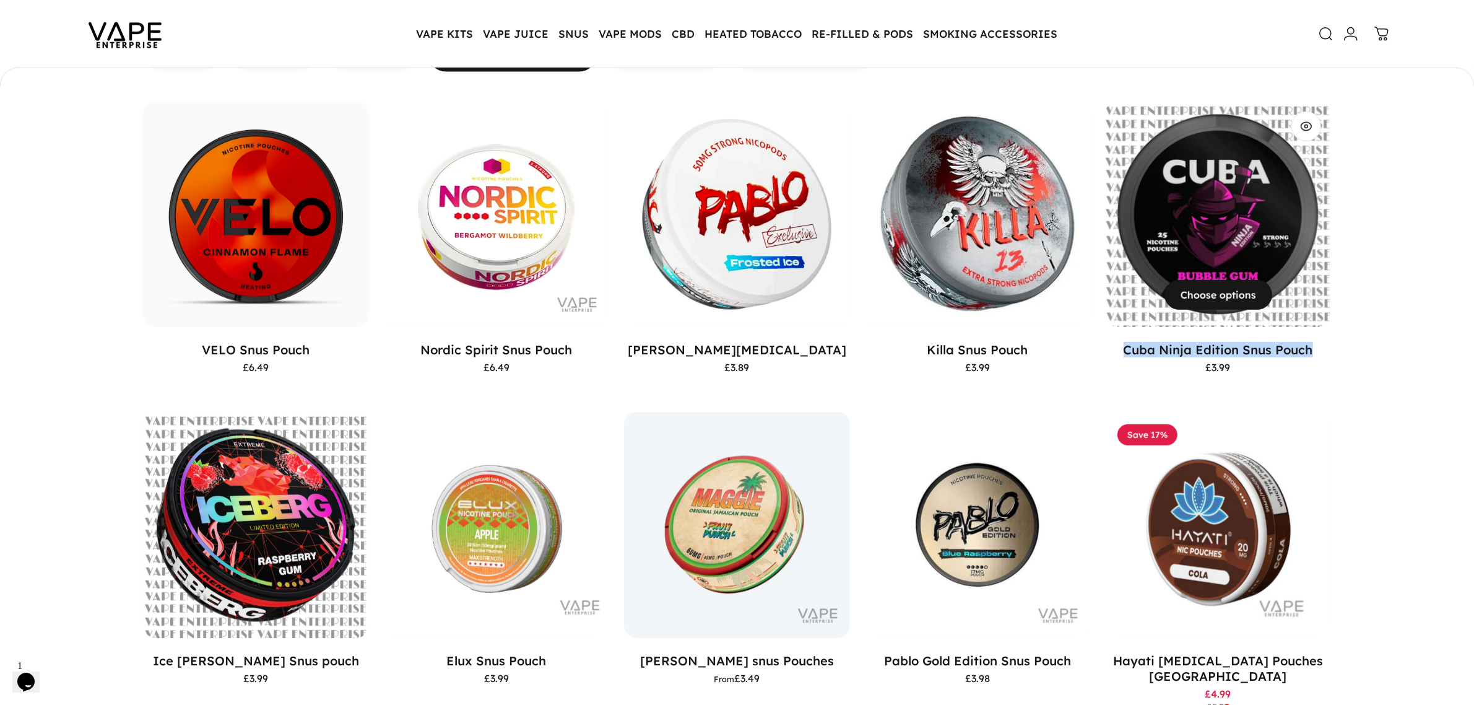
drag, startPoint x: 1136, startPoint y: 342, endPoint x: 1319, endPoint y: 357, distance: 183.8
click at [1319, 357] on div "Cuba Ninja Edition Snus Pouch £3.99" at bounding box center [1218, 357] width 226 height 30
drag, startPoint x: 1246, startPoint y: 342, endPoint x: 1376, endPoint y: 258, distance: 154.7
click at [1374, 258] on div "Best Sellers Big Puff Small Puff Vape Juice [MEDICAL_DATA] Pouches Starter Vape…" at bounding box center [737, 358] width 1474 height 754
click at [1221, 227] on img "Cuba Ninja Edition Snus Pouch" at bounding box center [1218, 215] width 226 height 226
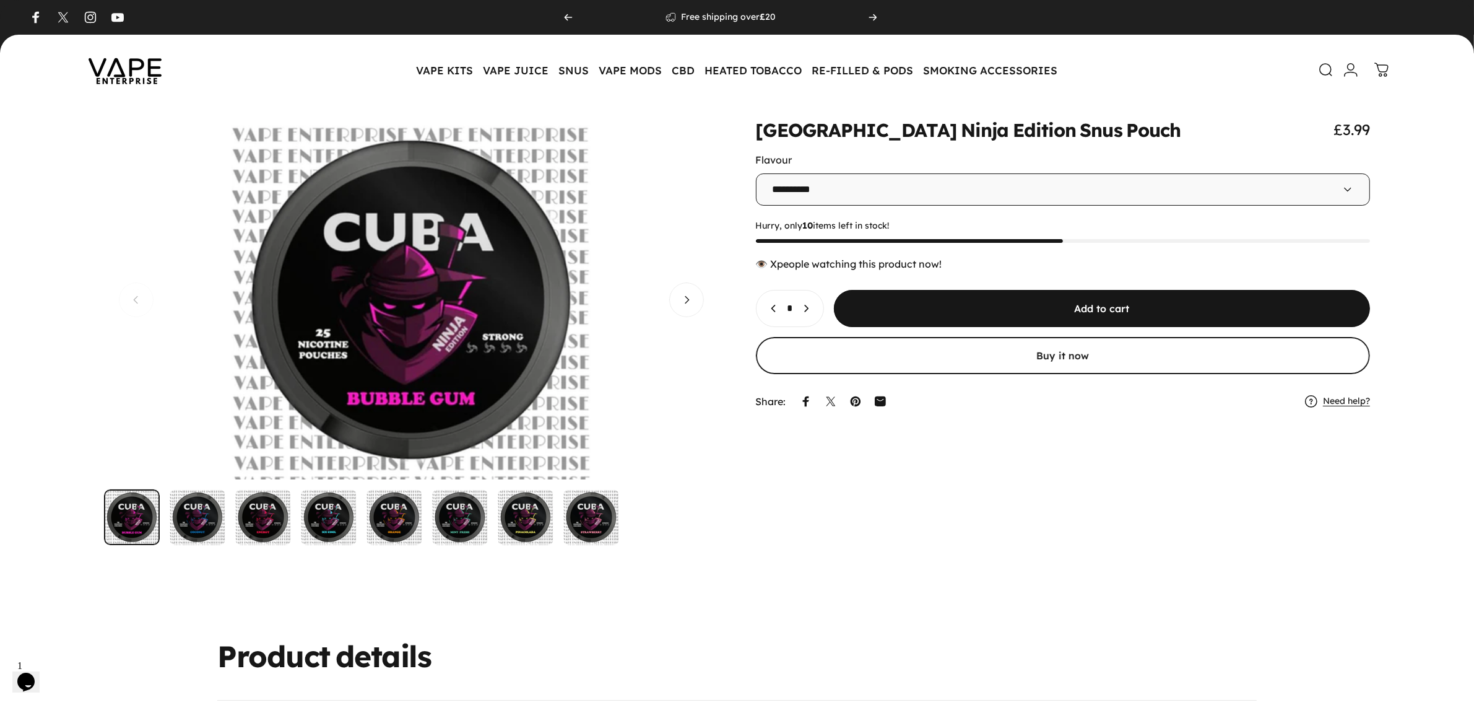
click at [267, 509] on img "Go to item" at bounding box center [263, 517] width 56 height 56
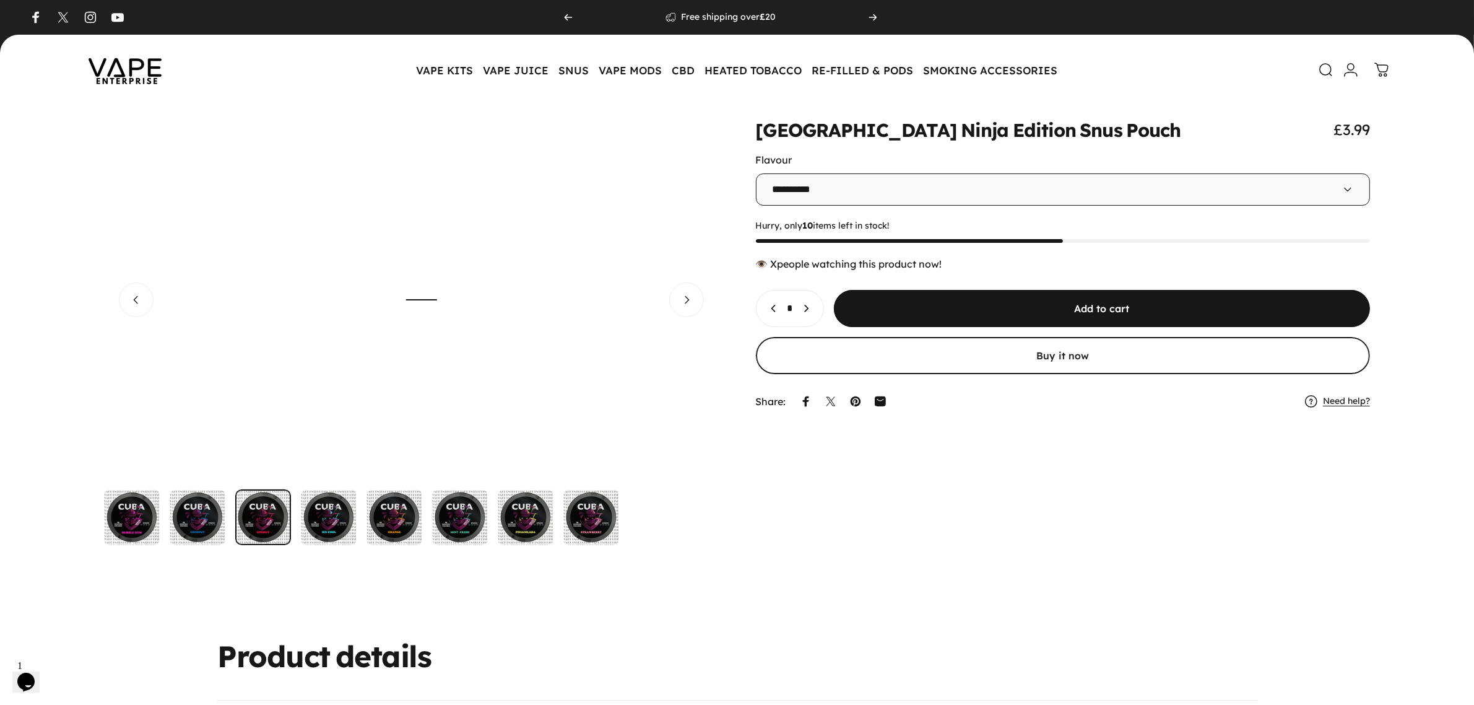
scroll to position [0, 1229]
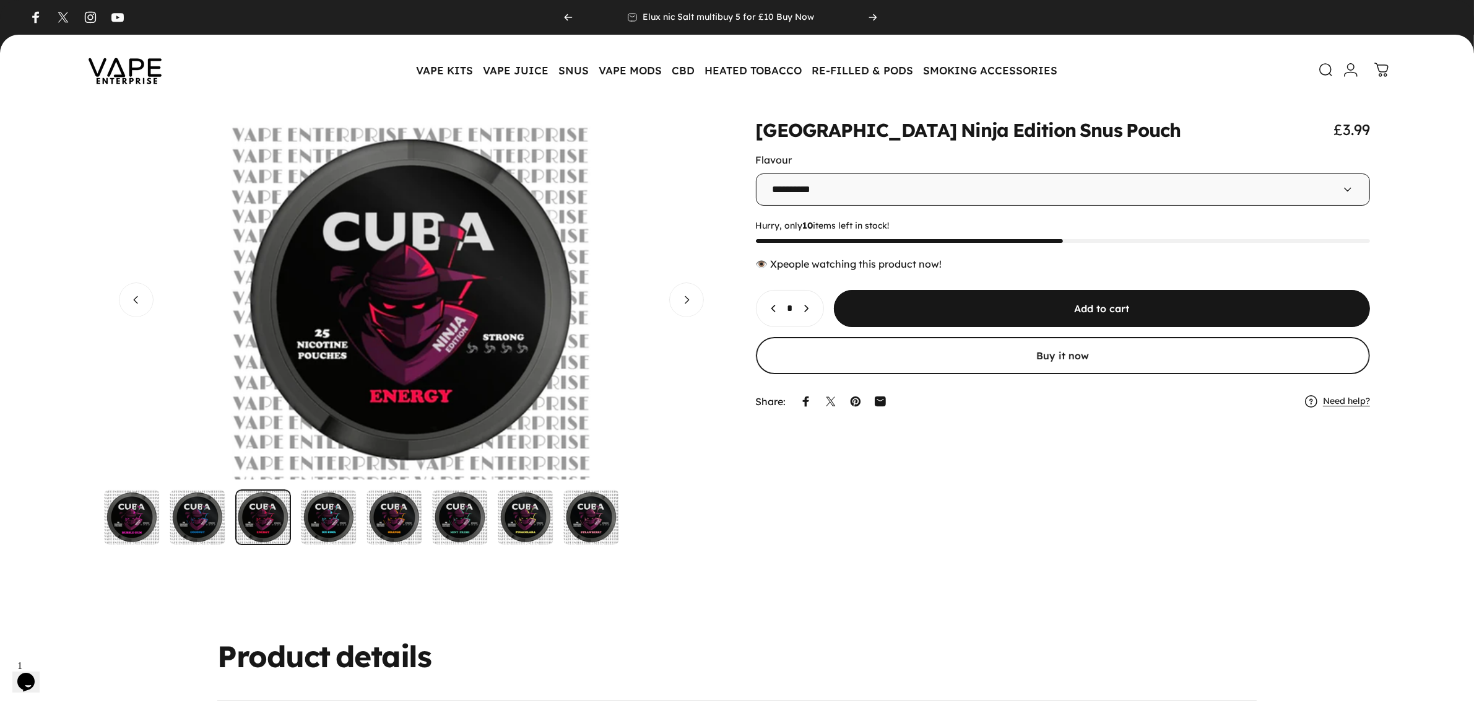
click at [384, 512] on img "Go to item" at bounding box center [395, 517] width 56 height 56
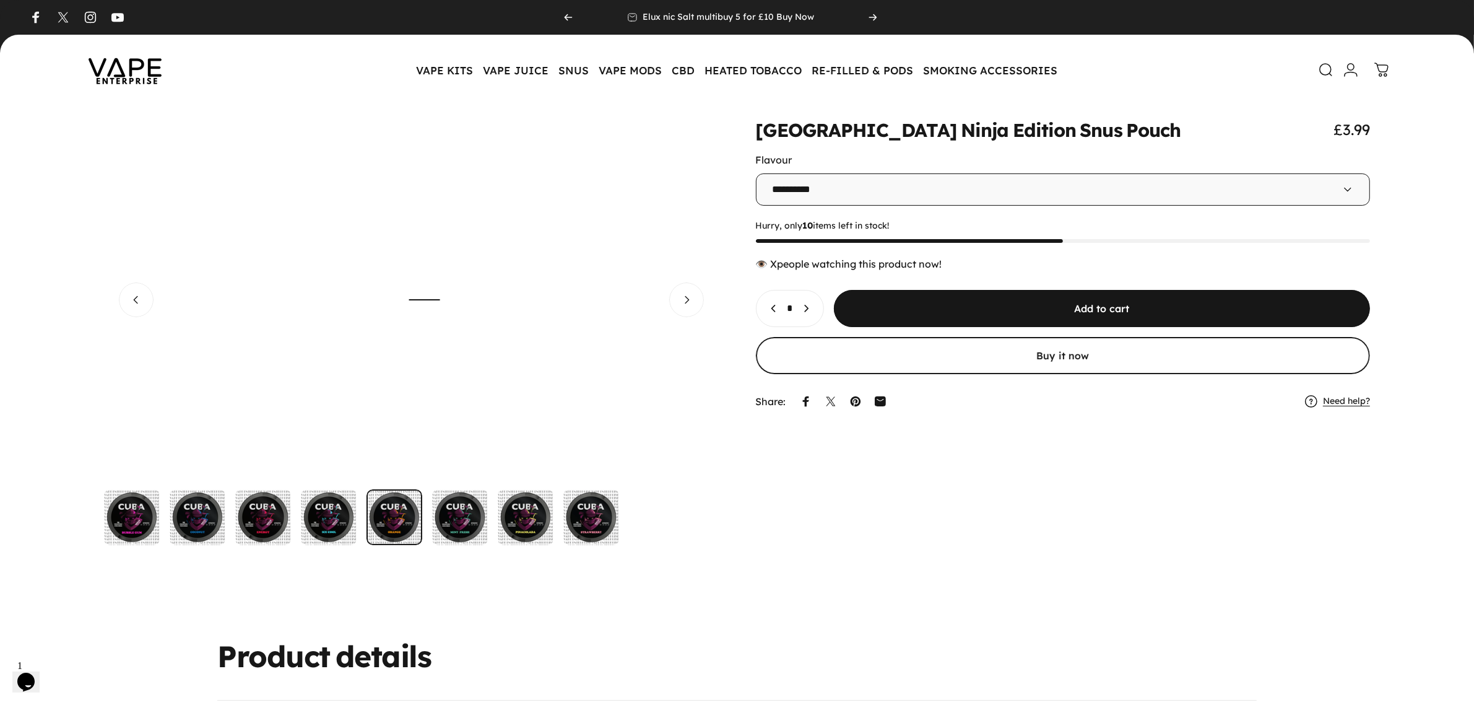
scroll to position [0, 2458]
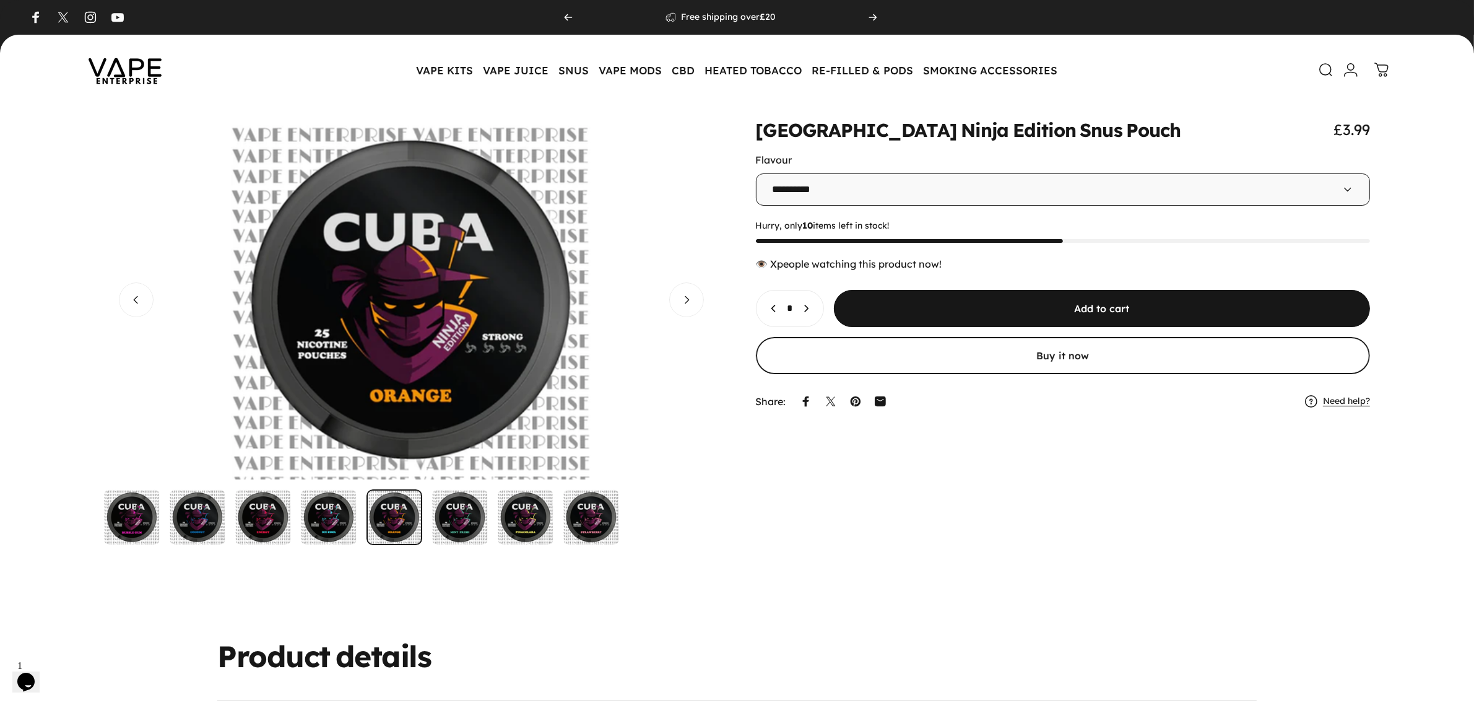
click at [573, 523] on img "Go to item" at bounding box center [591, 517] width 56 height 56
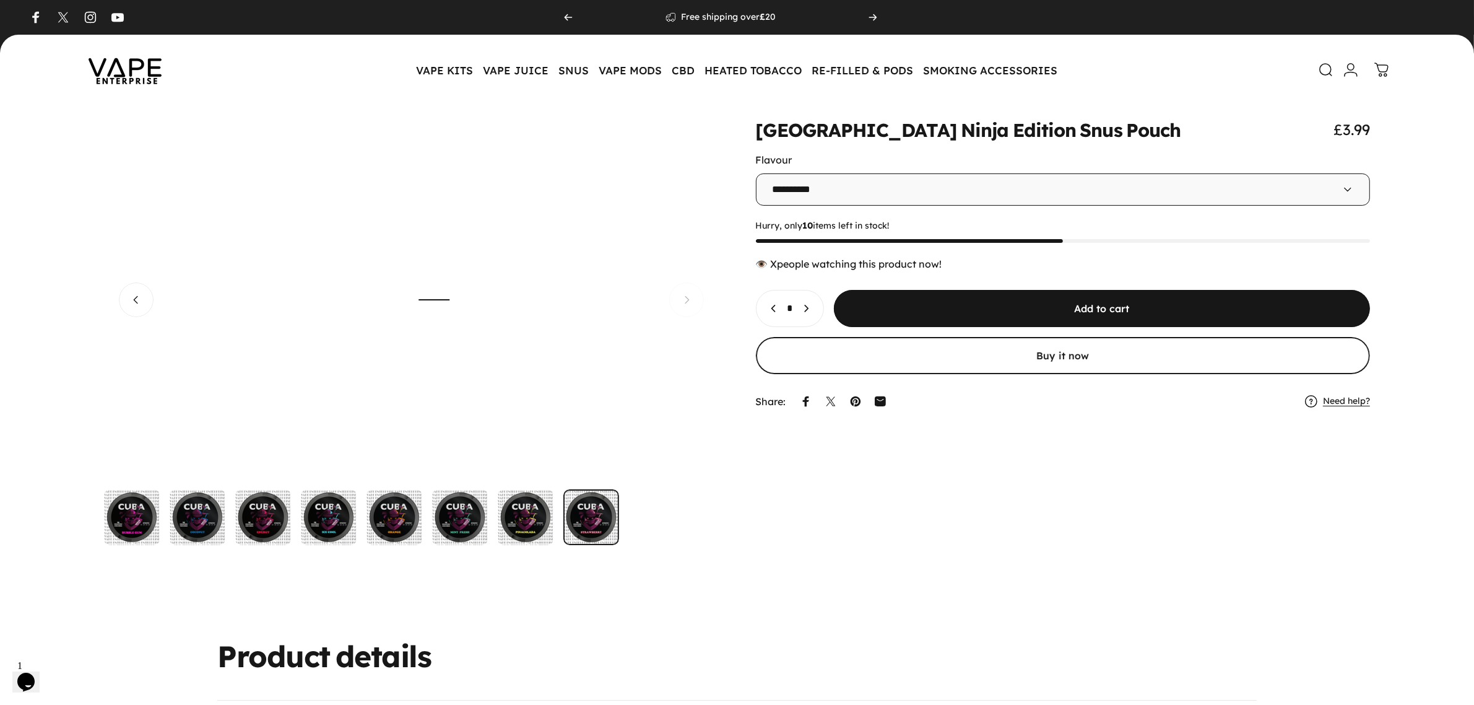
scroll to position [0, 4301]
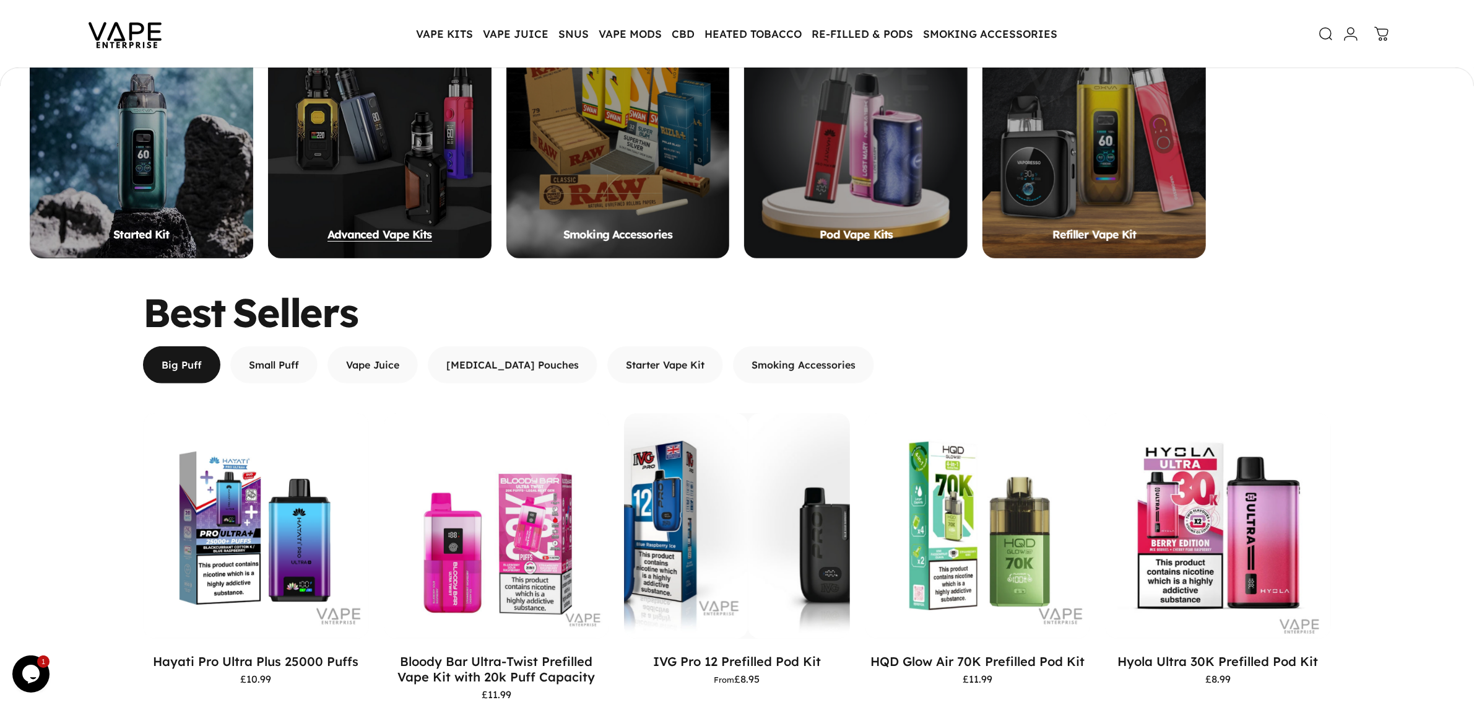
scroll to position [520, 0]
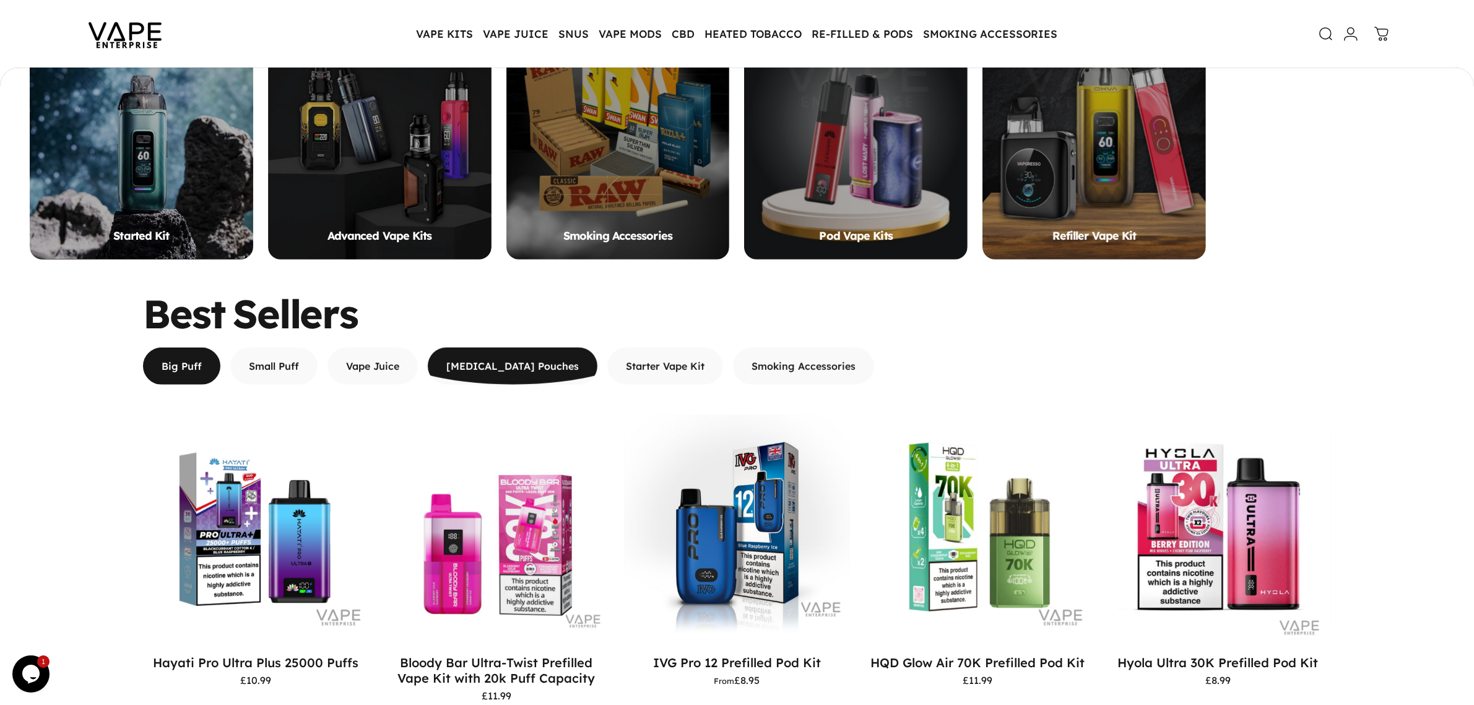
click at [508, 362] on span "button" at bounding box center [513, 347] width 254 height 74
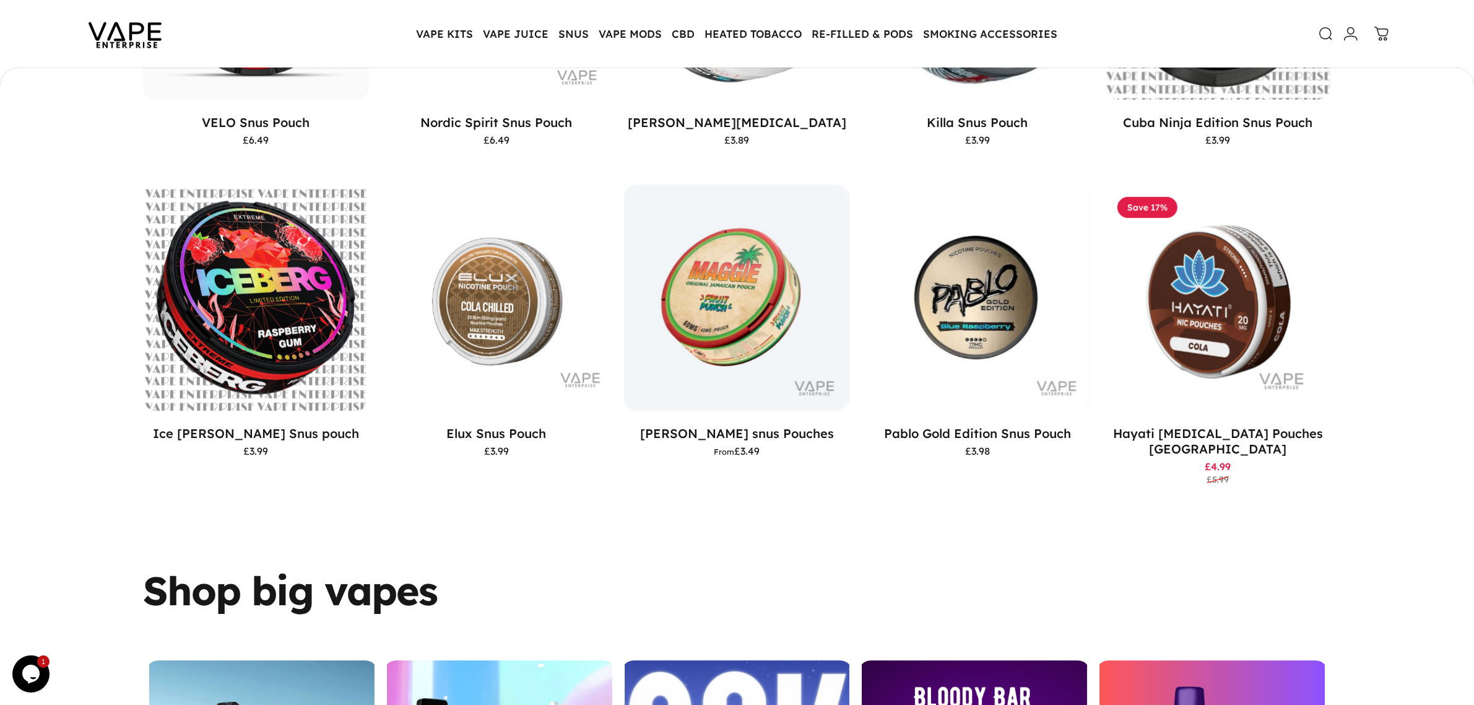
scroll to position [1062, 0]
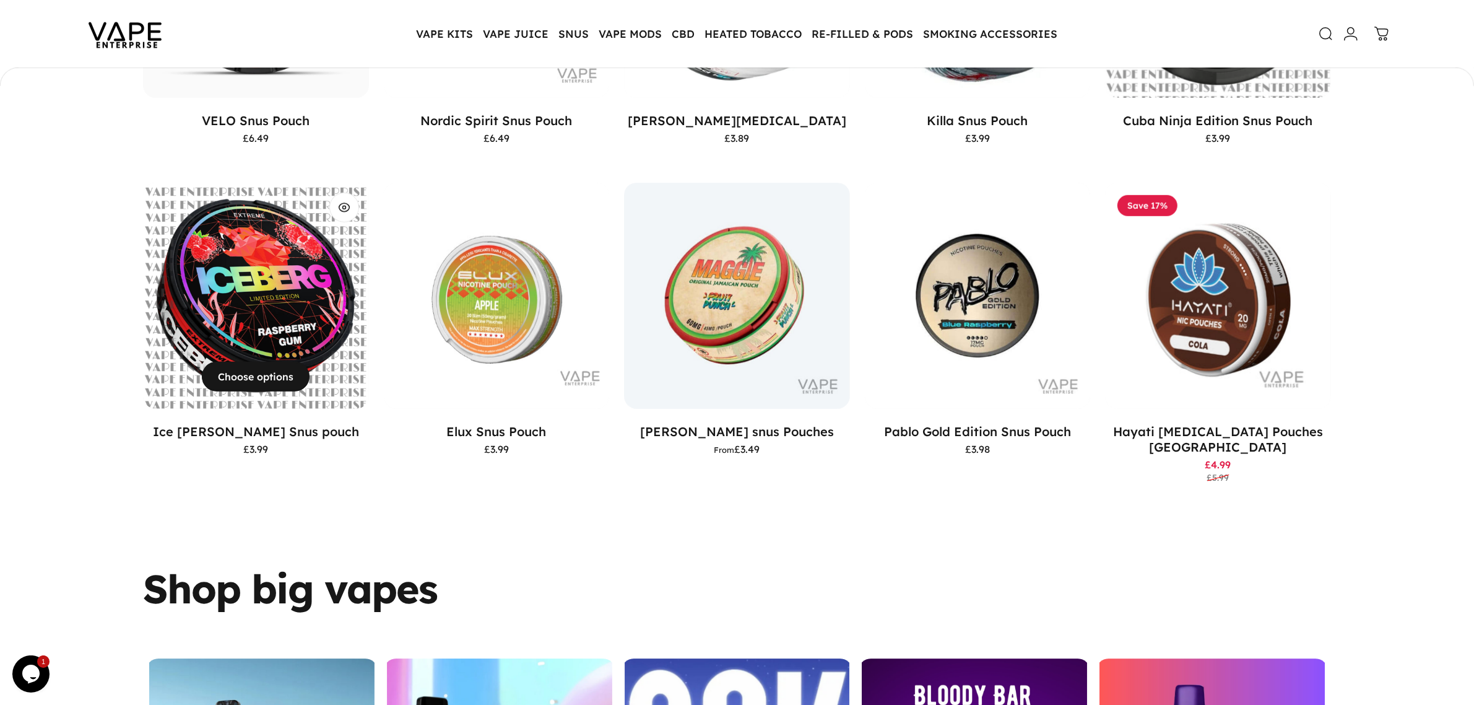
drag, startPoint x: 189, startPoint y: 427, endPoint x: 329, endPoint y: 425, distance: 140.5
click at [329, 425] on p "Ice [PERSON_NAME] Snus pouch" at bounding box center [256, 430] width 226 height 15
copy link "Ice [PERSON_NAME] Snus pouch"
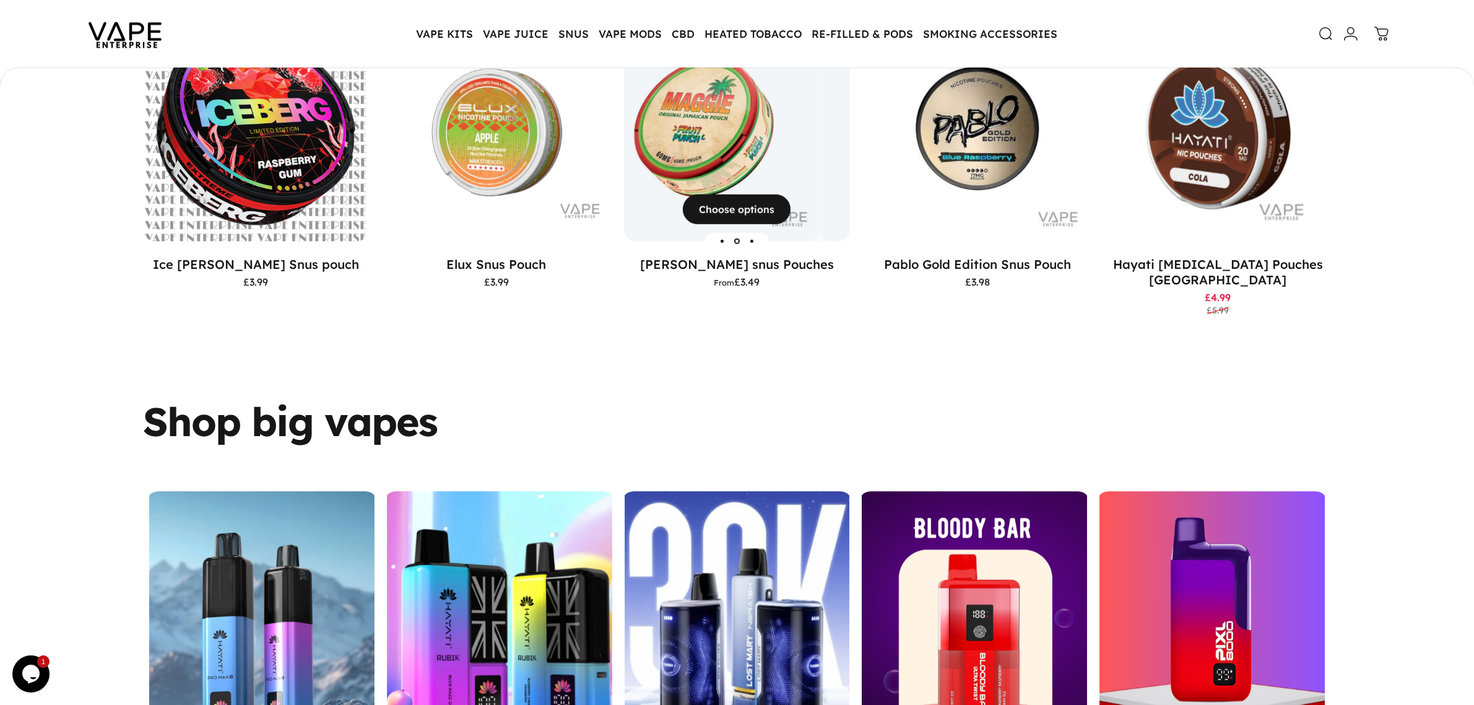
scroll to position [1139, 0]
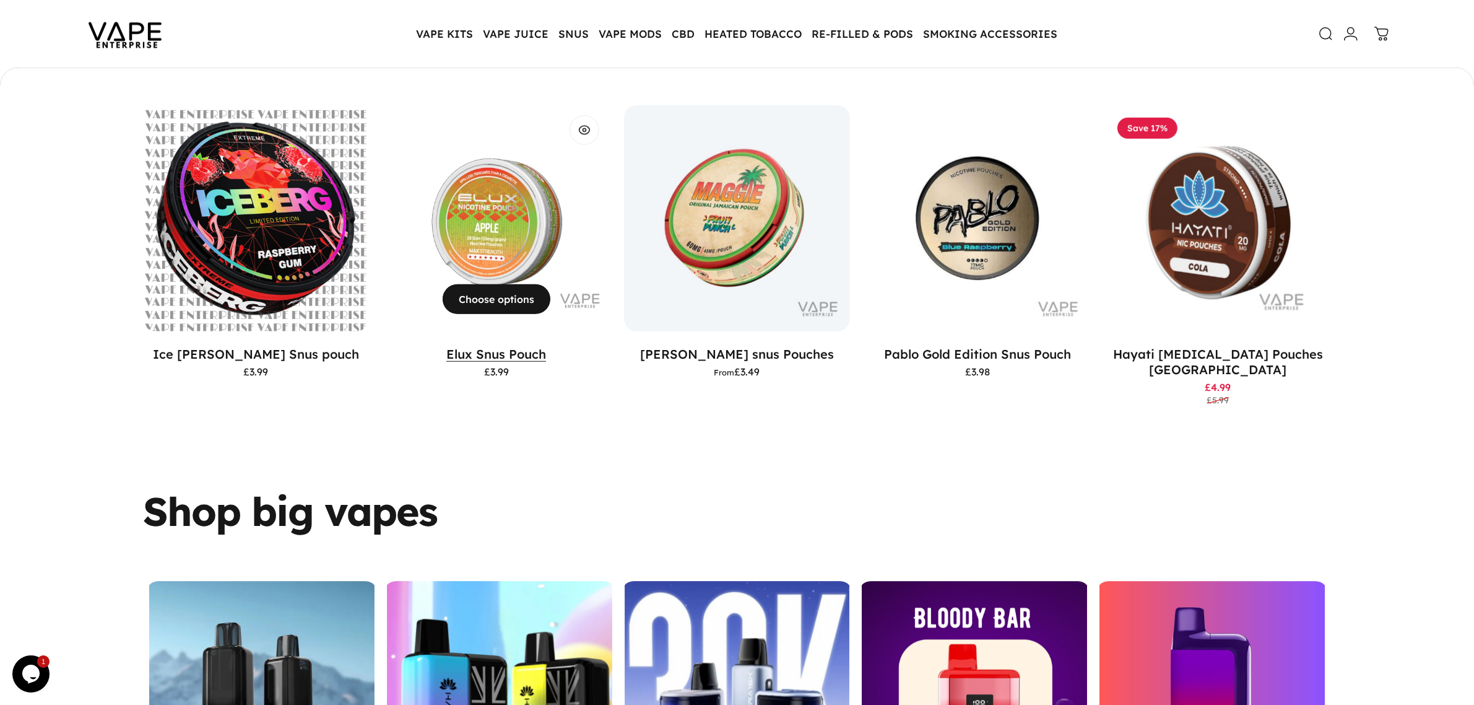
drag, startPoint x: 416, startPoint y: 359, endPoint x: 449, endPoint y: 351, distance: 34.4
click at [449, 351] on div "Elux Snus Pouch £3.99" at bounding box center [497, 361] width 226 height 30
copy p "Elux Snus Pouch"
drag, startPoint x: 658, startPoint y: 356, endPoint x: 827, endPoint y: 345, distance: 169.4
click at [827, 346] on p "[PERSON_NAME] snus Pouches" at bounding box center [737, 353] width 226 height 15
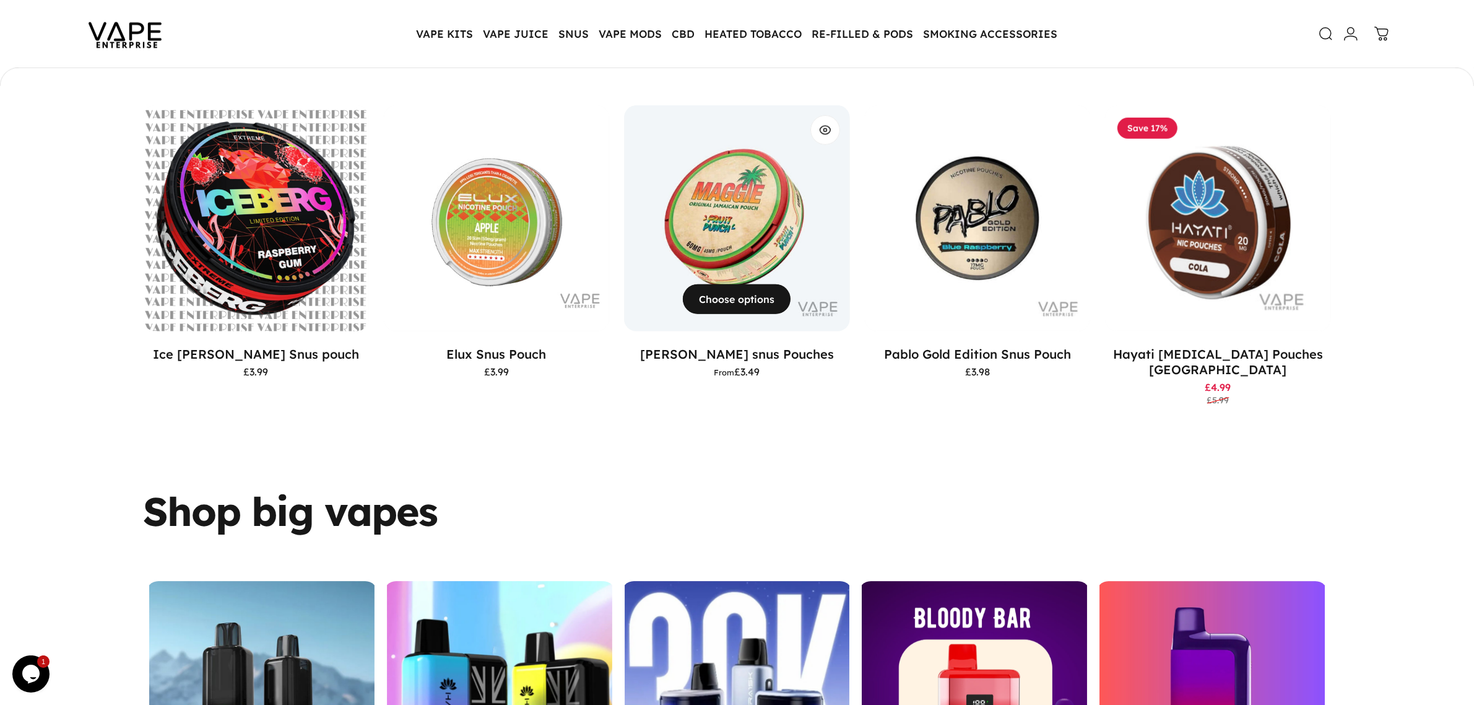
copy link "[PERSON_NAME] snus Pouches"
drag, startPoint x: 877, startPoint y: 352, endPoint x: 1078, endPoint y: 347, distance: 201.3
click at [1078, 347] on p "Pablo Gold Edition Snus Pouch" at bounding box center [978, 353] width 226 height 15
copy link "Pablo Gold Edition Snus Pouch"
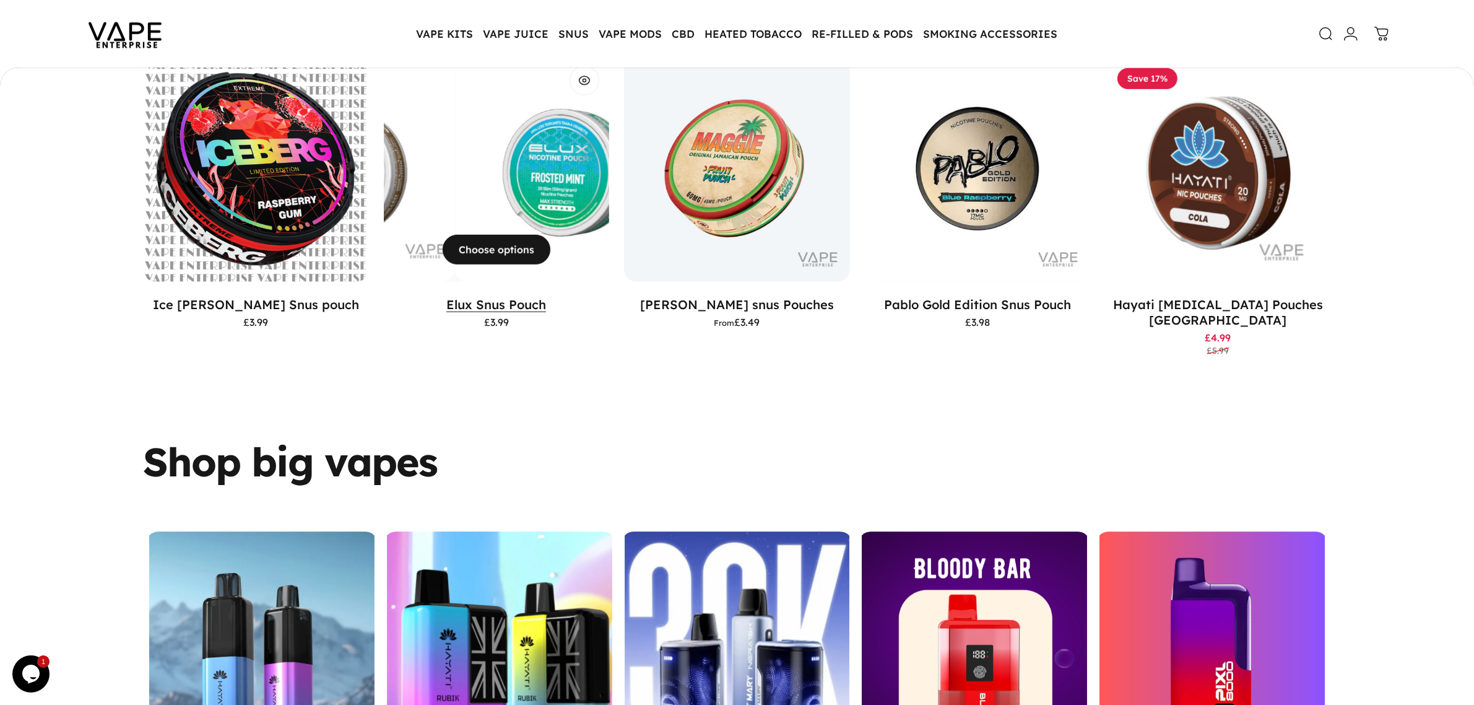
scroll to position [1217, 0]
